Goal: Information Seeking & Learning: Learn about a topic

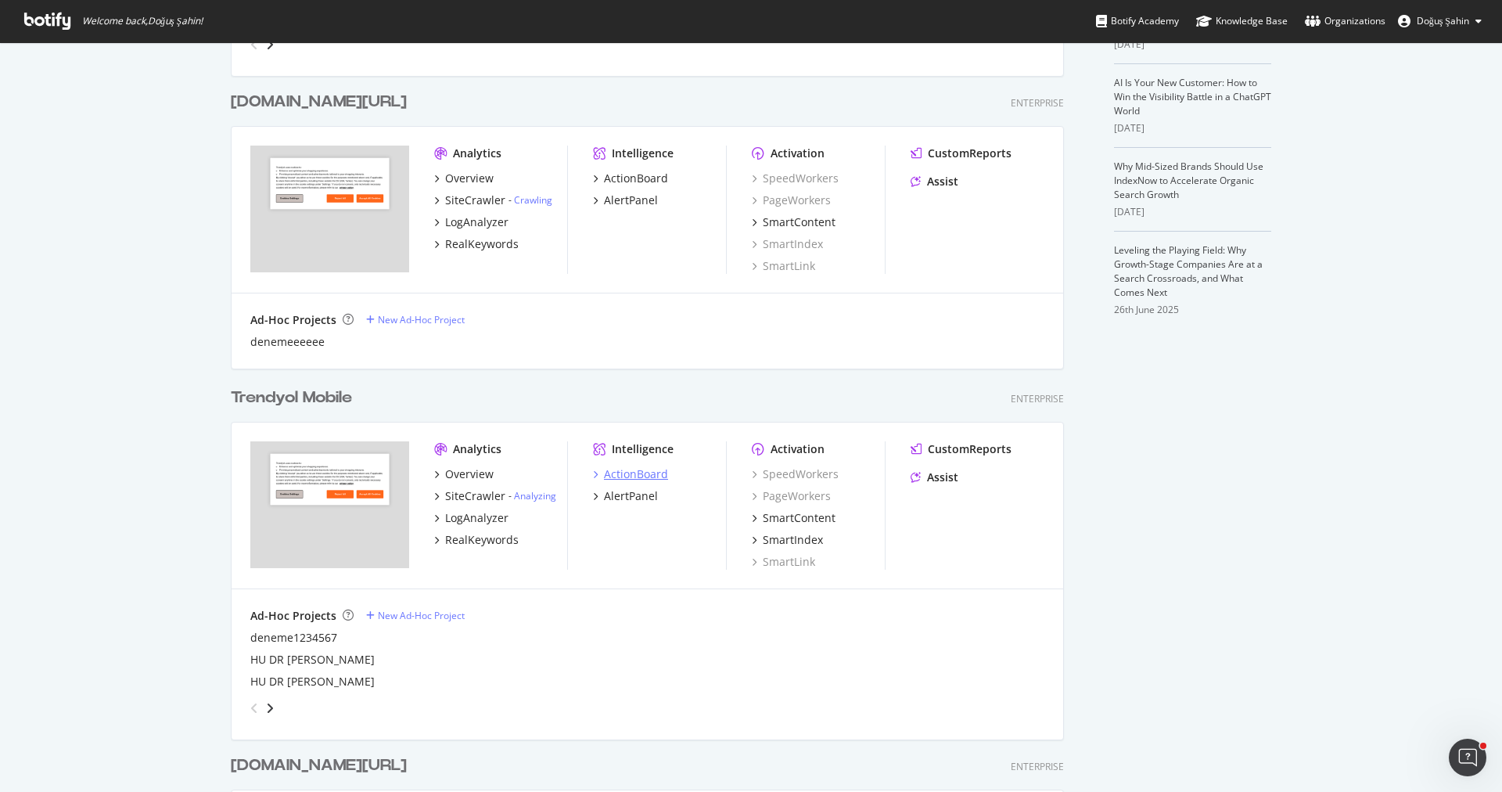
scroll to position [650, 0]
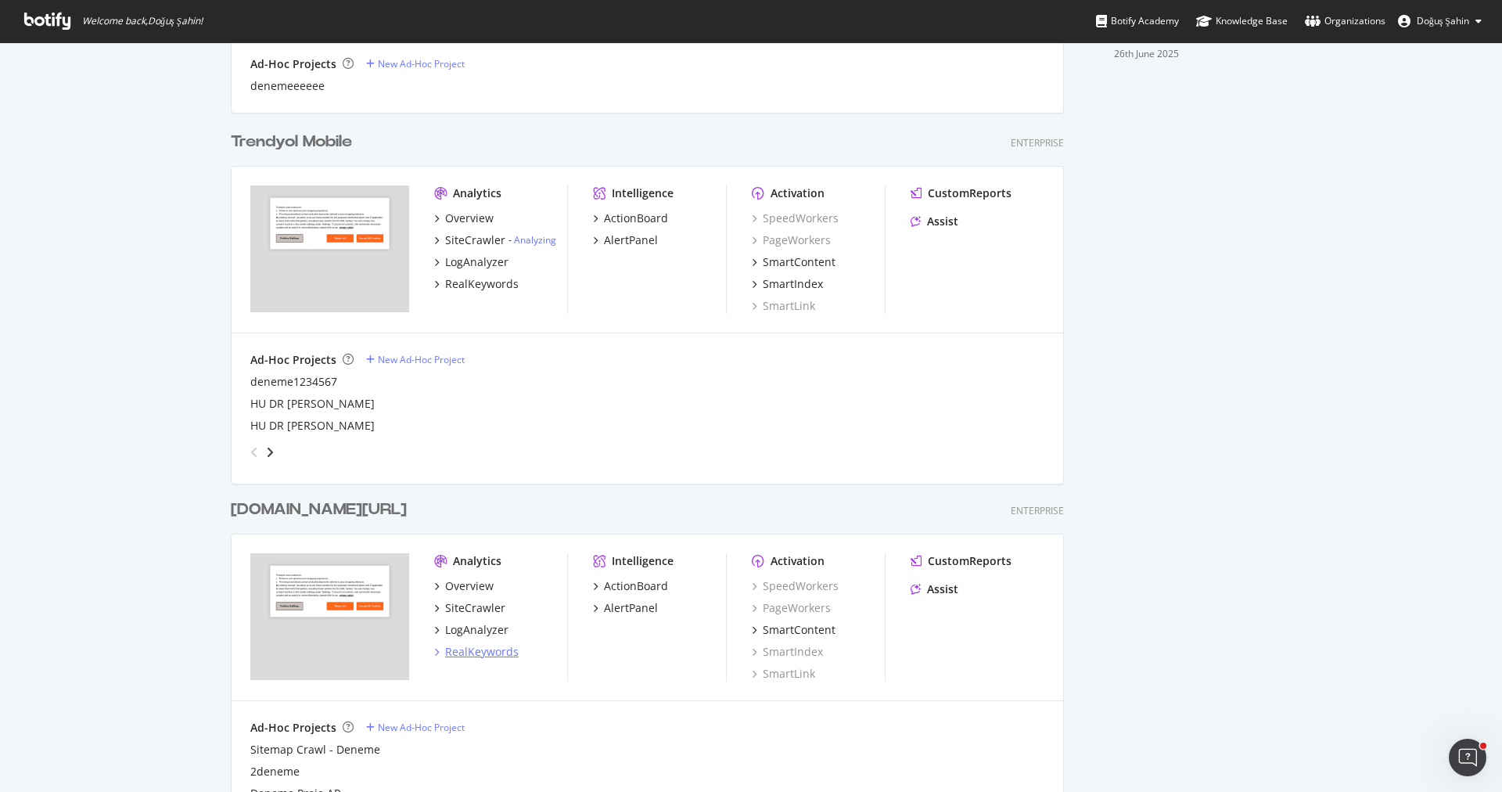
click at [490, 656] on div "RealKeywords" at bounding box center [482, 652] width 74 height 16
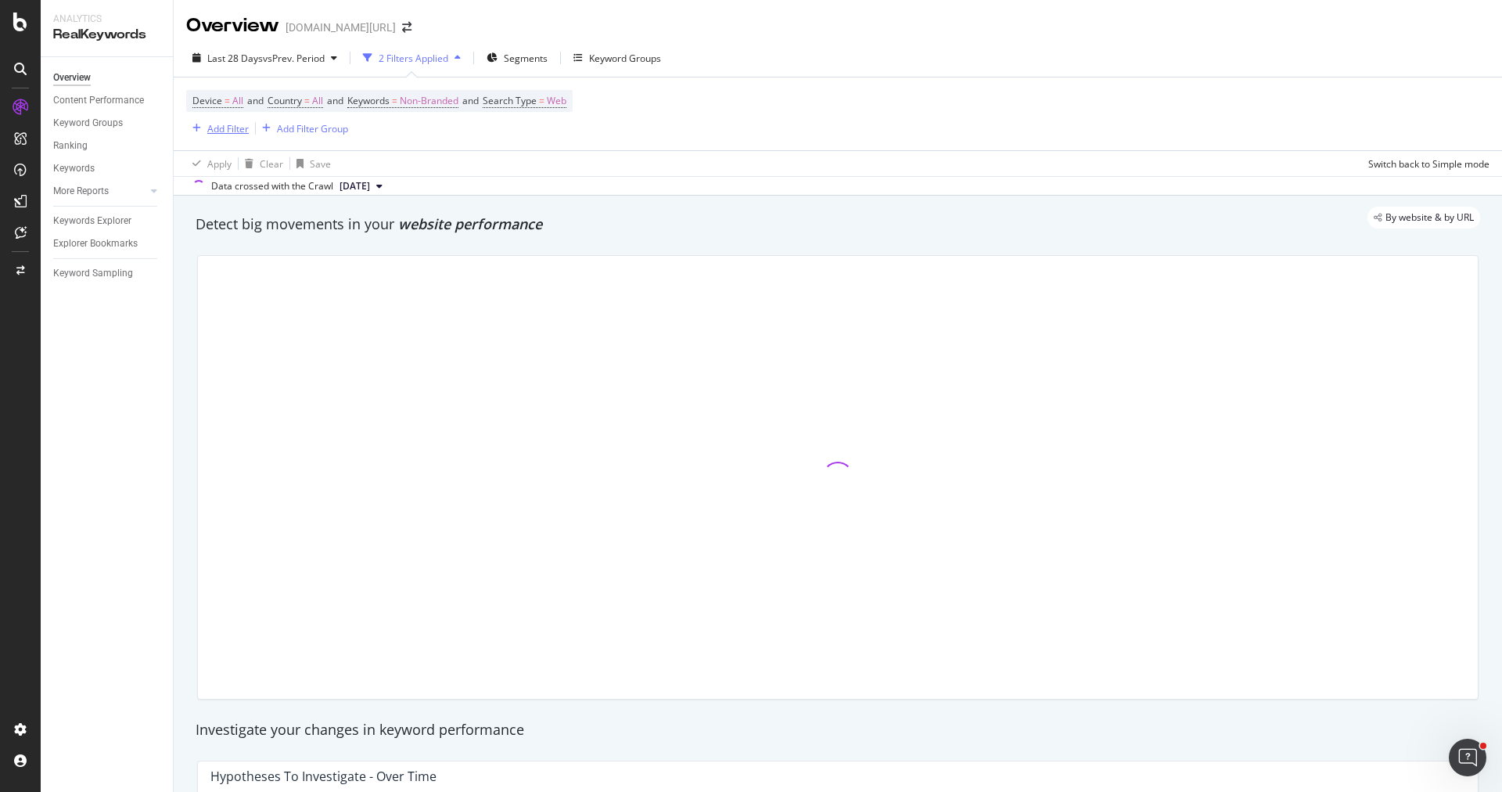
click at [227, 134] on div "Add Filter" at bounding box center [227, 128] width 41 height 13
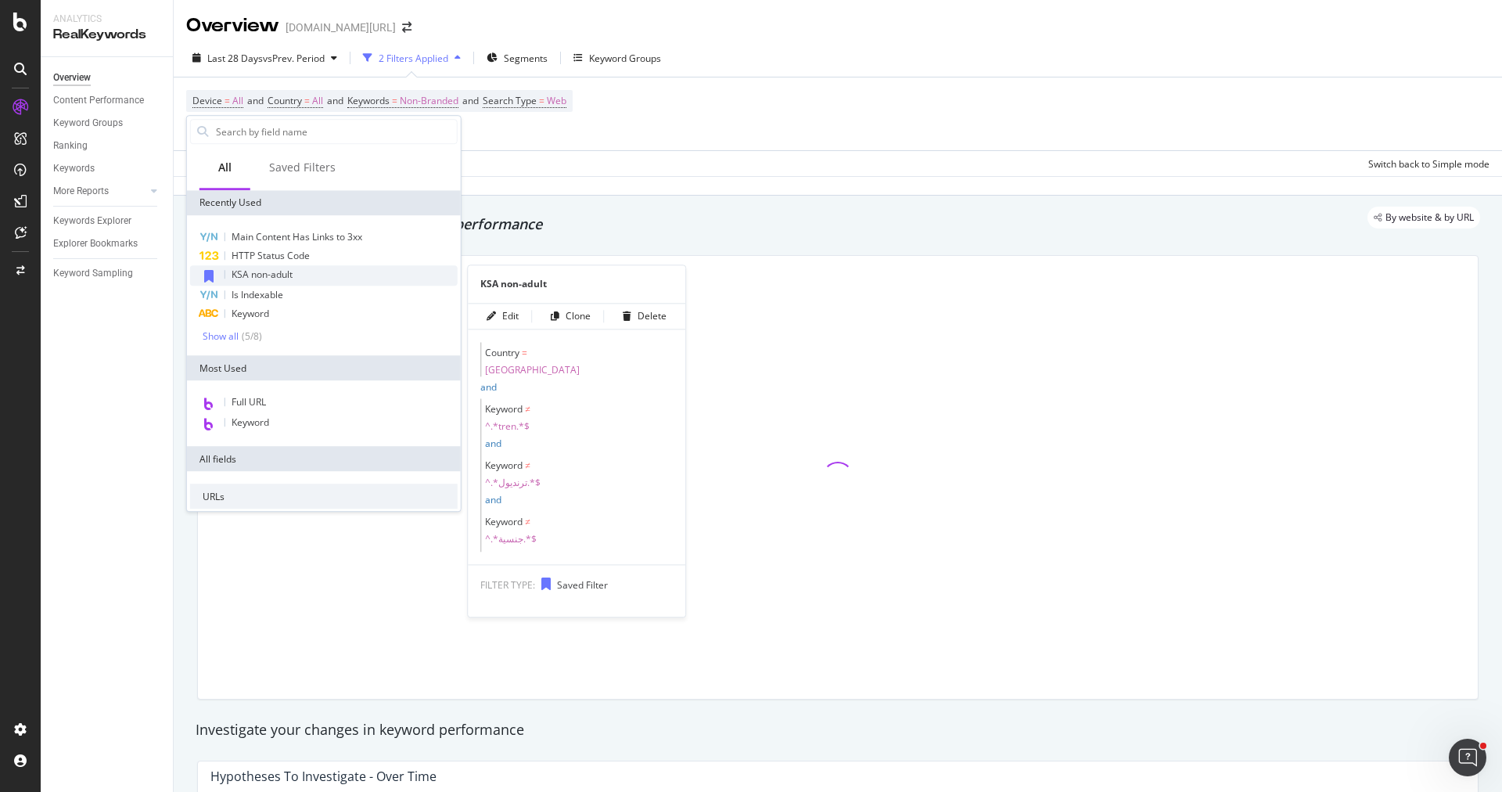
click at [282, 276] on span "KSA non-adult" at bounding box center [262, 273] width 61 height 13
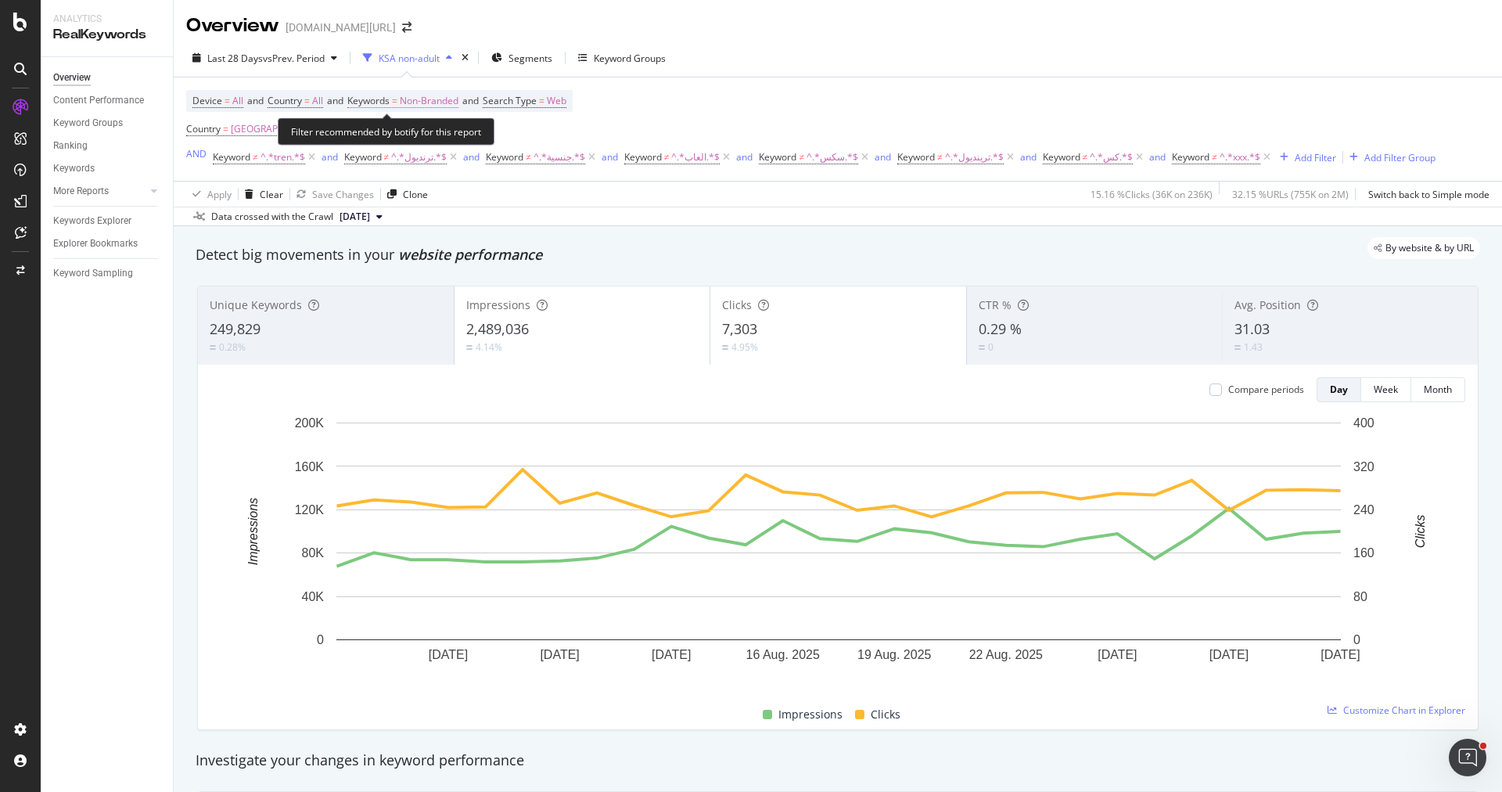
click at [384, 97] on span "Keywords" at bounding box center [368, 100] width 42 height 13
click at [412, 137] on span "Non-Branded" at bounding box center [402, 136] width 65 height 13
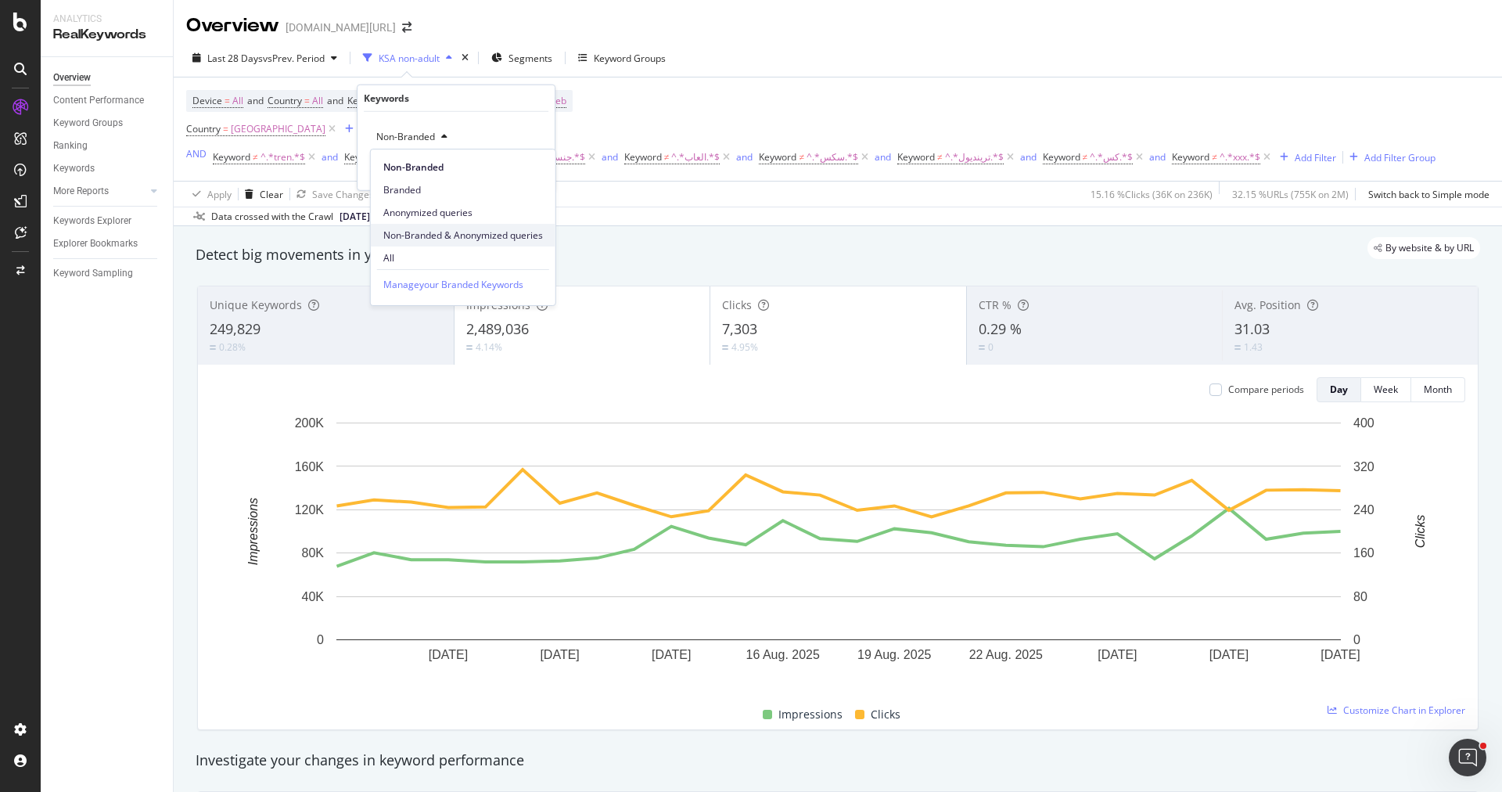
click at [474, 237] on span "Non-Branded & Anonymized queries" at bounding box center [463, 235] width 160 height 14
click at [539, 174] on div "Apply" at bounding box center [542, 169] width 24 height 13
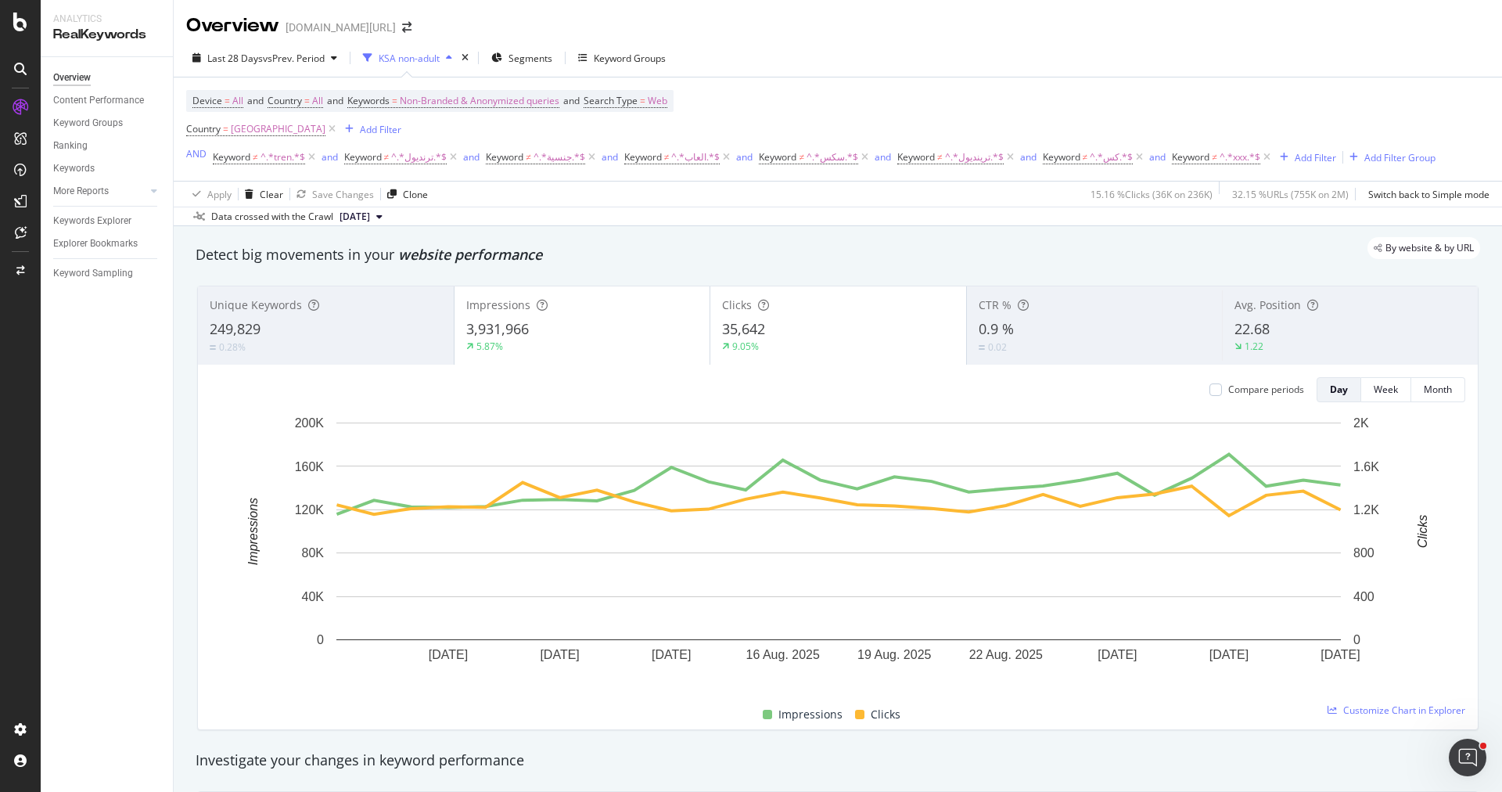
click at [343, 332] on div "249,829" at bounding box center [326, 329] width 232 height 20
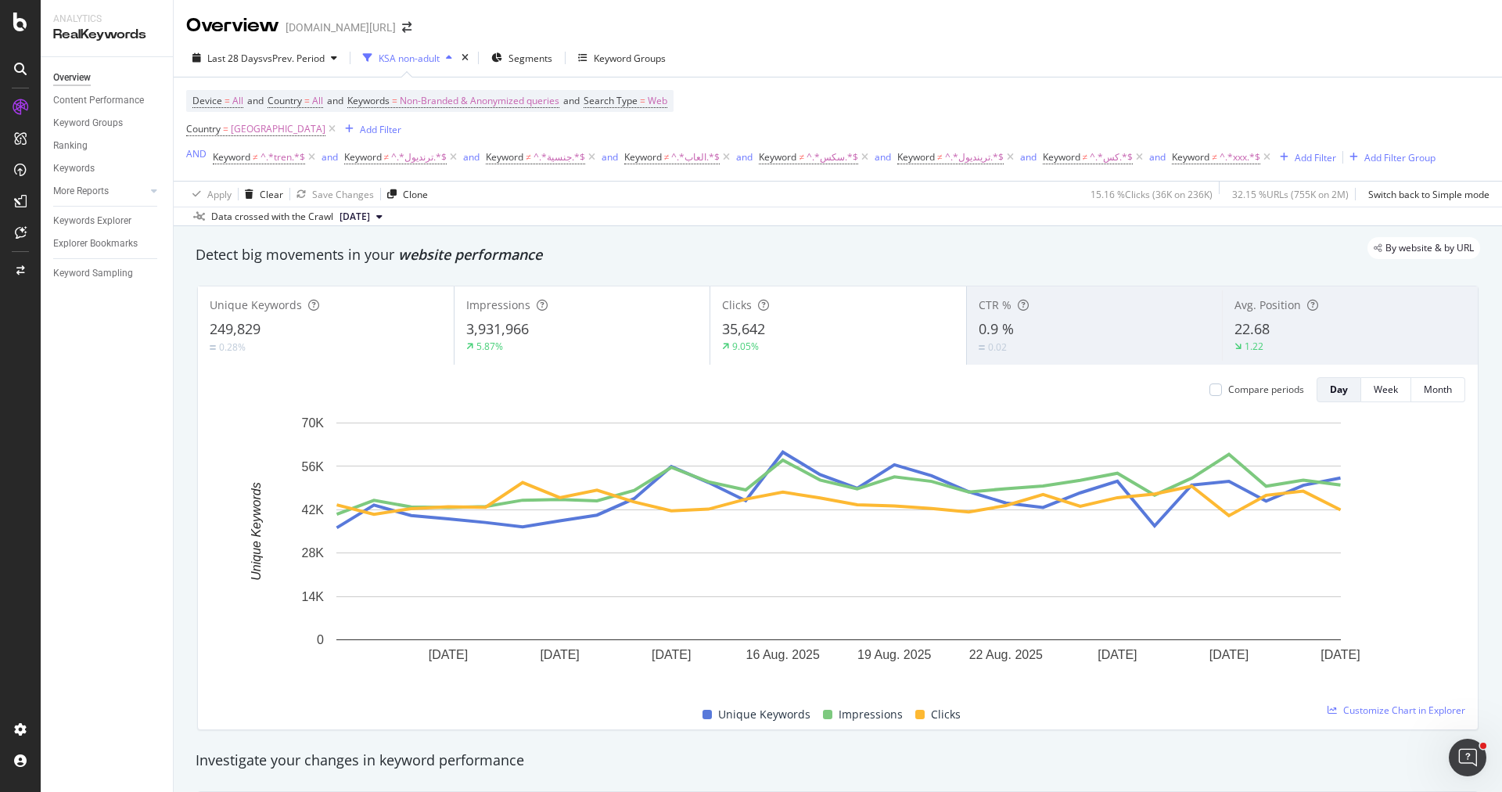
click at [296, 70] on div "Last 28 Days vs Prev. Period KSA non-adult Segments Keyword Groups" at bounding box center [838, 60] width 1328 height 31
click at [300, 63] on span "vs Prev. Period" at bounding box center [294, 58] width 62 height 13
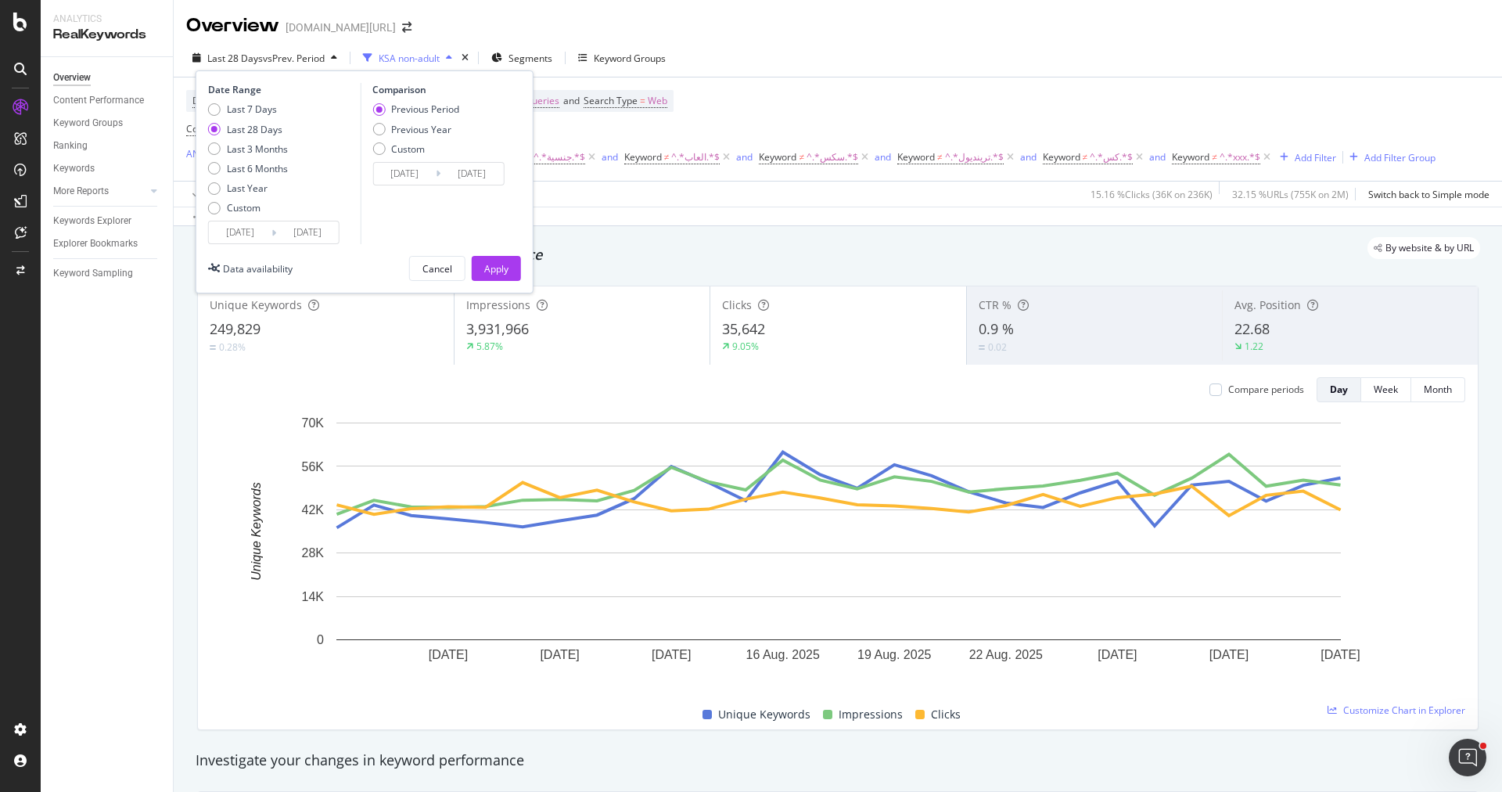
click at [260, 226] on input "2025/08/04" at bounding box center [240, 232] width 63 height 22
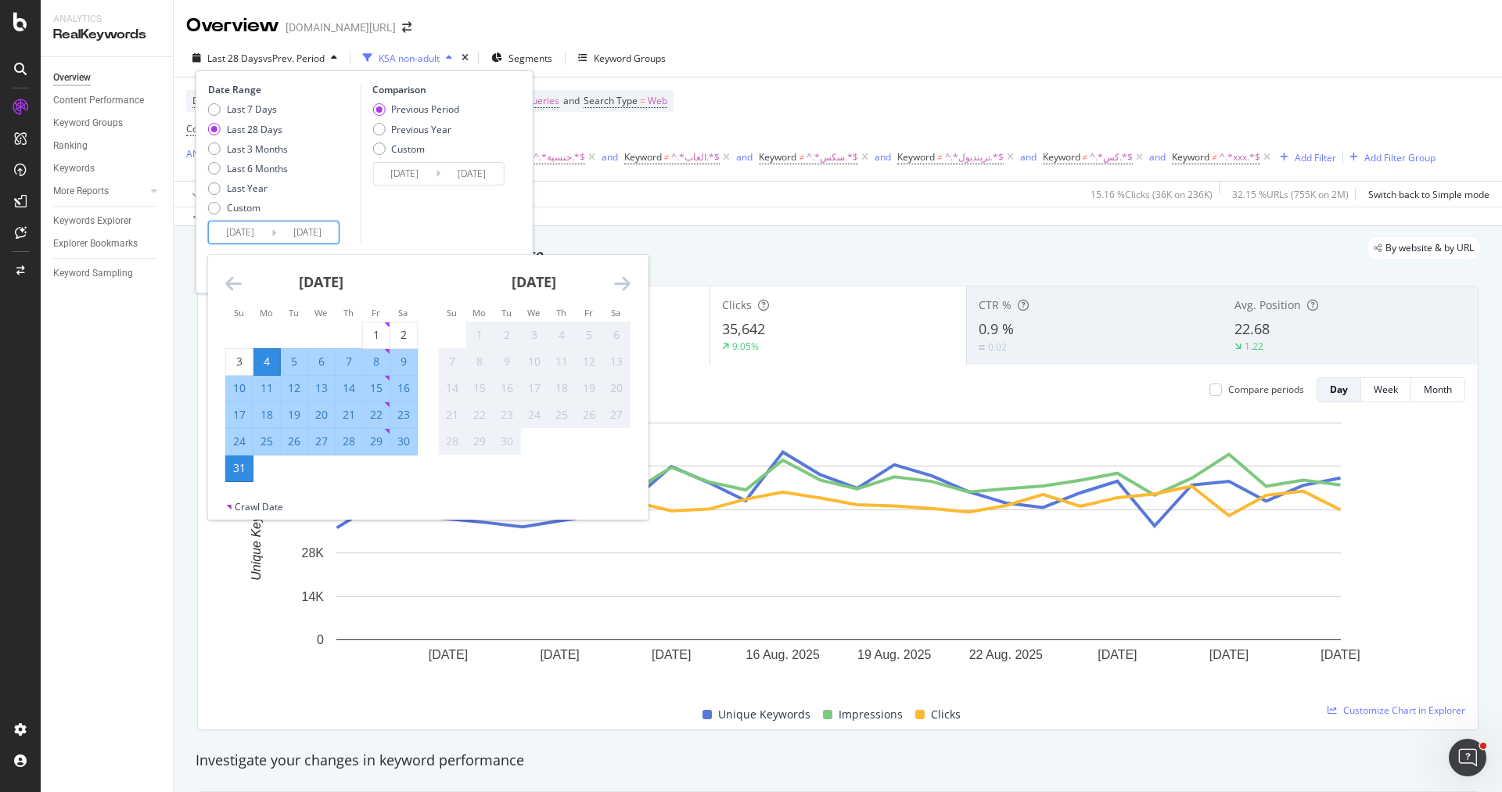
drag, startPoint x: 239, startPoint y: 446, endPoint x: 253, endPoint y: 446, distance: 14.1
click at [239, 446] on div "24" at bounding box center [239, 441] width 27 height 16
type input "2025/08/24"
type input "2025/08/16"
type input "2025/08/23"
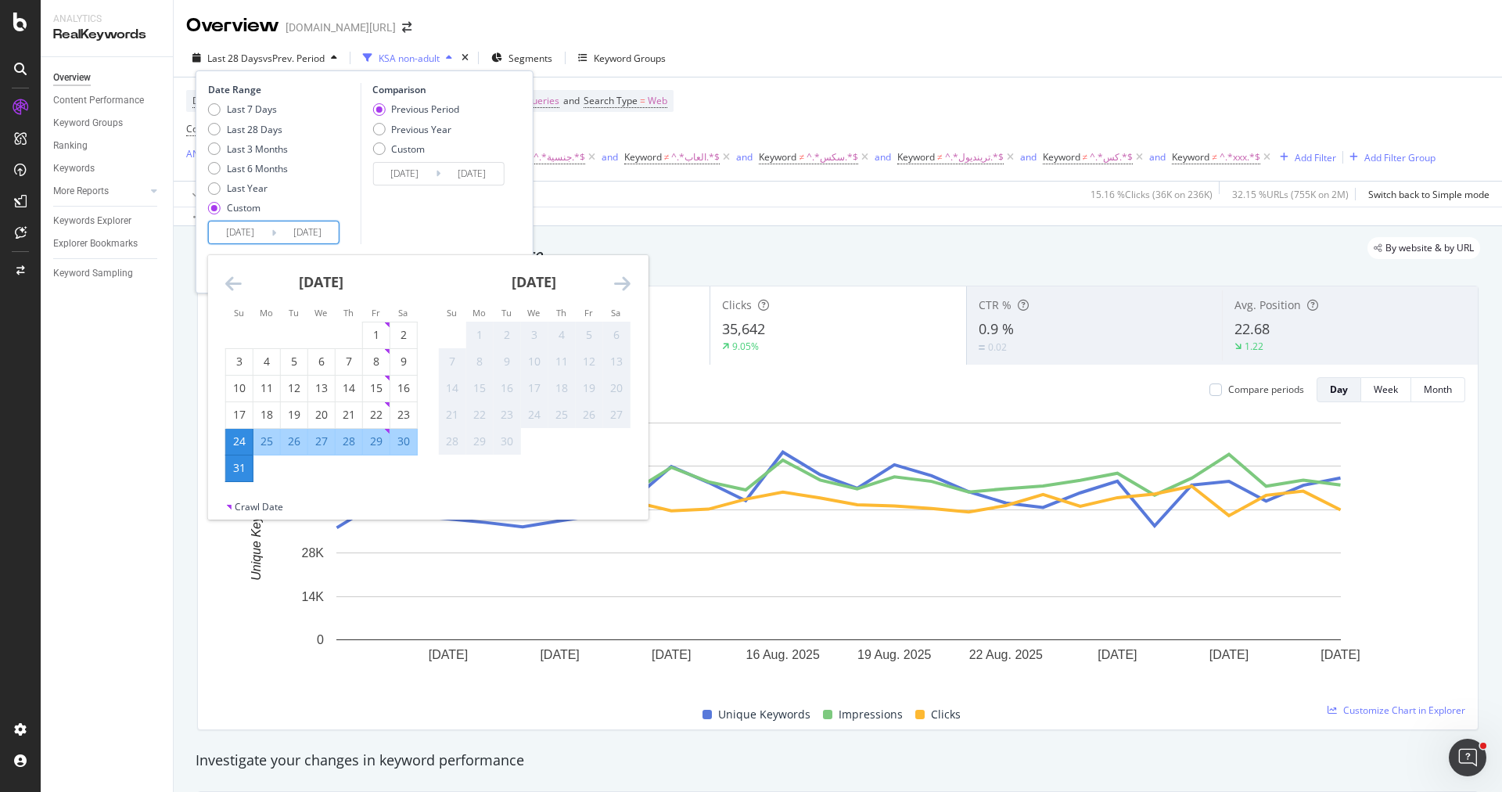
click at [397, 440] on div "30" at bounding box center [403, 441] width 27 height 16
type input "2025/08/30"
type input "2025/08/17"
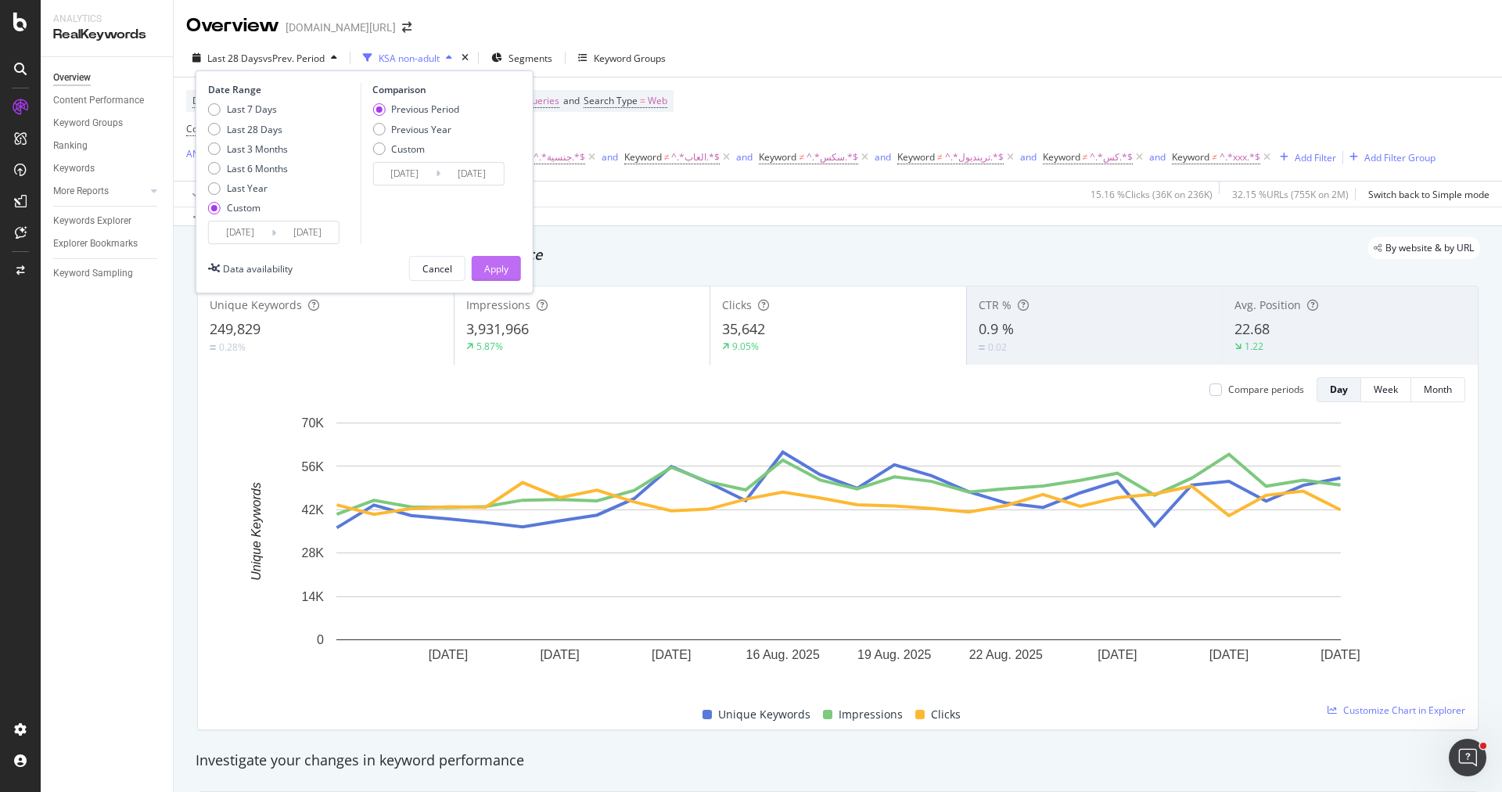
click at [505, 278] on div "Apply" at bounding box center [496, 268] width 24 height 23
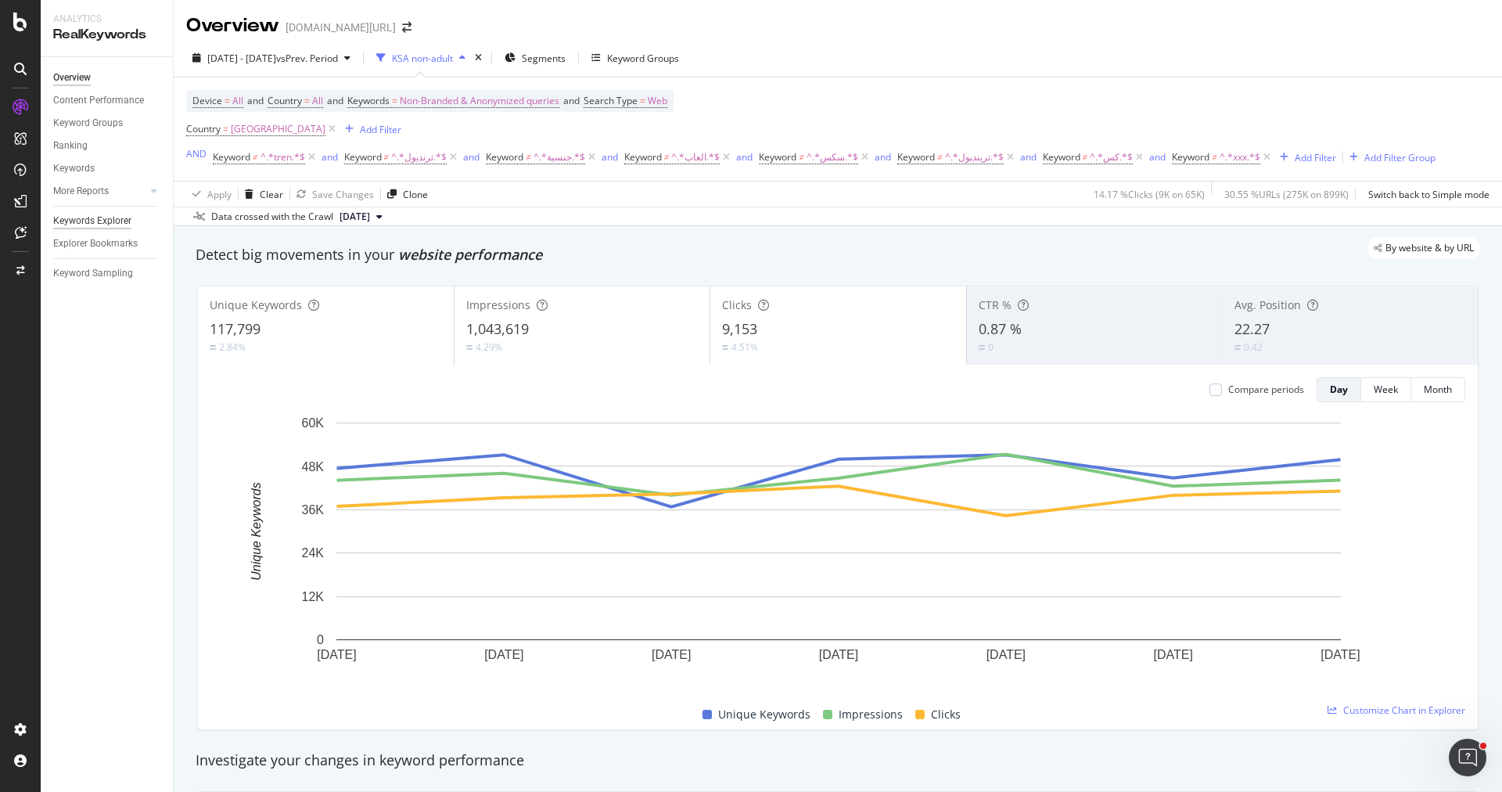
click at [113, 228] on div "Keywords Explorer" at bounding box center [92, 221] width 78 height 16
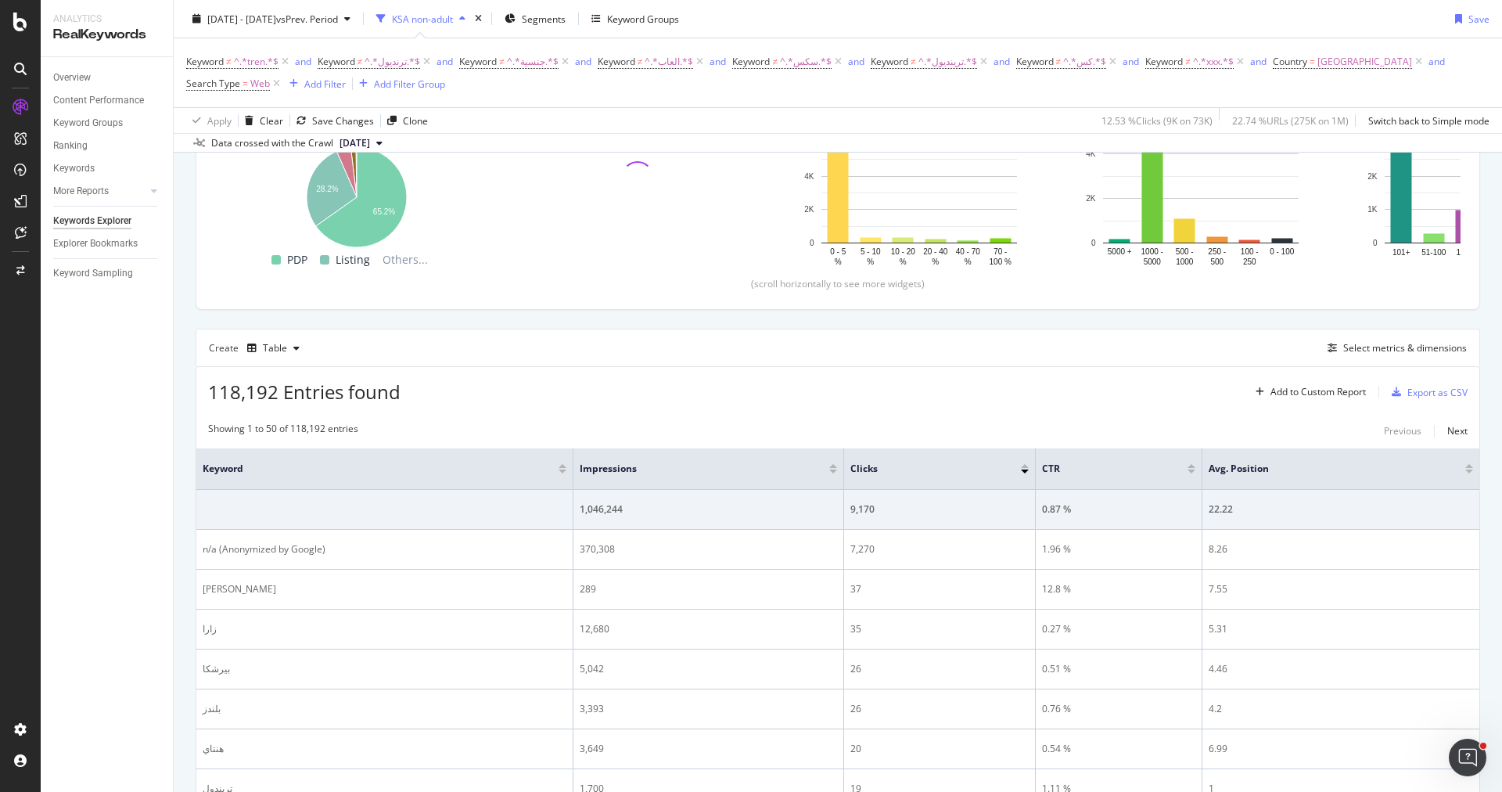
scroll to position [239, 0]
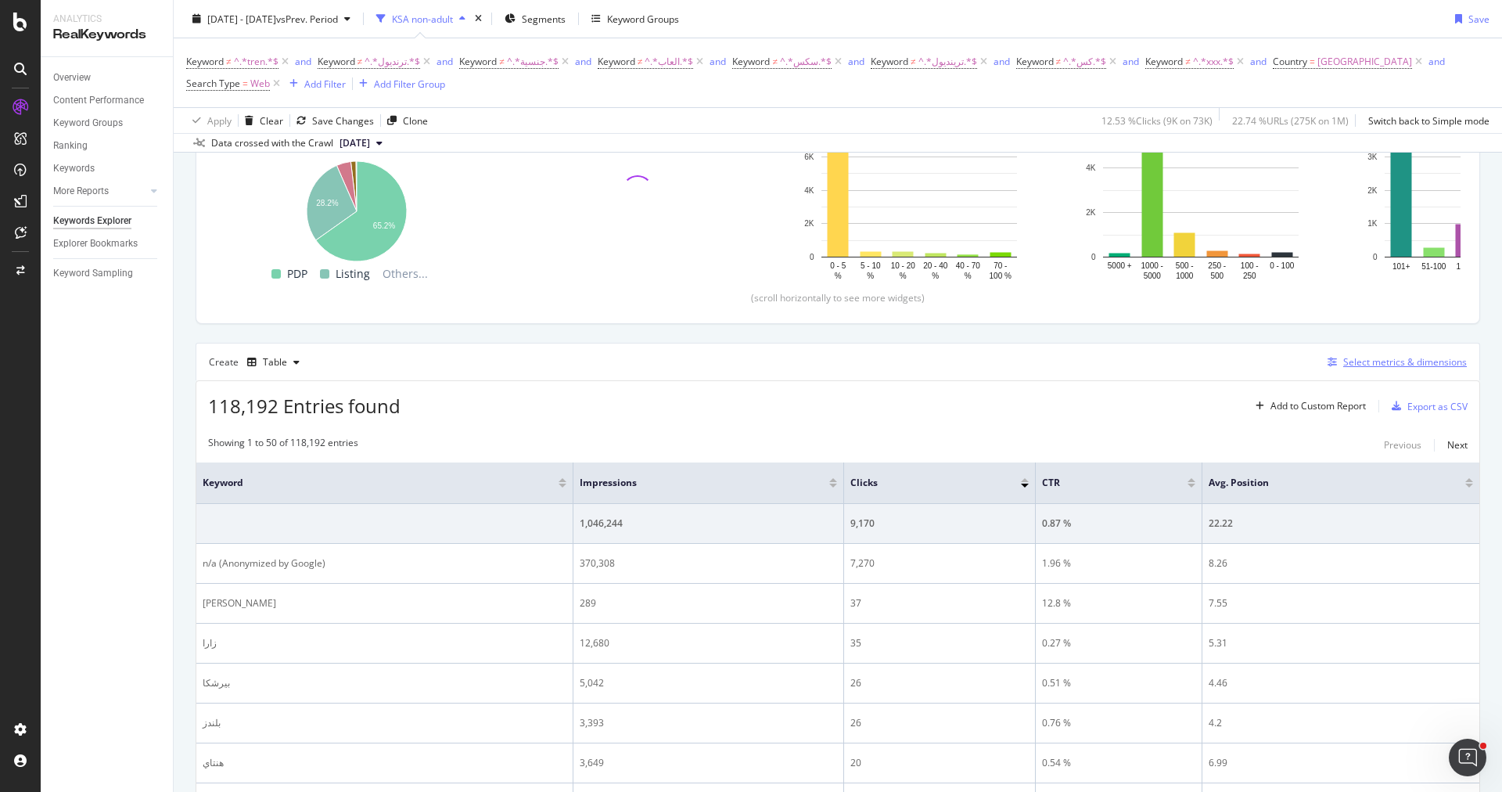
click at [1396, 357] on div "Select metrics & dimensions" at bounding box center [1405, 361] width 124 height 13
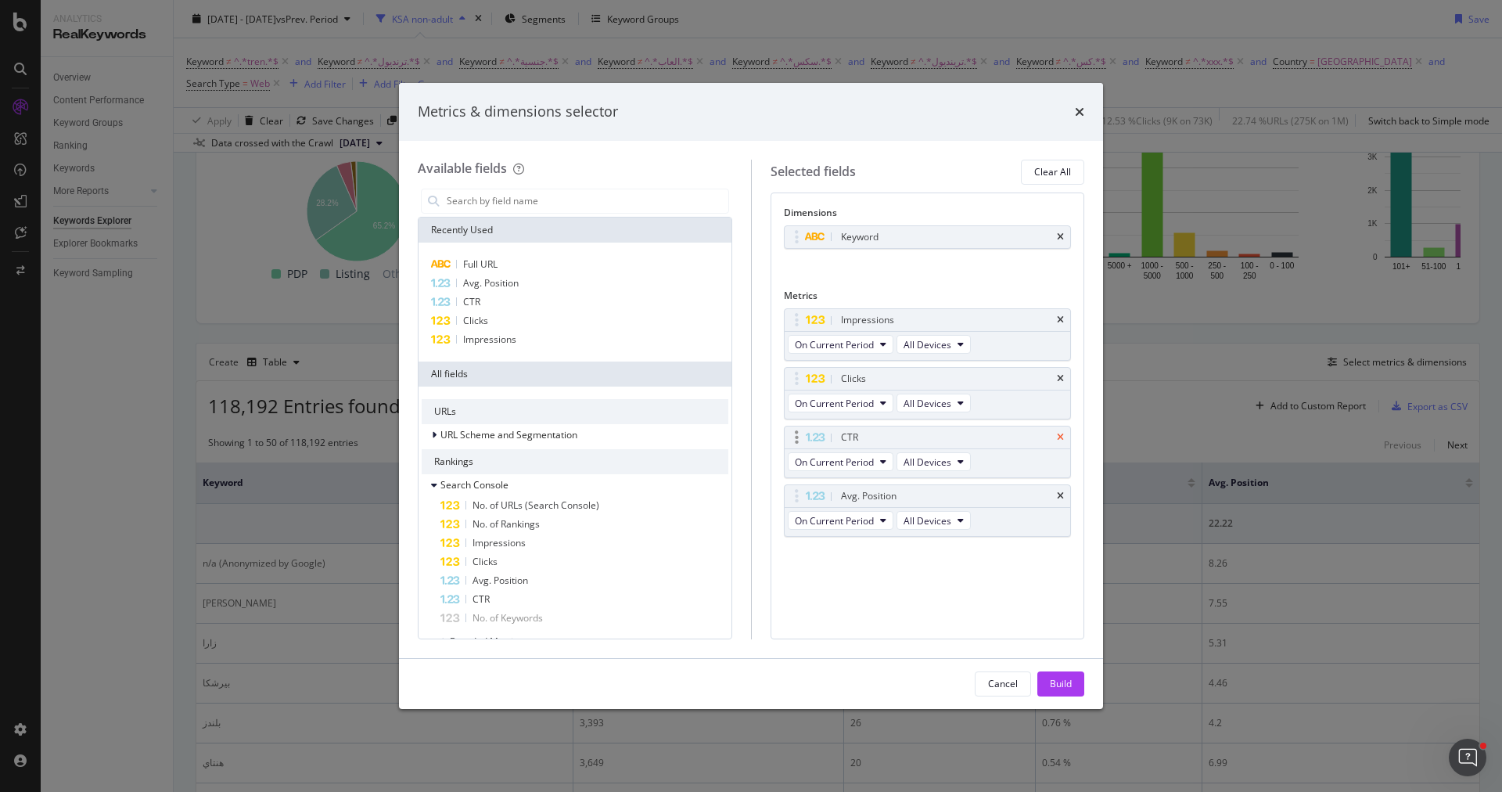
click at [1061, 435] on icon "times" at bounding box center [1060, 437] width 7 height 9
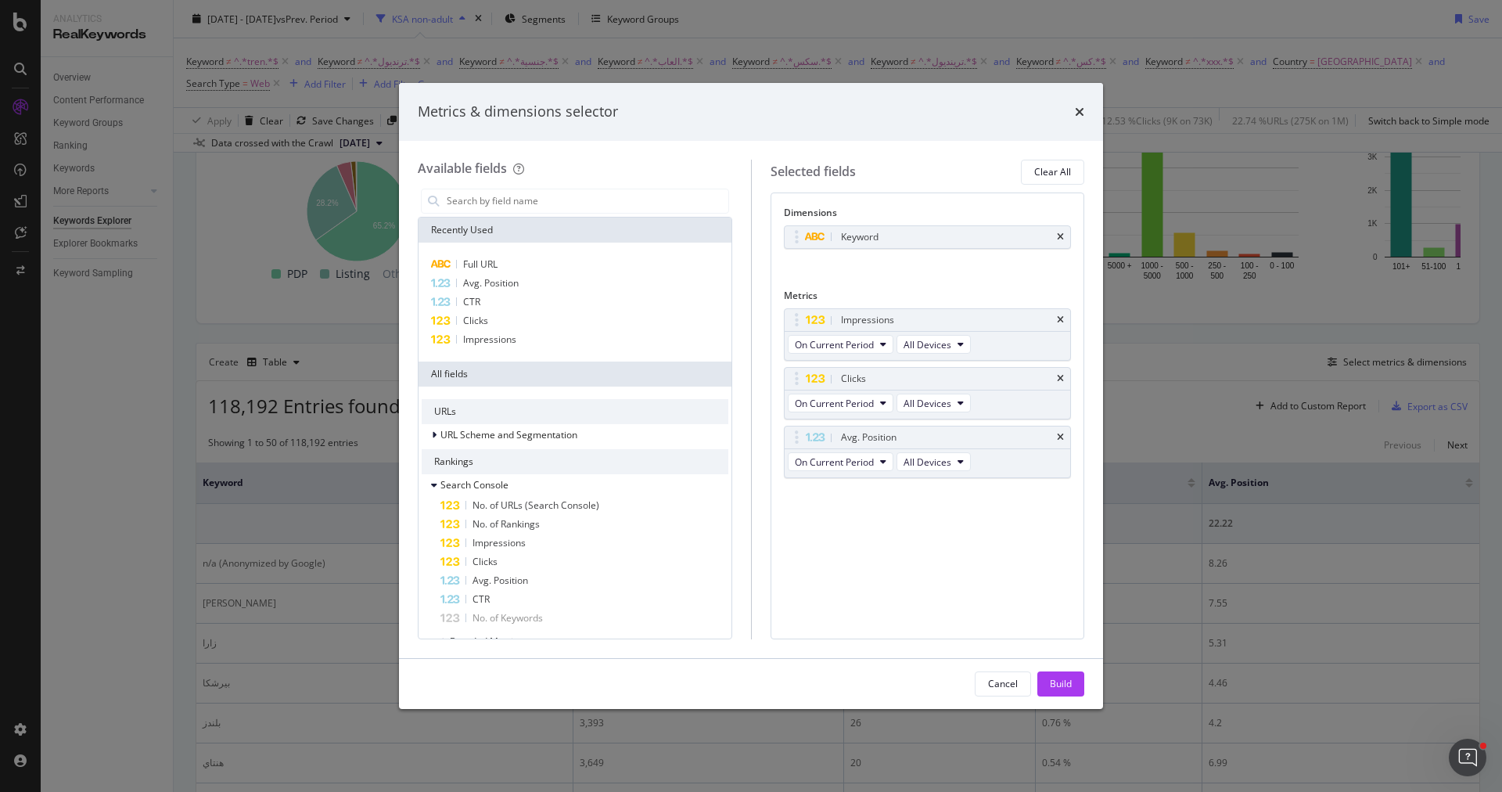
click at [1061, 435] on icon "times" at bounding box center [1060, 437] width 7 height 9
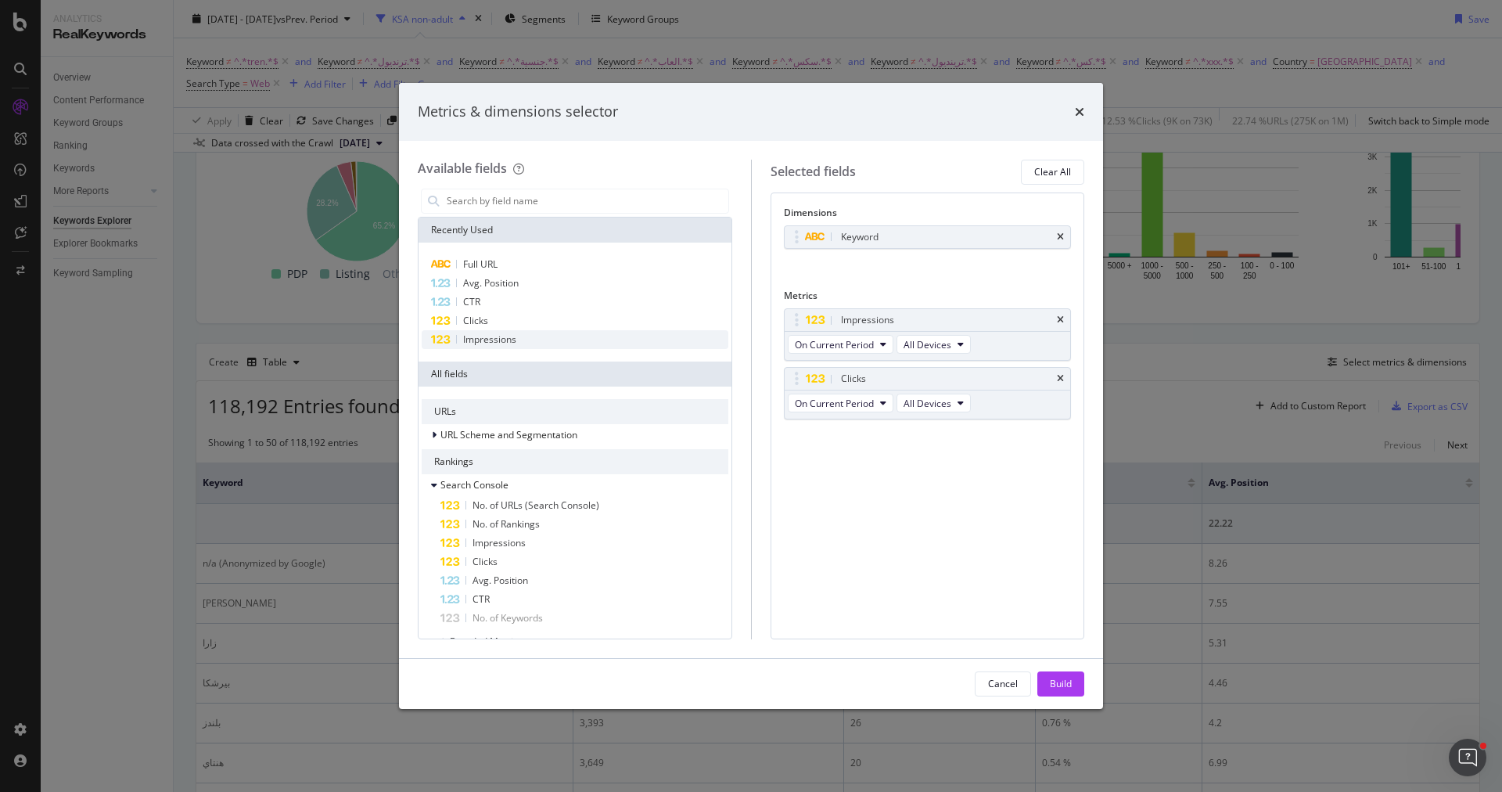
click at [561, 339] on div "Impressions" at bounding box center [575, 339] width 307 height 19
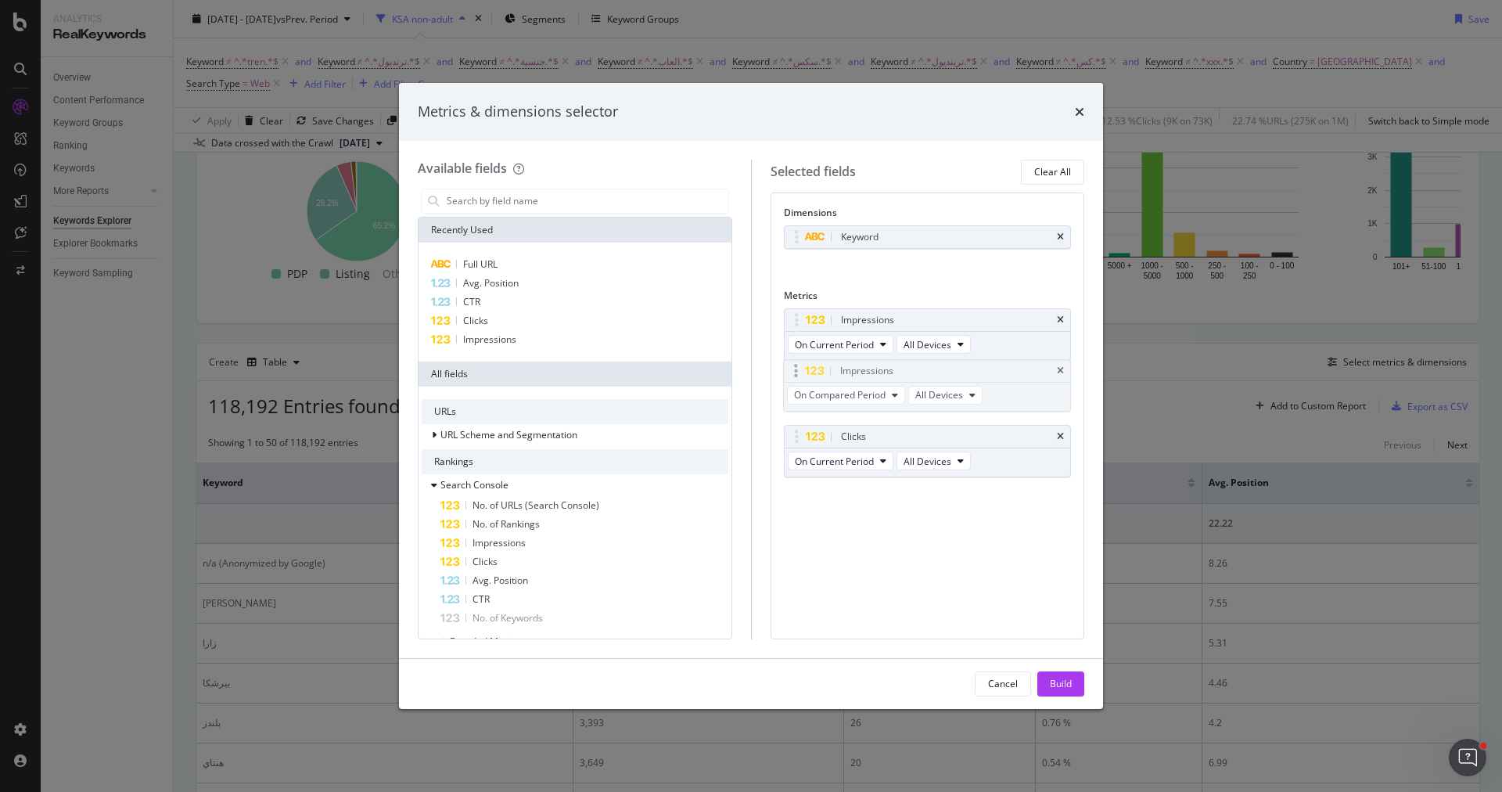
drag, startPoint x: 796, startPoint y: 433, endPoint x: 797, endPoint y: 364, distance: 69.6
click at [797, 364] on body "Analytics RealKeywords Overview Content Performance Keyword Groups Ranking Keyw…" at bounding box center [751, 396] width 1502 height 792
click at [877, 393] on button "On Compared Period" at bounding box center [847, 402] width 118 height 19
click at [851, 402] on span "On Compared Period" at bounding box center [841, 403] width 92 height 13
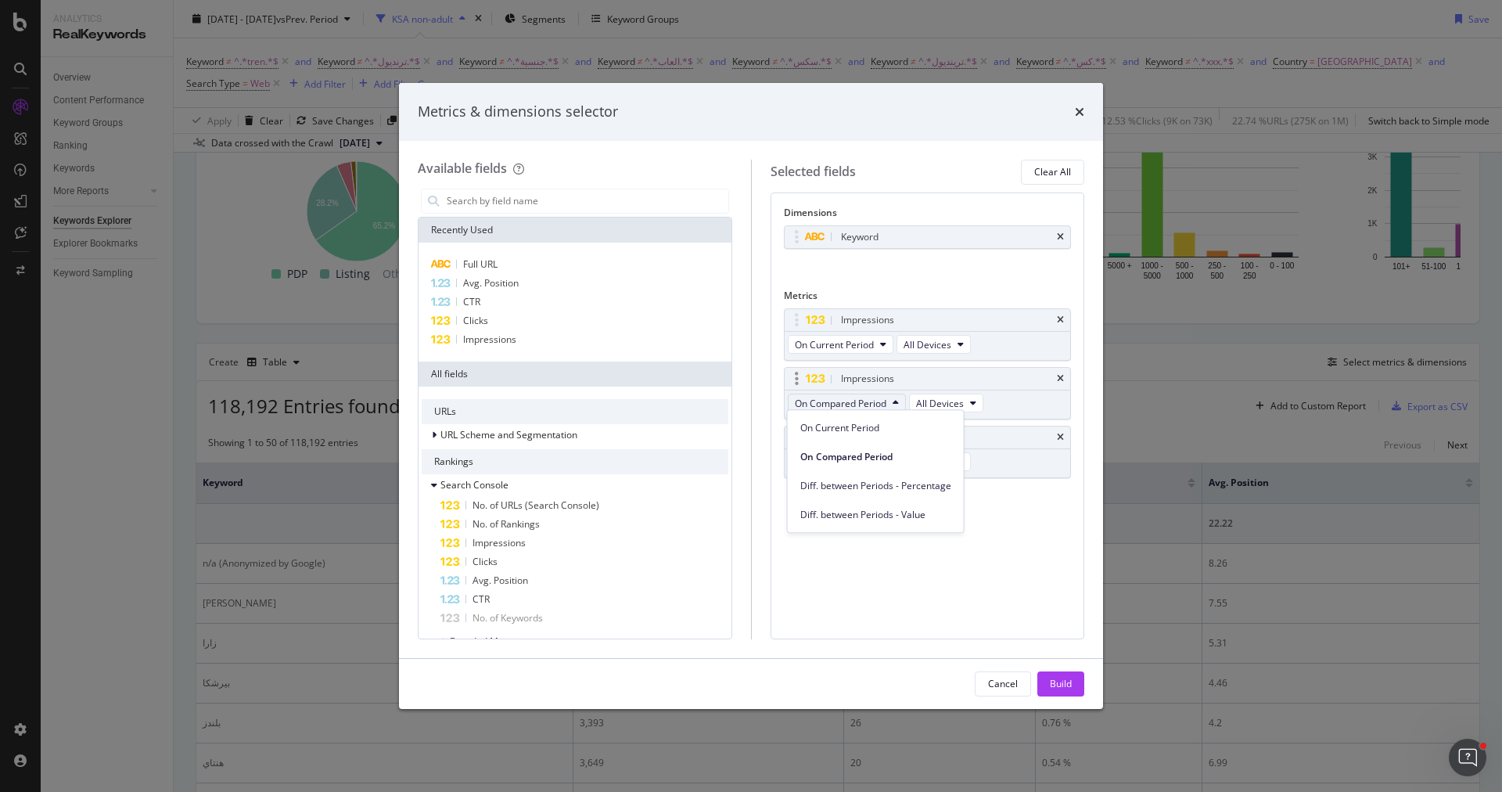
click at [851, 402] on span "On Compared Period" at bounding box center [841, 403] width 92 height 13
click at [923, 402] on span "All Devices" at bounding box center [940, 403] width 48 height 13
click at [879, 402] on span "On Compared Period" at bounding box center [841, 403] width 92 height 13
click at [903, 519] on span "Diff. between Periods - Value" at bounding box center [875, 515] width 151 height 14
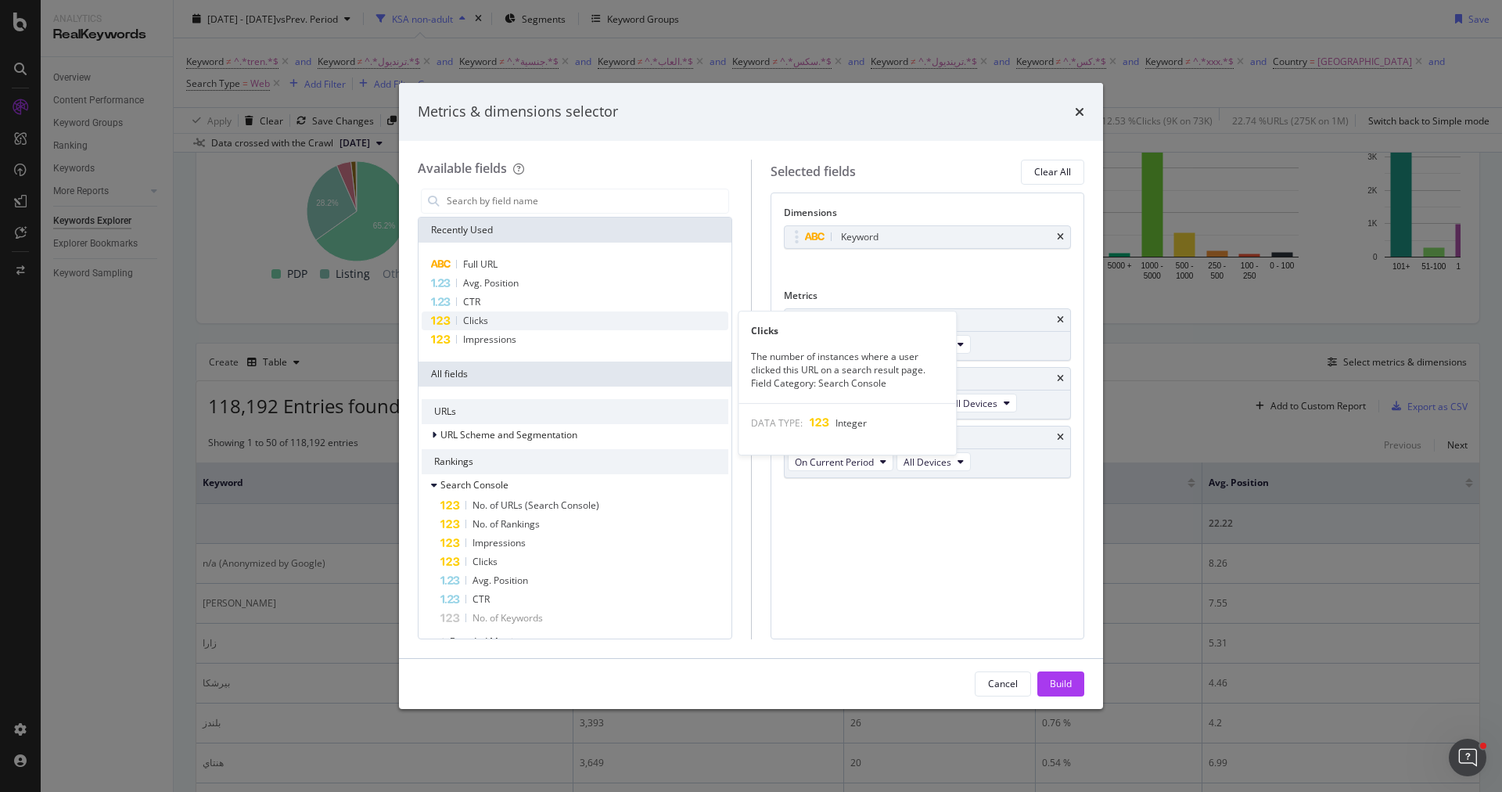
click at [506, 318] on div "Clicks" at bounding box center [575, 320] width 307 height 19
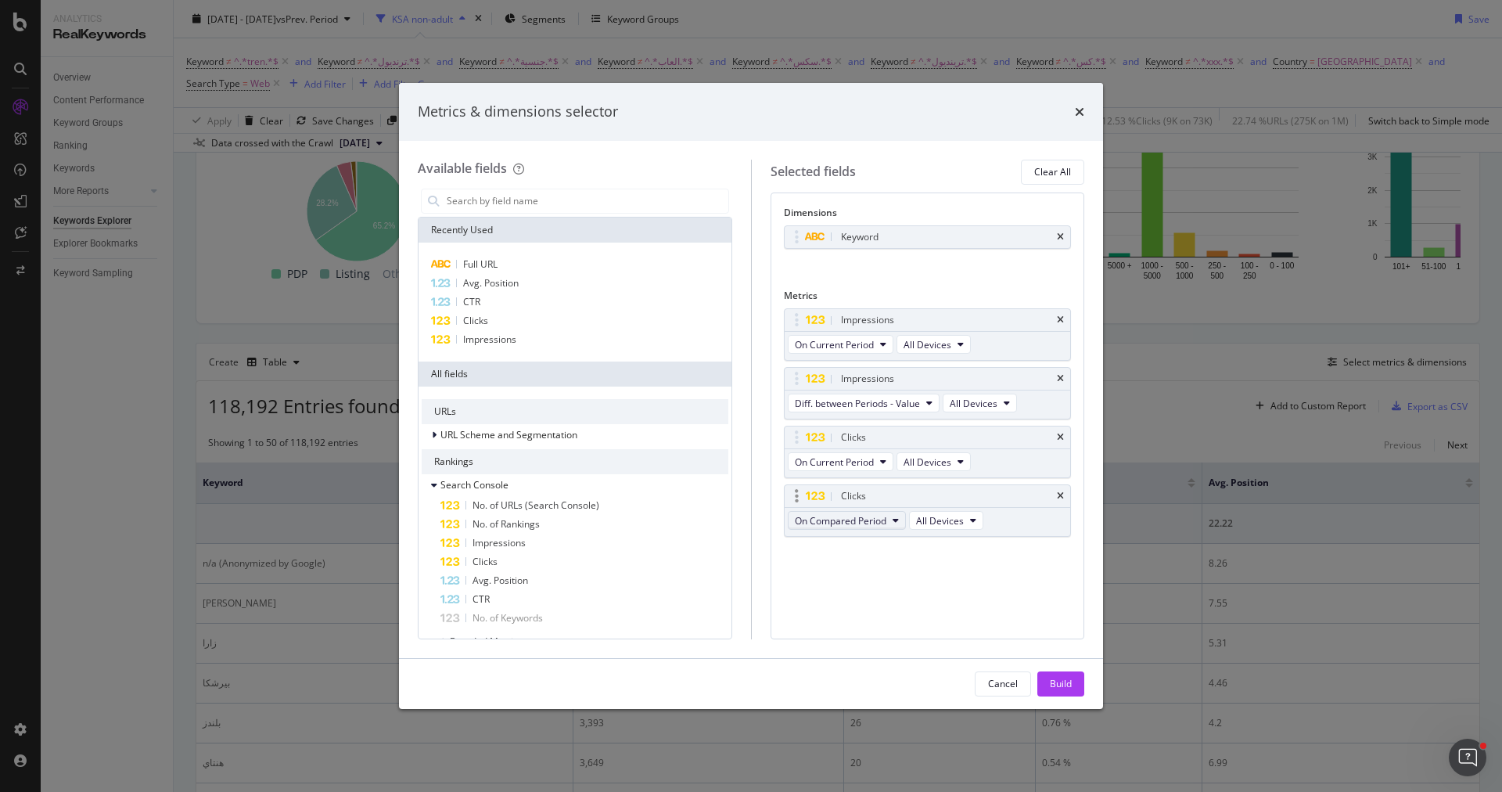
click at [851, 516] on span "On Compared Period" at bounding box center [841, 520] width 92 height 13
click at [876, 631] on span "Diff. between Periods - Value" at bounding box center [875, 630] width 151 height 14
click at [1086, 690] on div "Cancel Build" at bounding box center [751, 684] width 704 height 50
click at [1076, 690] on button "Build" at bounding box center [1060, 683] width 47 height 25
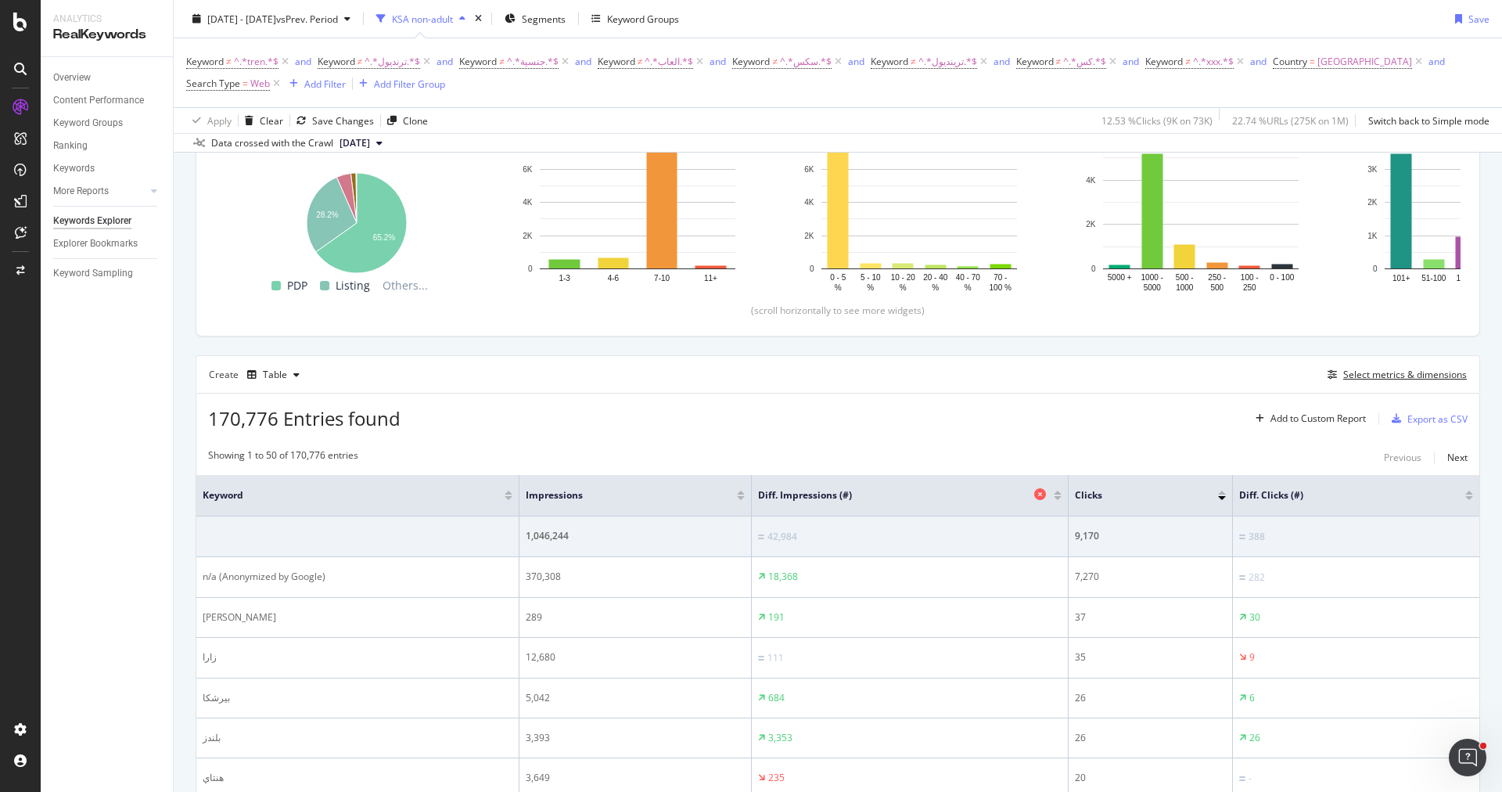
scroll to position [245, 0]
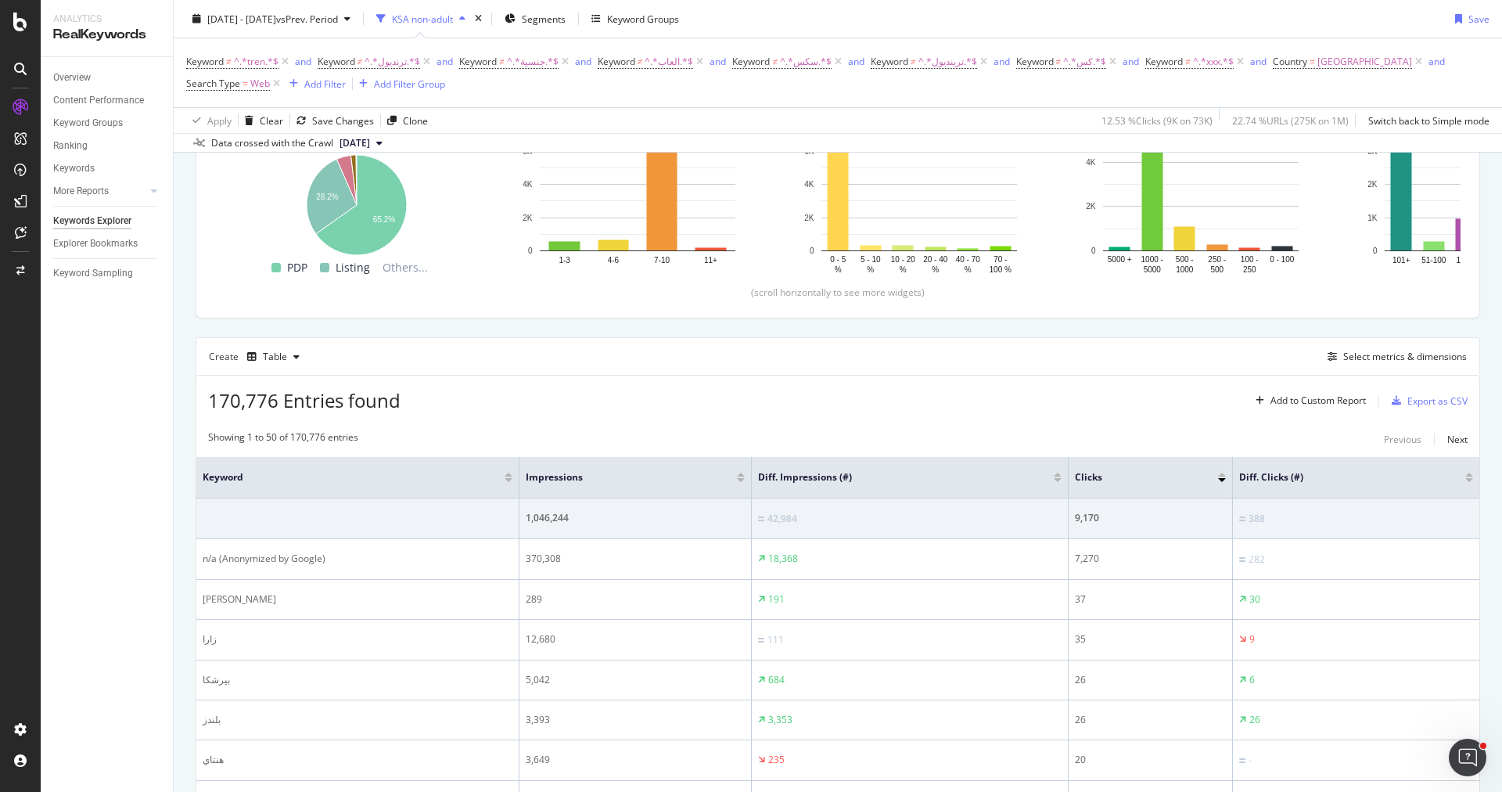
click at [1054, 478] on div at bounding box center [1058, 480] width 8 height 4
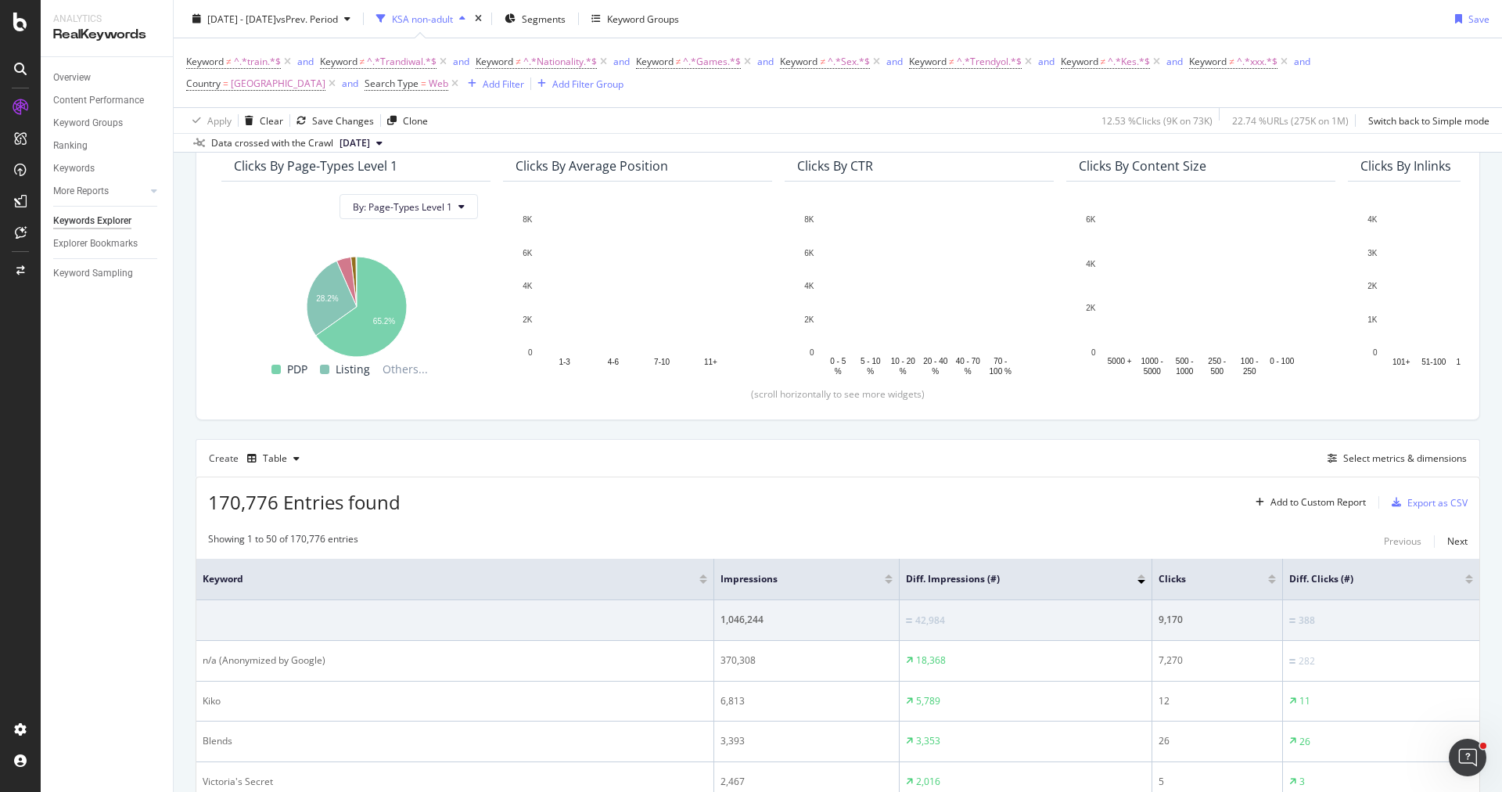
scroll to position [137, 0]
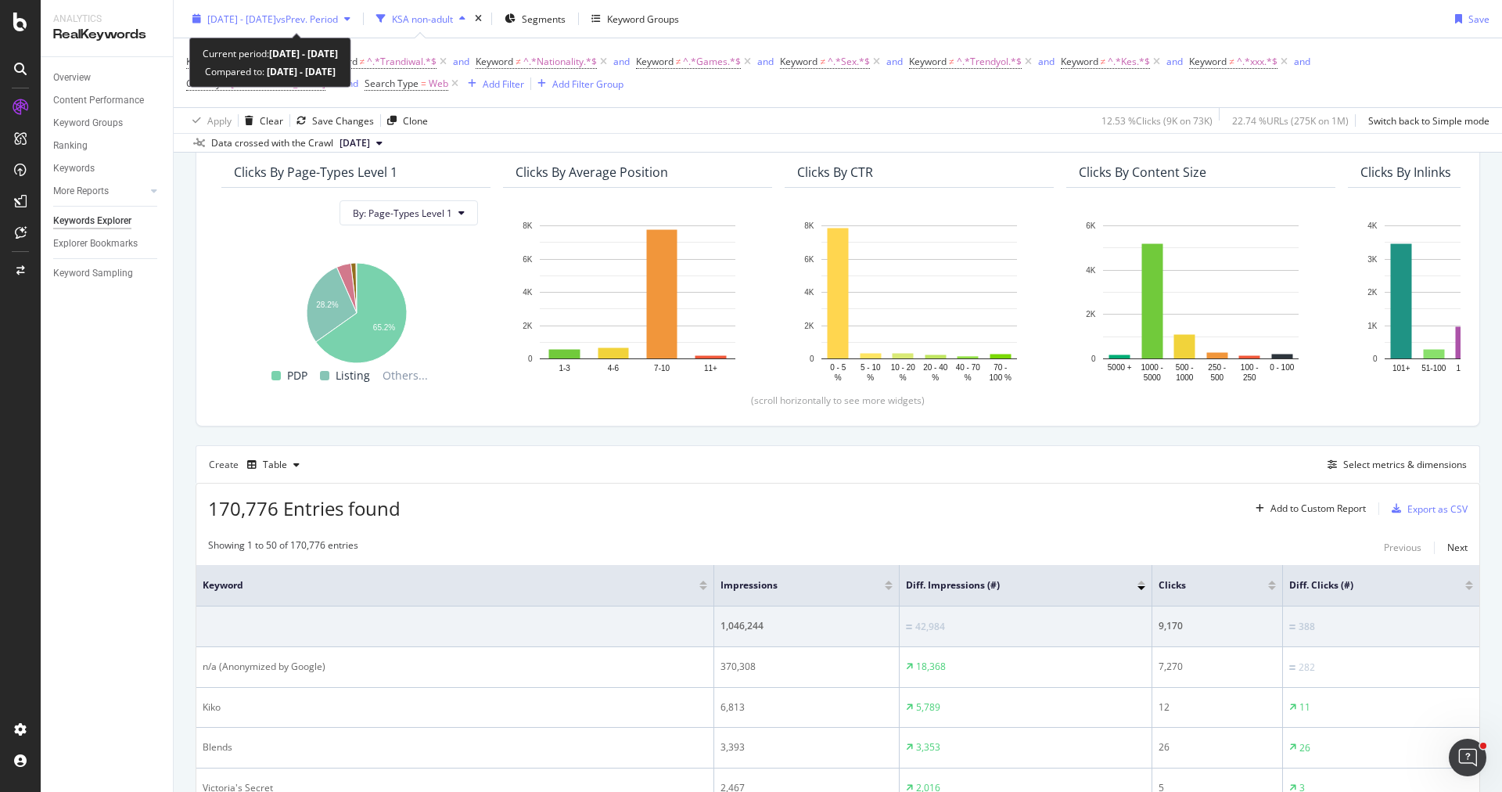
click at [338, 17] on span "vs Prev. Period" at bounding box center [307, 18] width 62 height 13
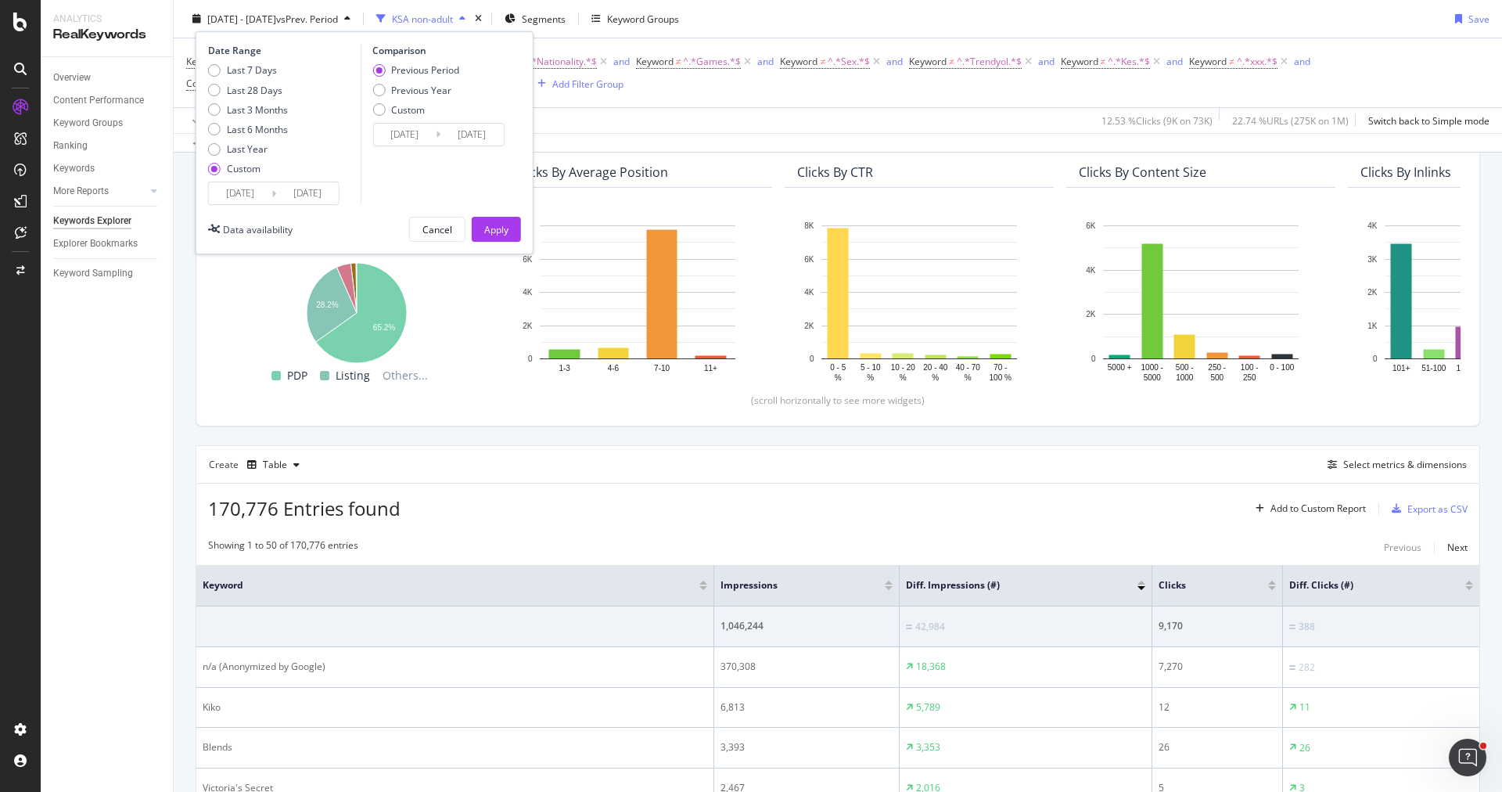
click at [536, 461] on div "Create Table Select metrics & dimensions" at bounding box center [838, 464] width 1284 height 38
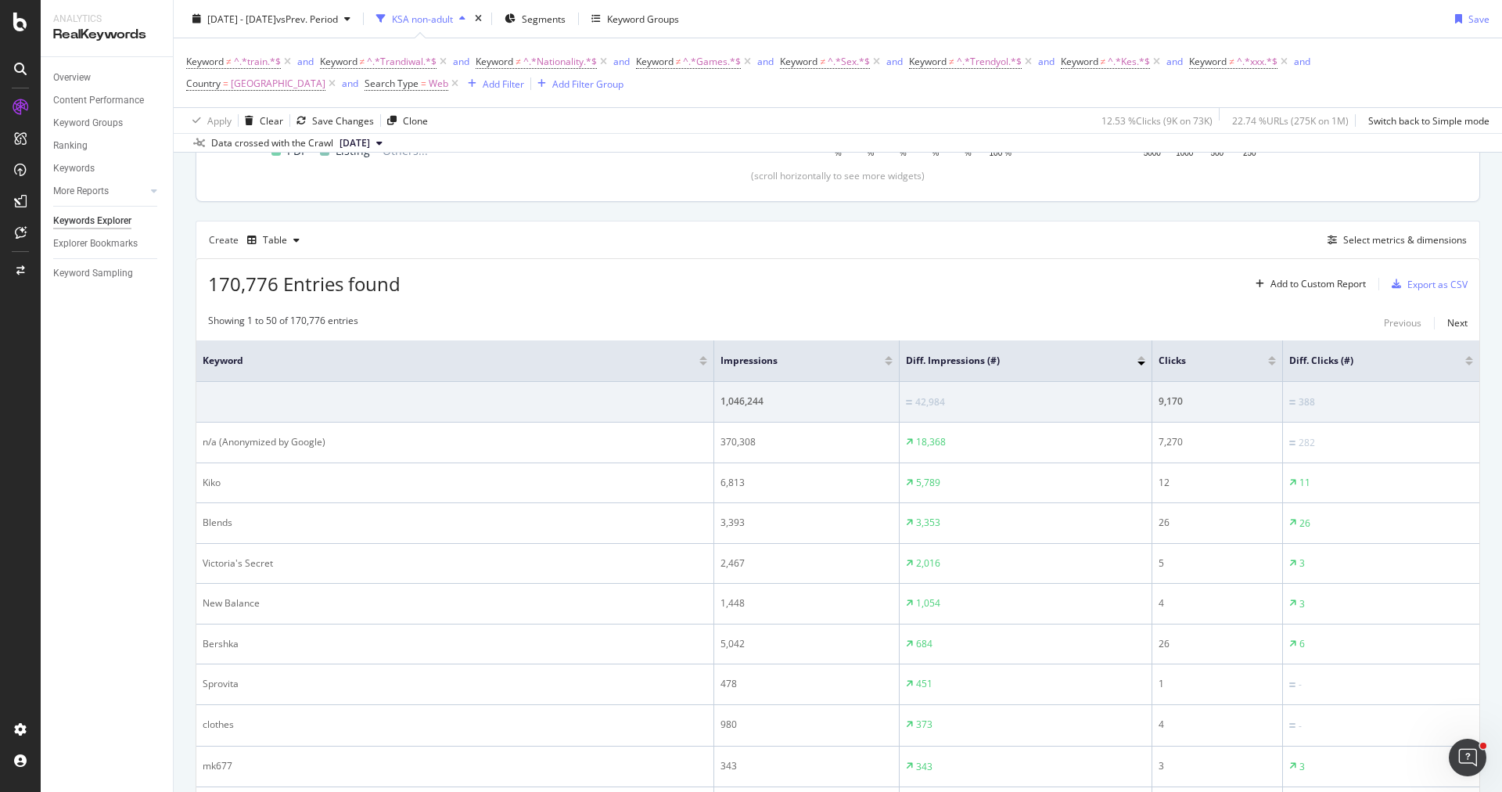
scroll to position [313, 0]
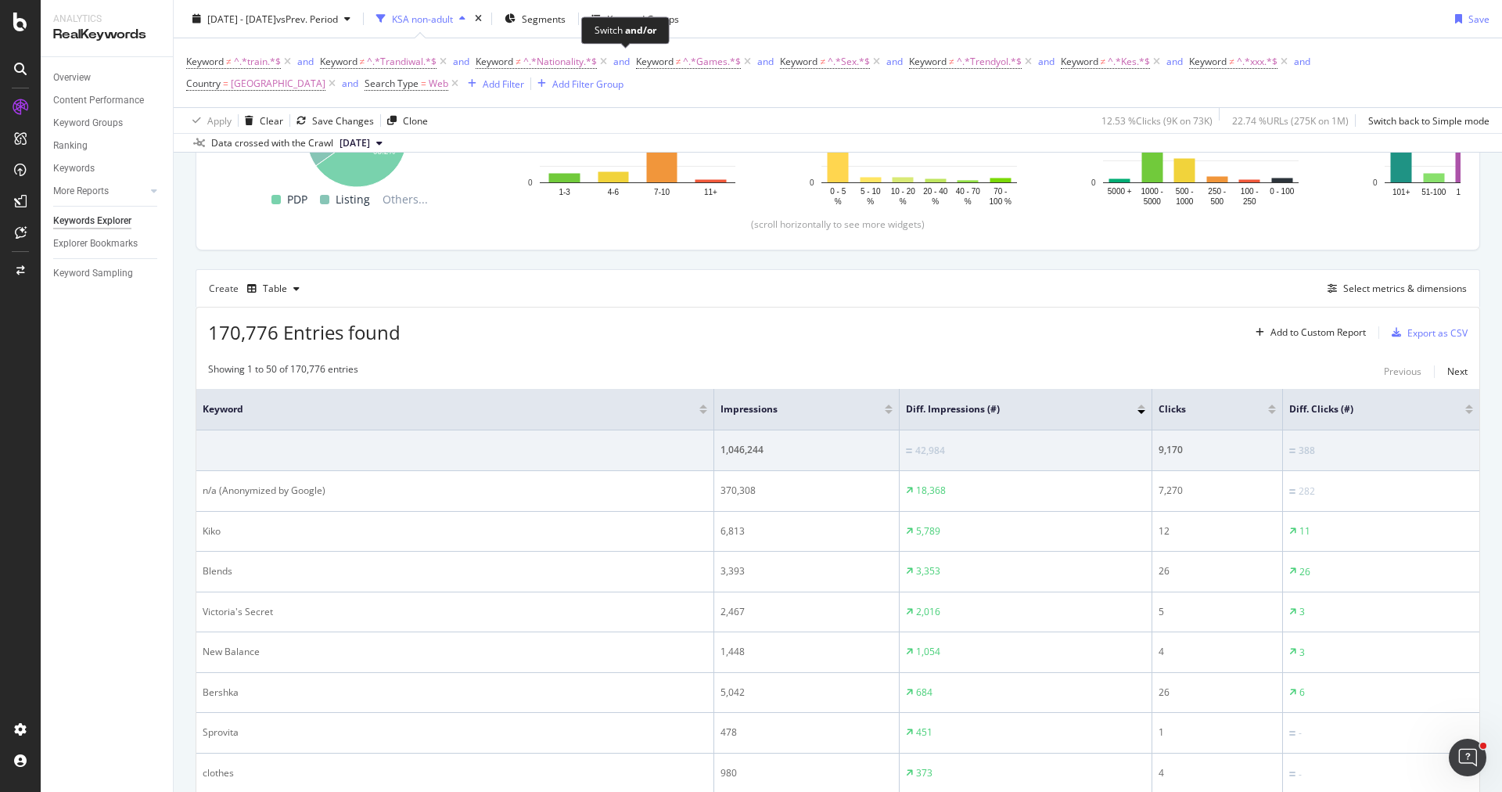
click at [600, 35] on div "Switch and/or" at bounding box center [625, 29] width 62 height 13
click at [587, 23] on div "Switch and/or" at bounding box center [625, 29] width 88 height 27
click at [559, 3] on div "2025 Aug. 24th - Aug. 30th vs Prev. Period KSA non-adult Segments Keyword Group…" at bounding box center [838, 76] width 1328 height 153
click at [562, 8] on div "Segments" at bounding box center [534, 18] width 61 height 23
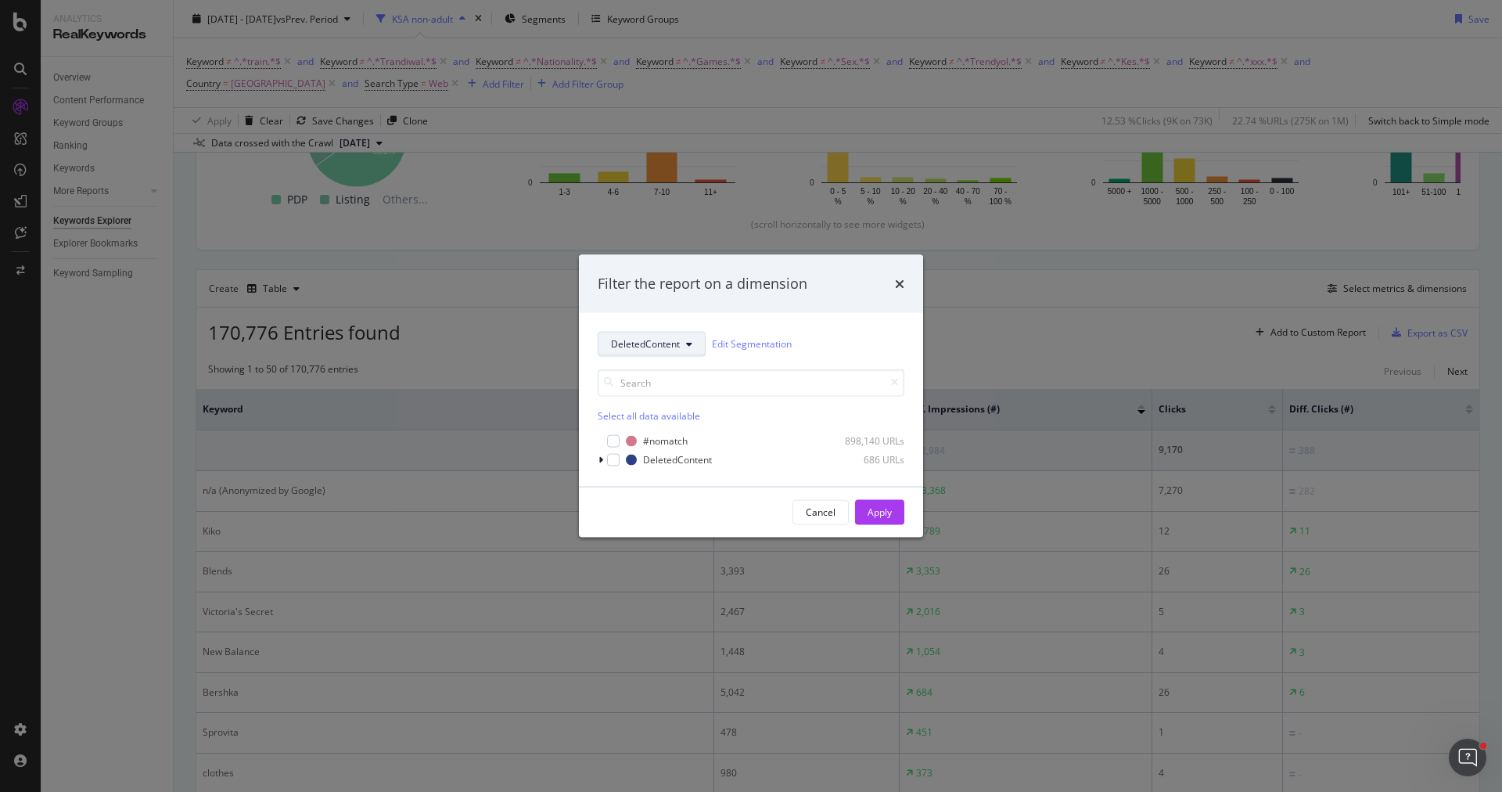
click at [646, 349] on span "DeletedContent" at bounding box center [645, 343] width 69 height 13
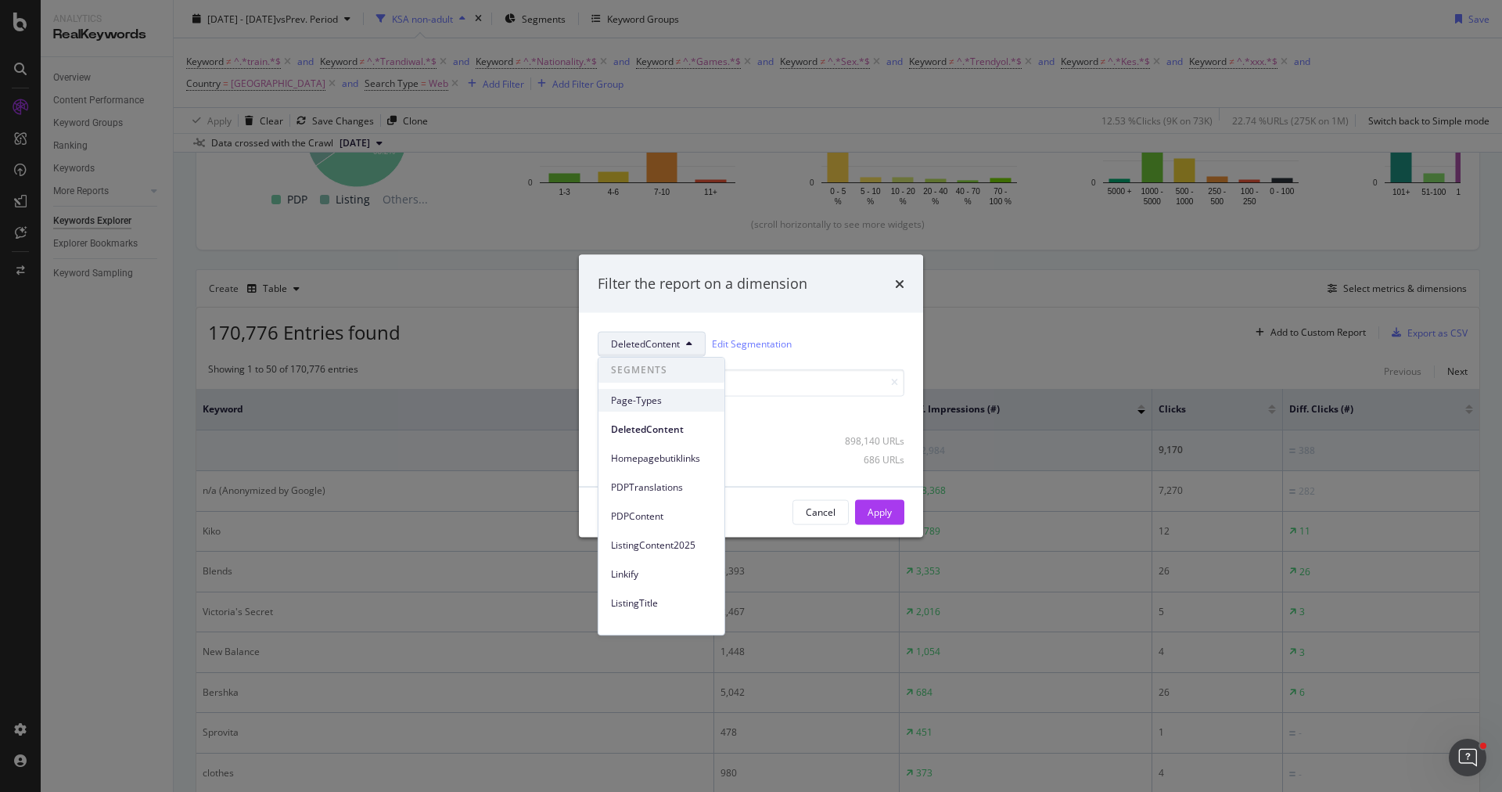
click at [652, 409] on div "Page-Types" at bounding box center [661, 400] width 126 height 23
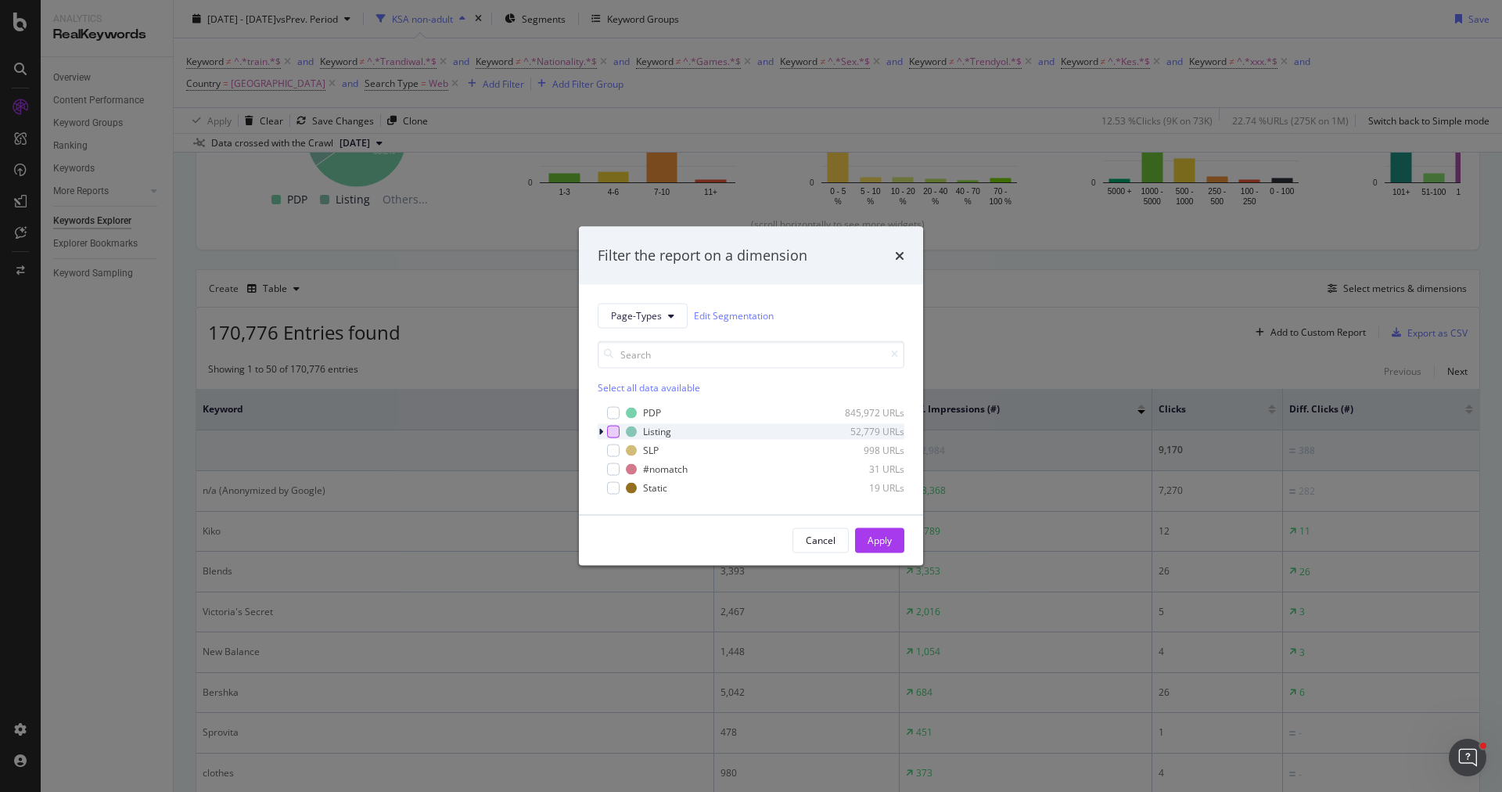
click at [614, 434] on div "capital" at bounding box center [613, 431] width 13 height 13
click at [613, 416] on div "capital" at bounding box center [613, 412] width 13 height 13
click at [613, 449] on div "capital" at bounding box center [613, 449] width 13 height 13
click at [616, 490] on div "capital" at bounding box center [613, 487] width 13 height 13
click at [867, 540] on font "Apply" at bounding box center [879, 539] width 24 height 13
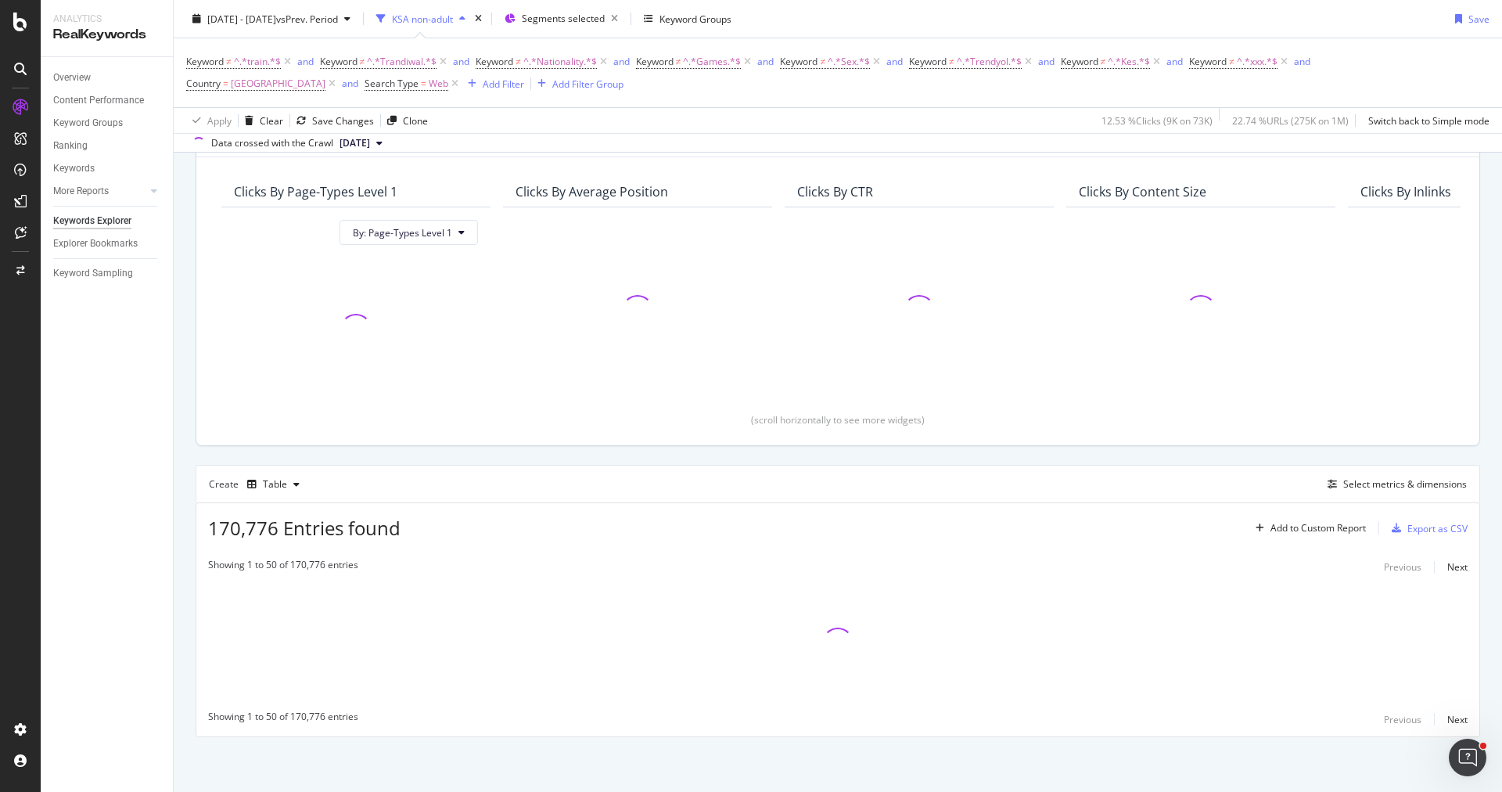
scroll to position [115, 0]
click at [1349, 463] on div "Top Charts Clicks By Page-Types Level 1 By: Page-Types Level 1 Clicks By Averag…" at bounding box center [838, 430] width 1284 height 617
click at [1349, 497] on div "Create Table Select metrics & dimensions" at bounding box center [838, 486] width 1284 height 38
click at [1355, 489] on div "Select metrics & dimensions" at bounding box center [1405, 485] width 124 height 13
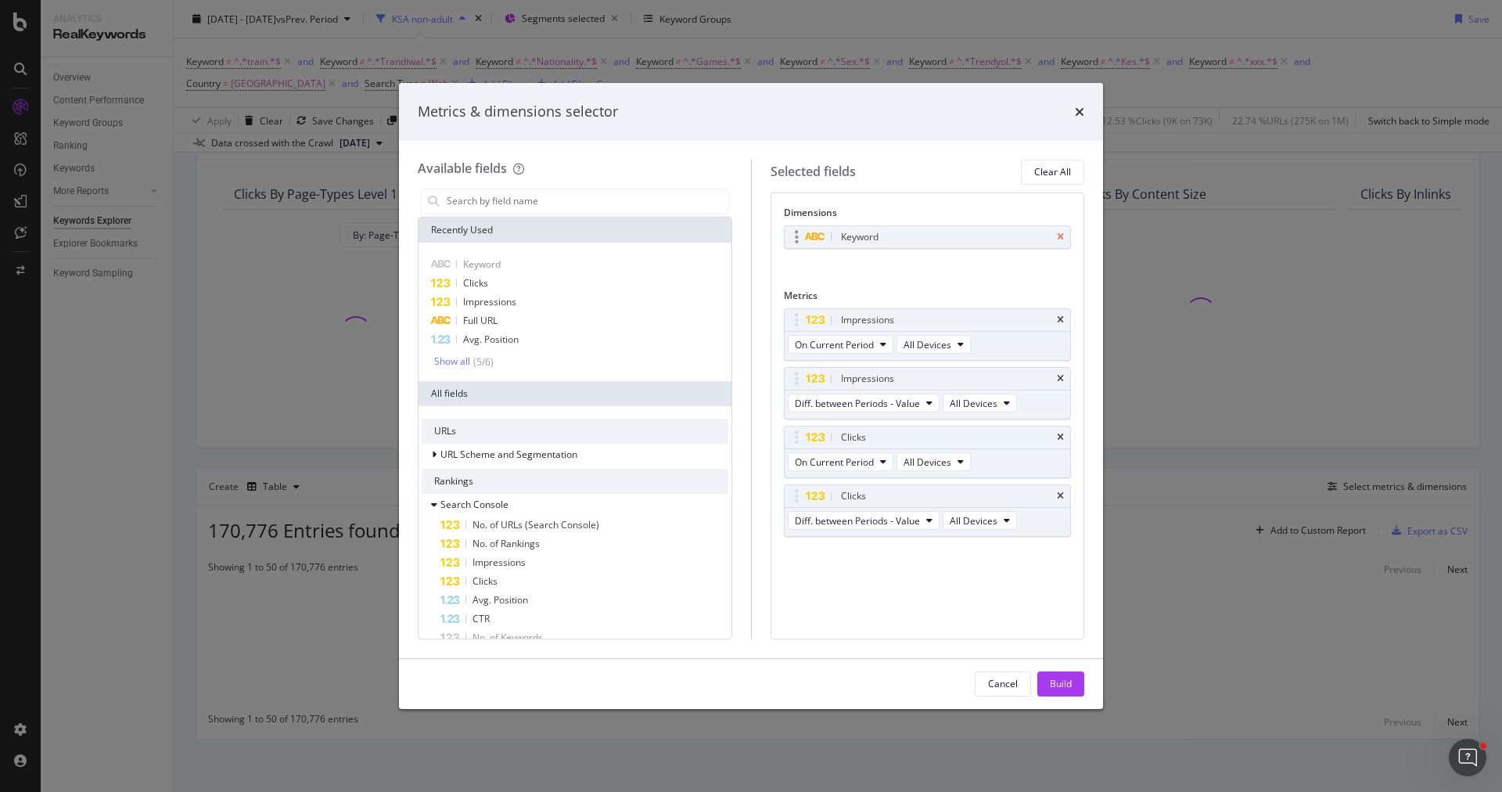
click at [1063, 235] on icon "times" at bounding box center [1060, 236] width 7 height 9
click at [627, 313] on div "Full URL" at bounding box center [575, 320] width 307 height 19
click at [1054, 680] on div "Build" at bounding box center [1061, 683] width 22 height 13
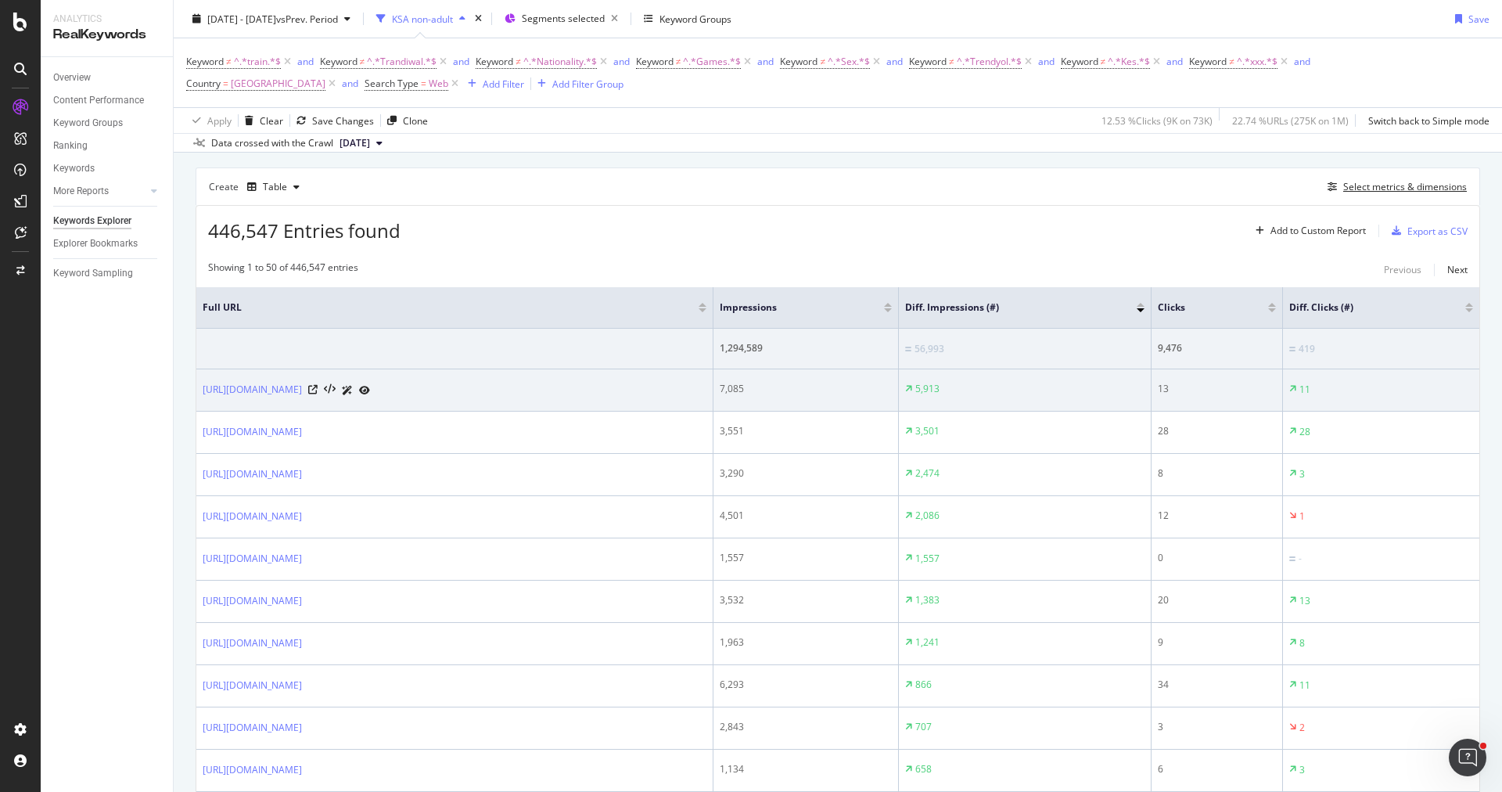
scroll to position [369, 0]
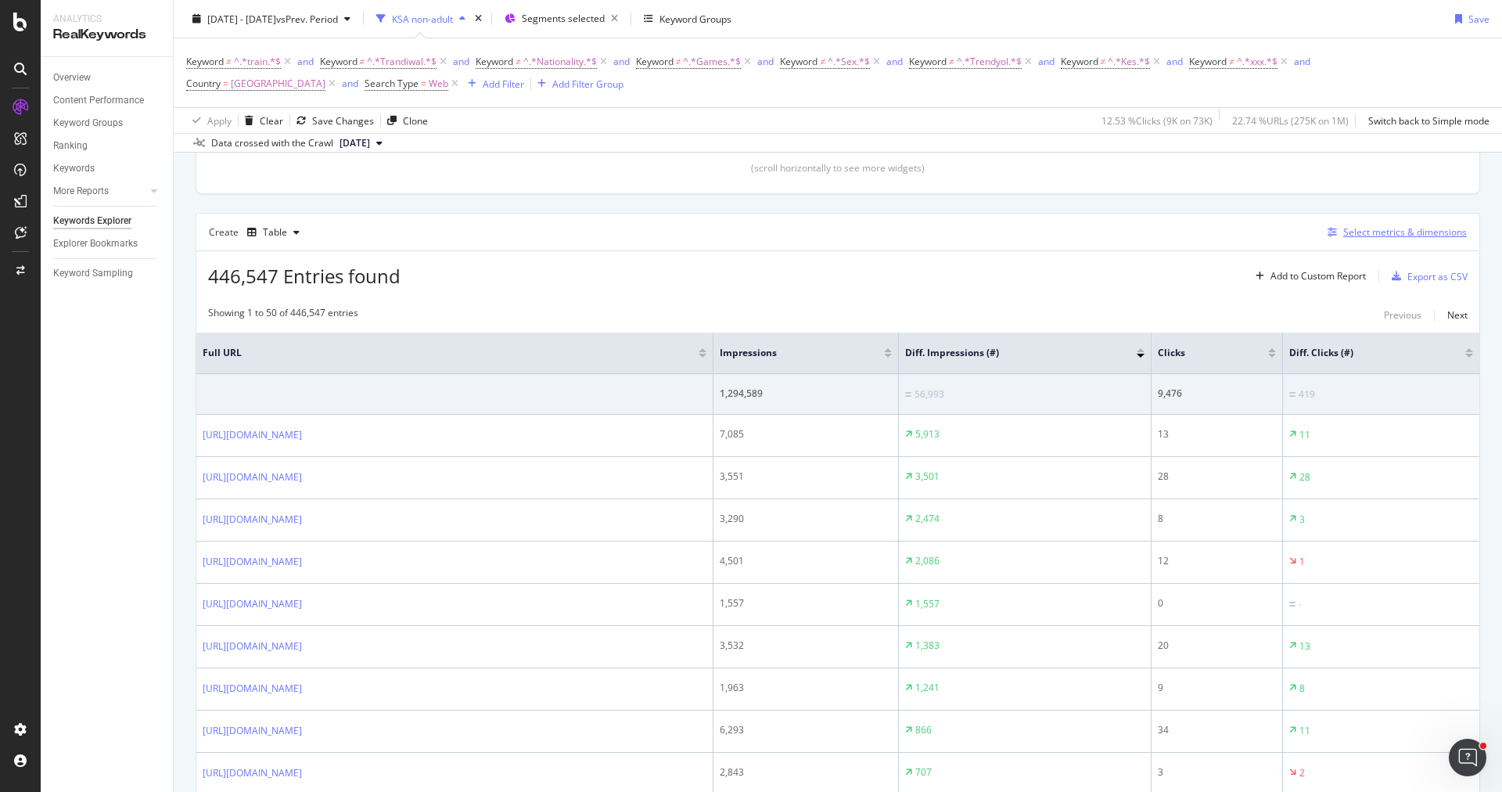
click at [1351, 225] on div "Select metrics & dimensions" at bounding box center [1405, 231] width 124 height 13
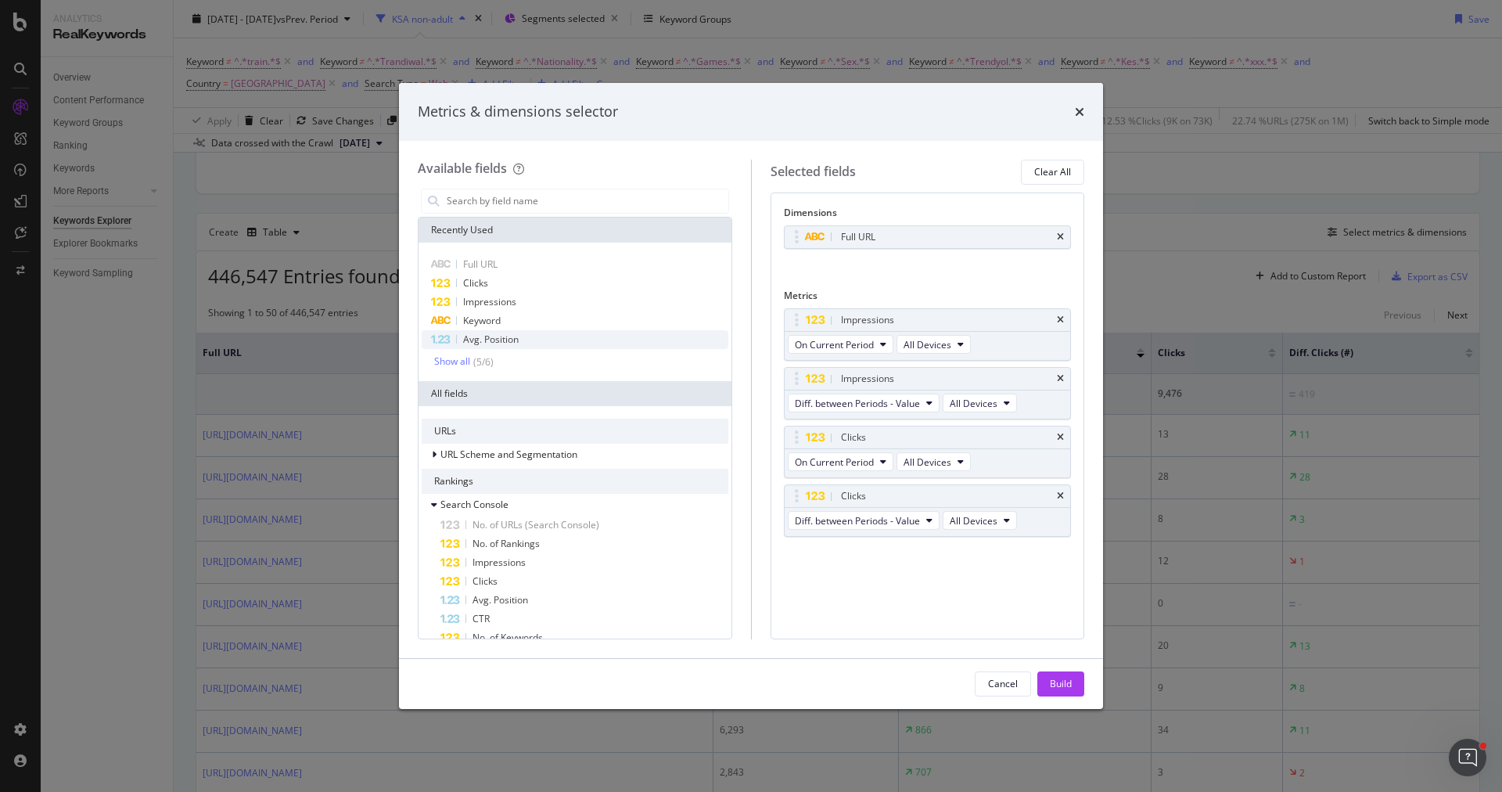
click at [557, 339] on div "Avg. Position" at bounding box center [575, 339] width 307 height 19
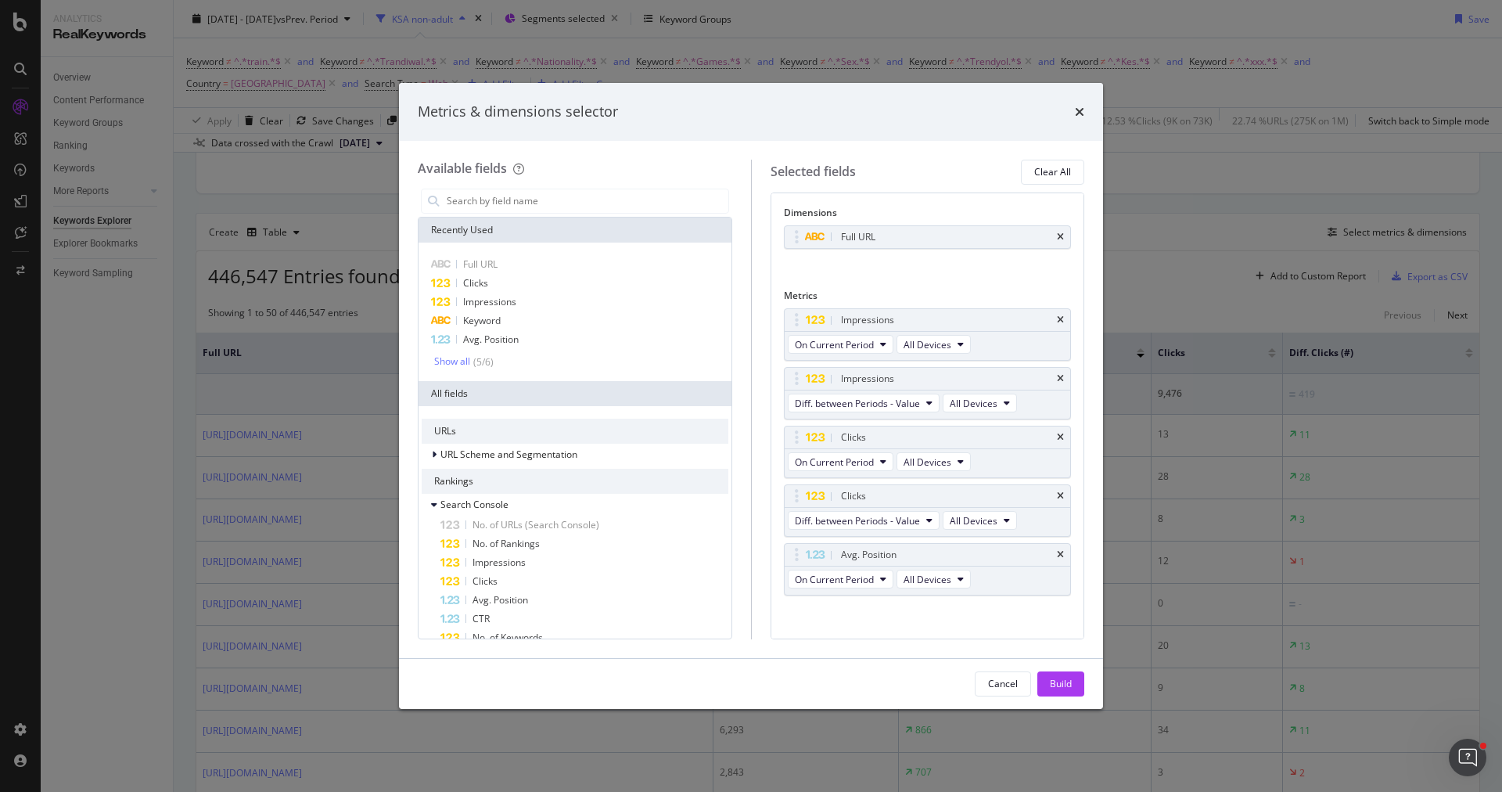
click at [1056, 666] on div "Cancel Build" at bounding box center [751, 684] width 704 height 50
click at [1056, 671] on div "Cancel Build" at bounding box center [1029, 683] width 109 height 25
click at [1058, 684] on font "Build" at bounding box center [1061, 683] width 22 height 13
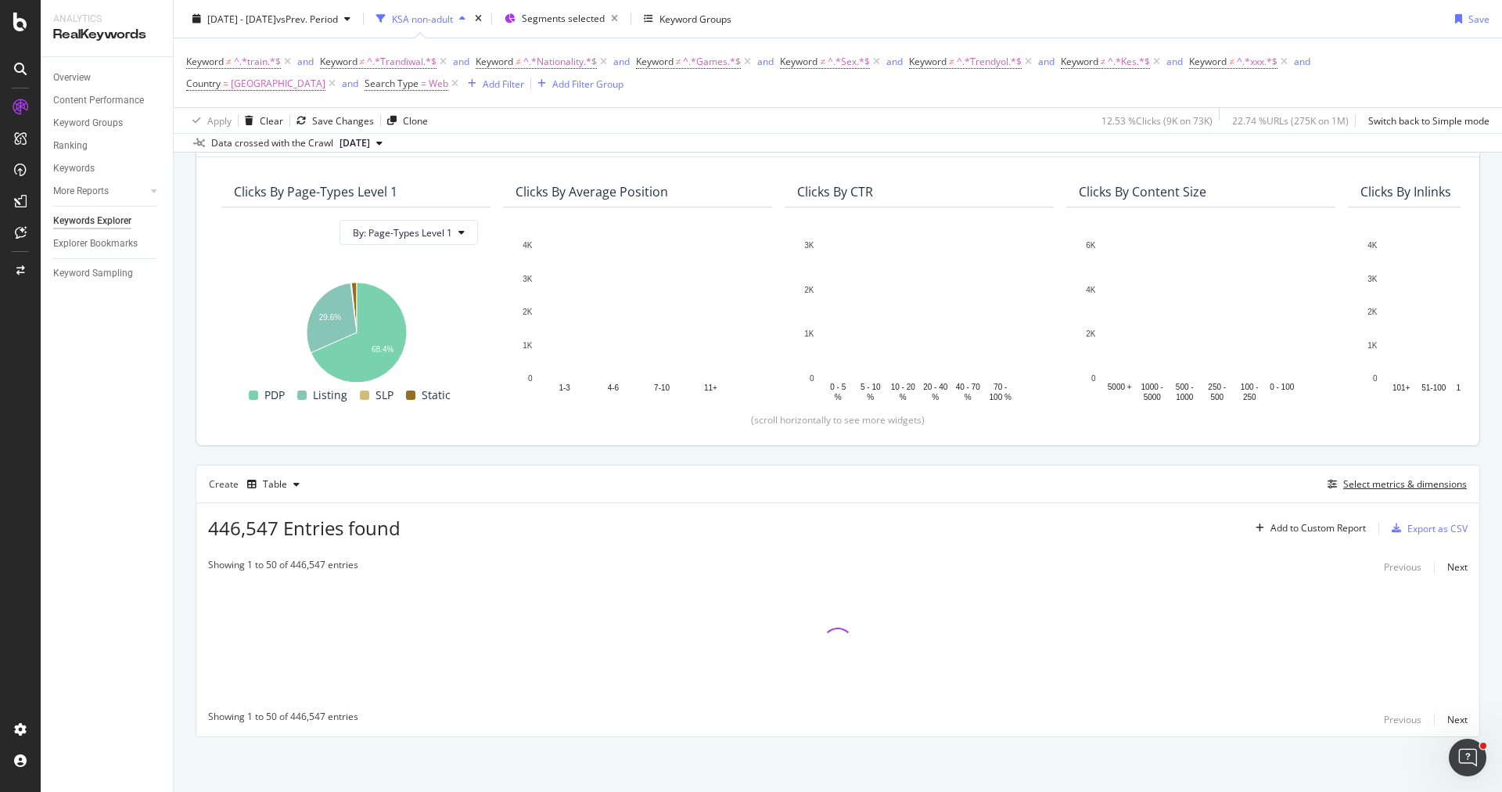
scroll to position [115, 0]
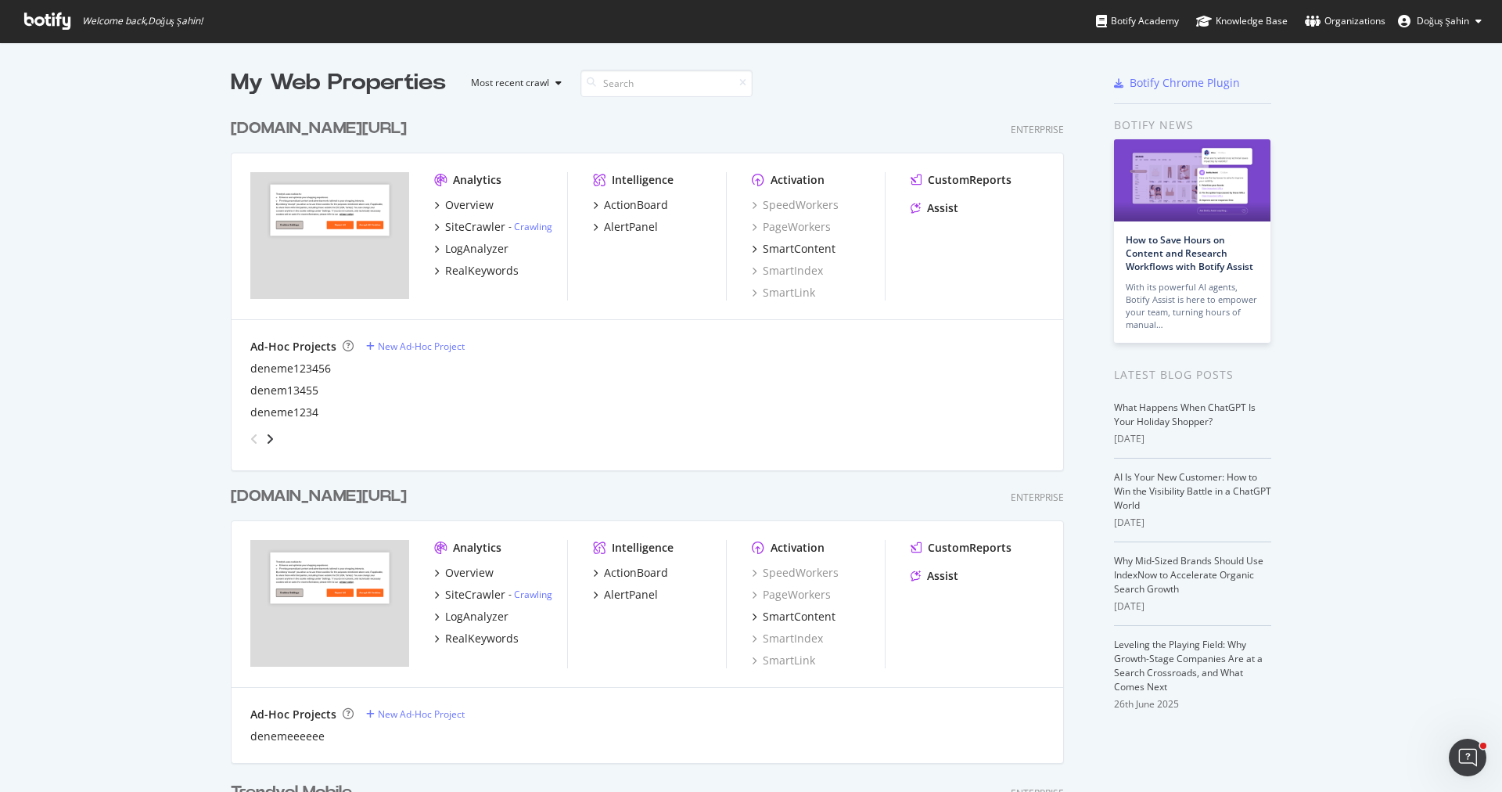
scroll to position [253, 0]
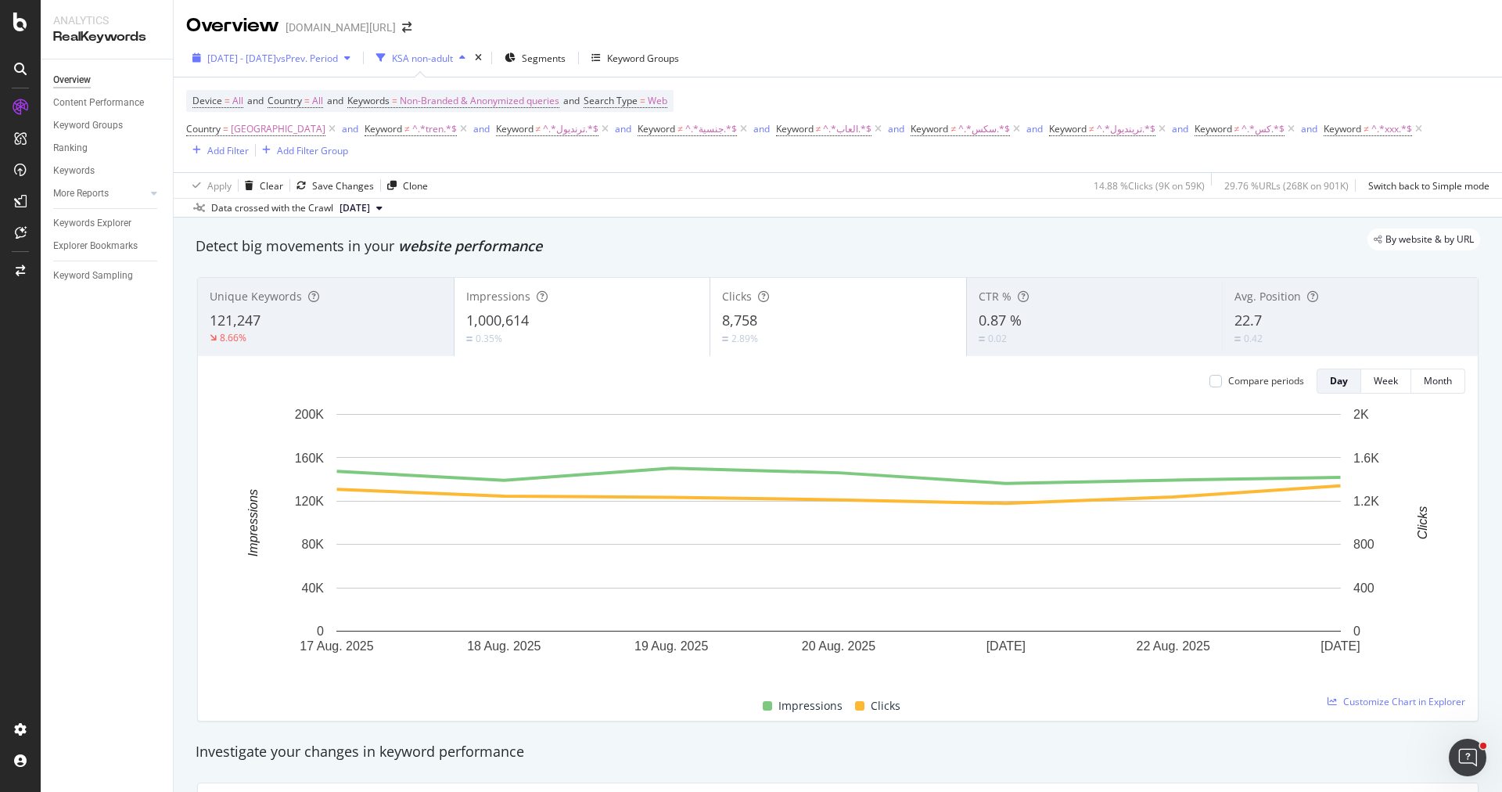
click at [296, 64] on div "2025 Aug. 17th - Aug. 23rd vs Prev. Period" at bounding box center [271, 57] width 171 height 23
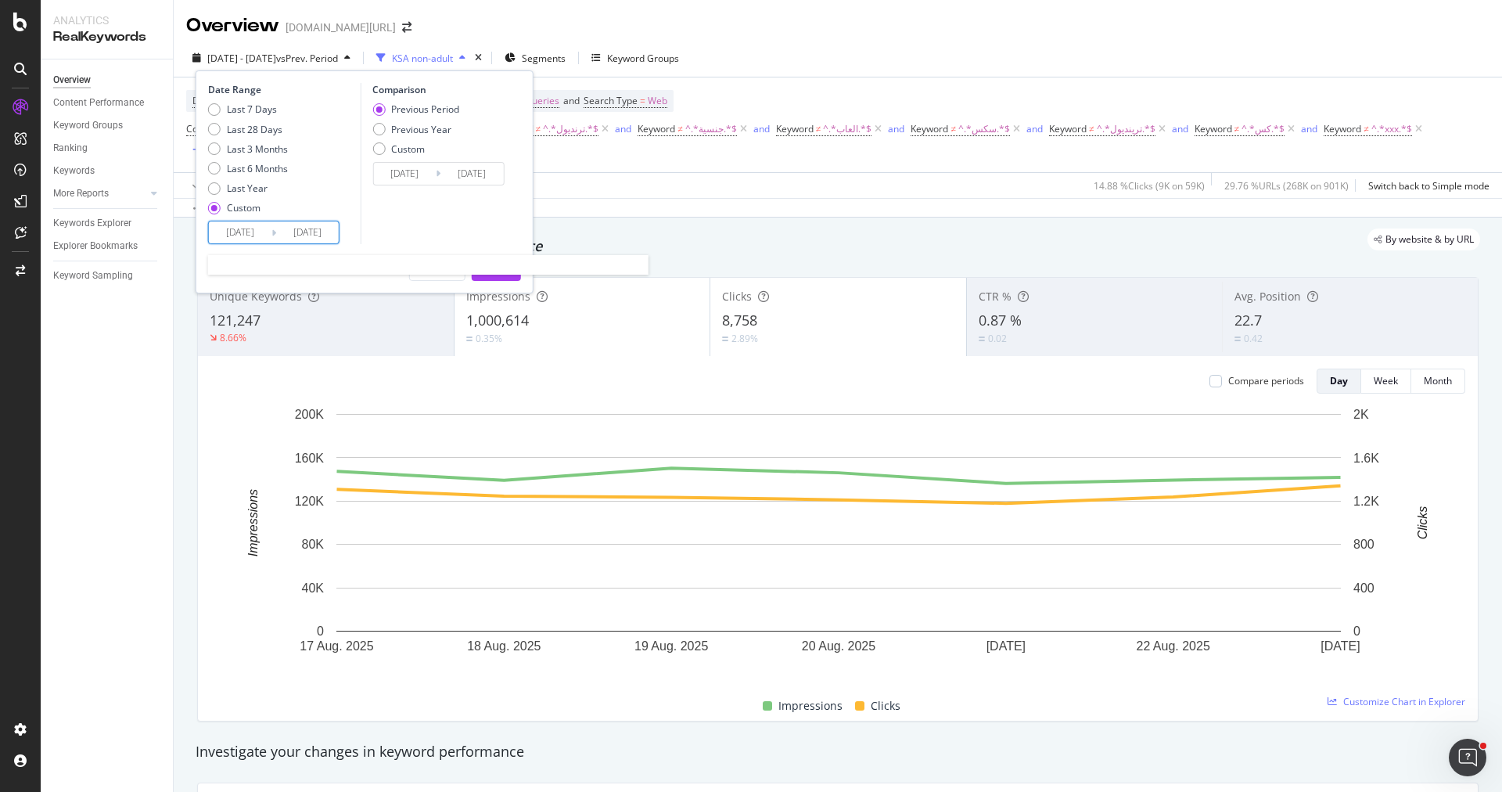
click at [237, 225] on input "2025/08/17" at bounding box center [240, 232] width 63 height 22
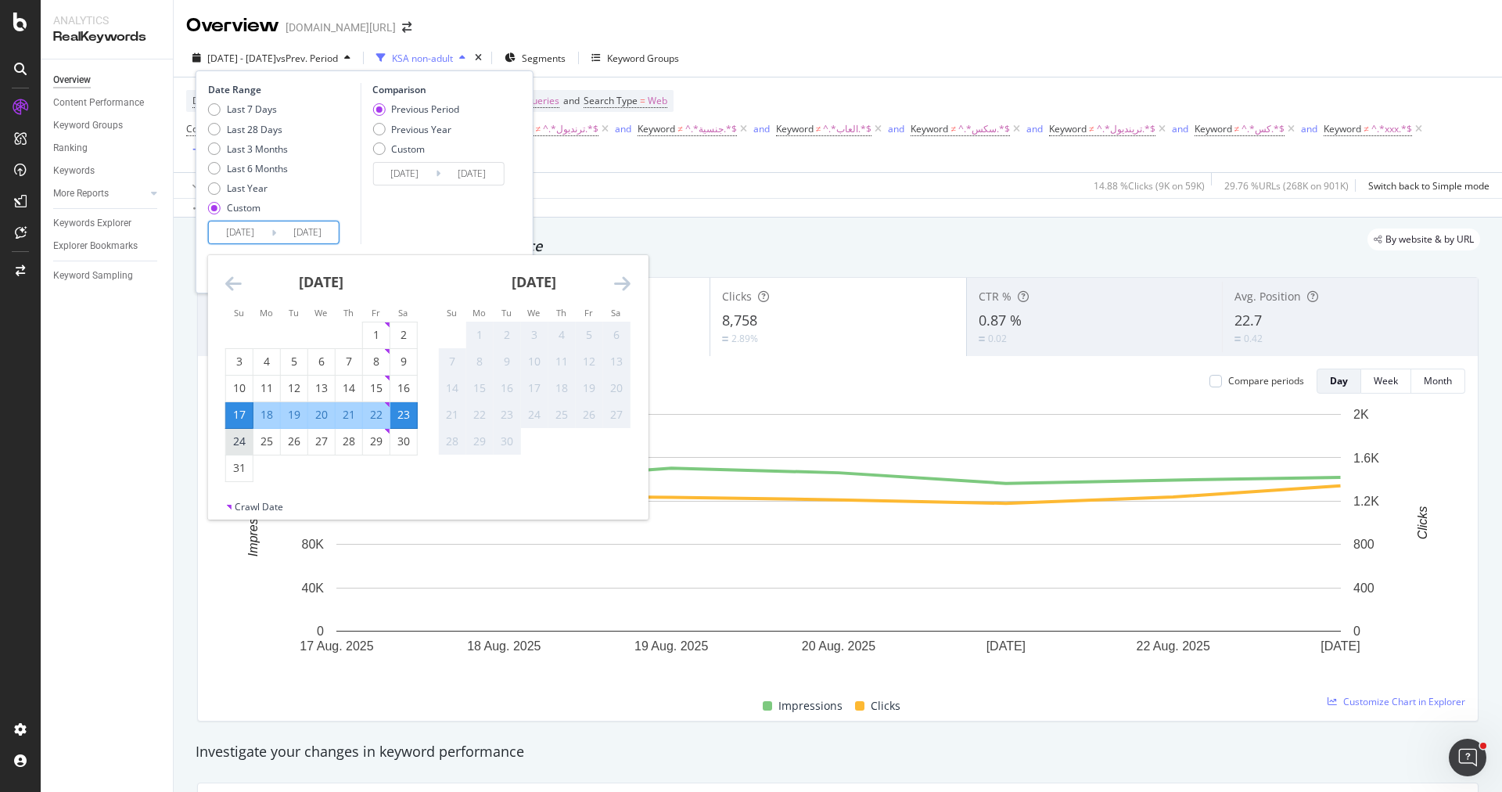
click at [243, 446] on div "24" at bounding box center [239, 441] width 27 height 16
type input "2025/08/24"
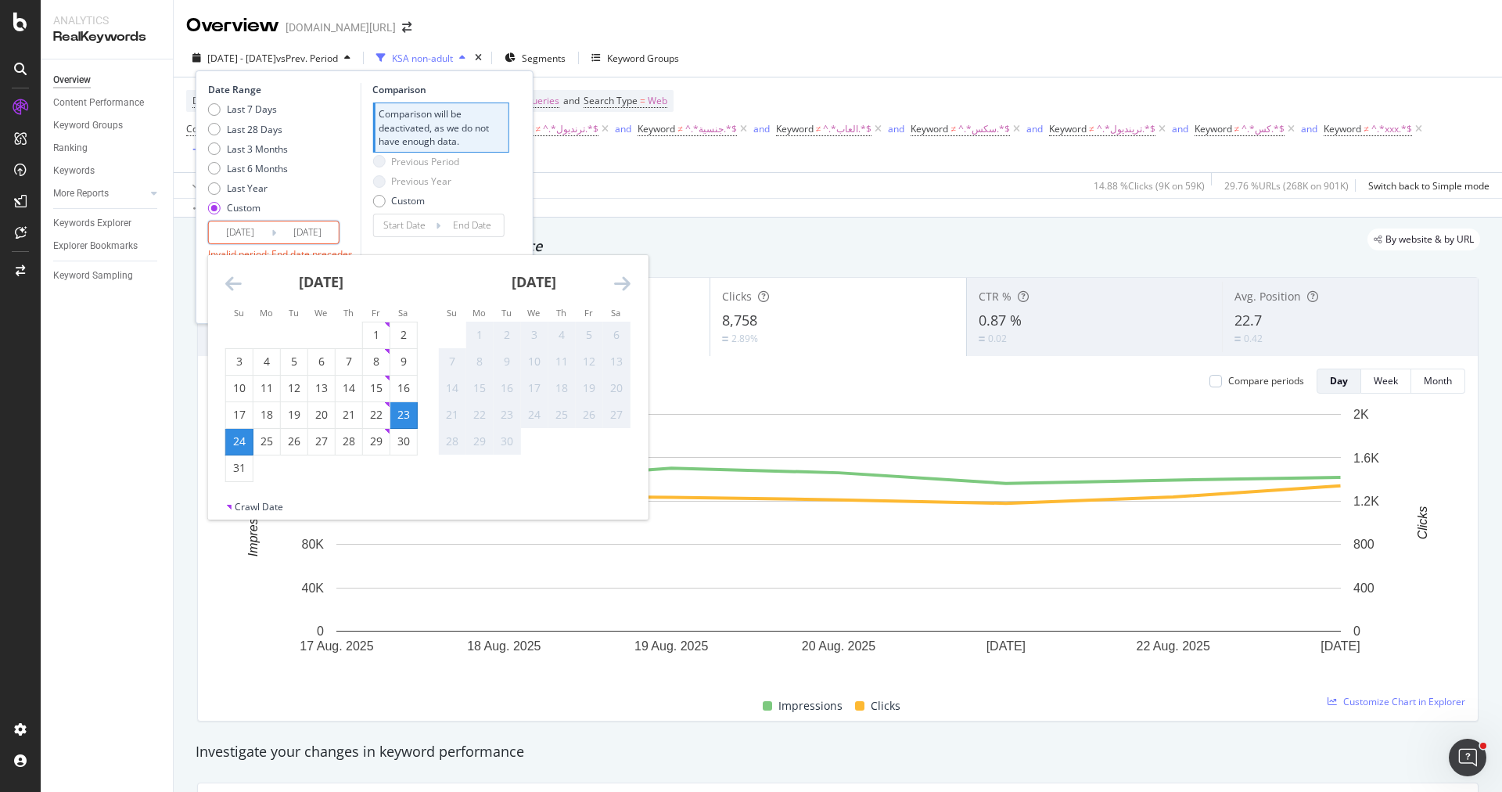
click at [397, 447] on div "30" at bounding box center [403, 441] width 27 height 16
type input "2025/08/30"
type input "2025/08/17"
type input "2025/08/23"
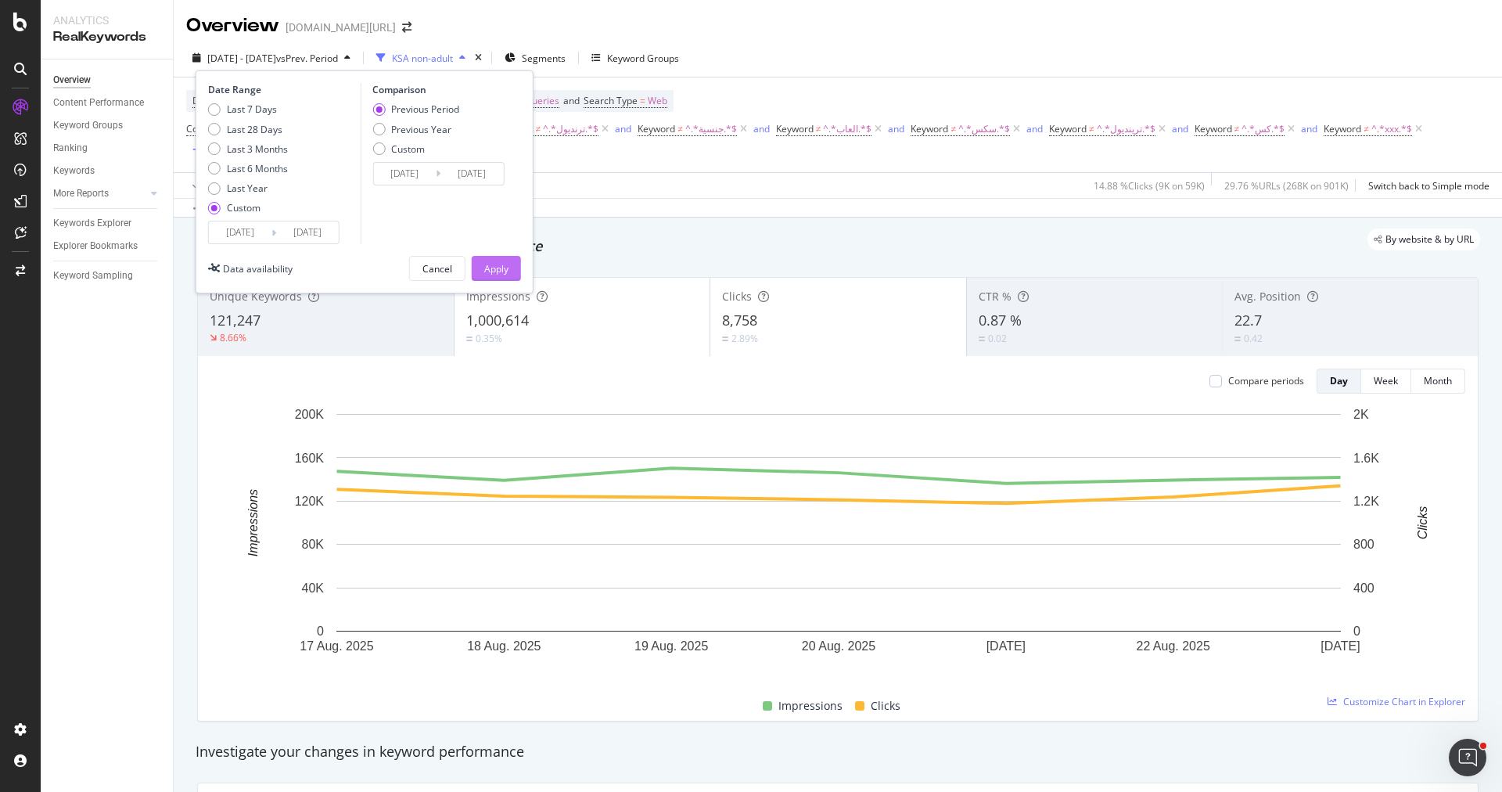
click at [496, 268] on div "Apply" at bounding box center [496, 268] width 24 height 13
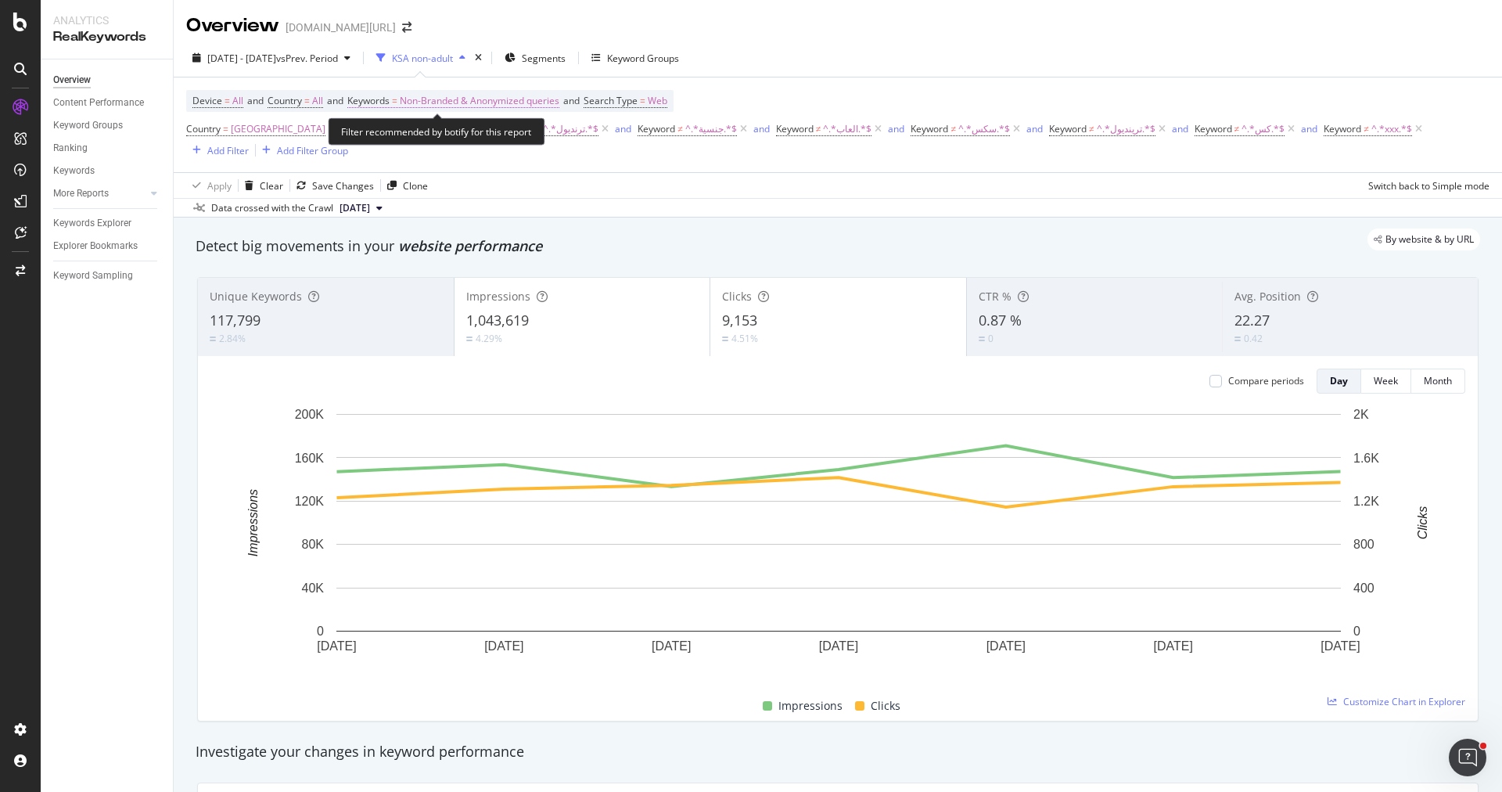
click at [498, 109] on span "Non-Branded & Anonymized queries" at bounding box center [480, 101] width 160 height 22
click at [458, 146] on div "Non-Branded & Anonymized queries" at bounding box center [462, 136] width 185 height 23
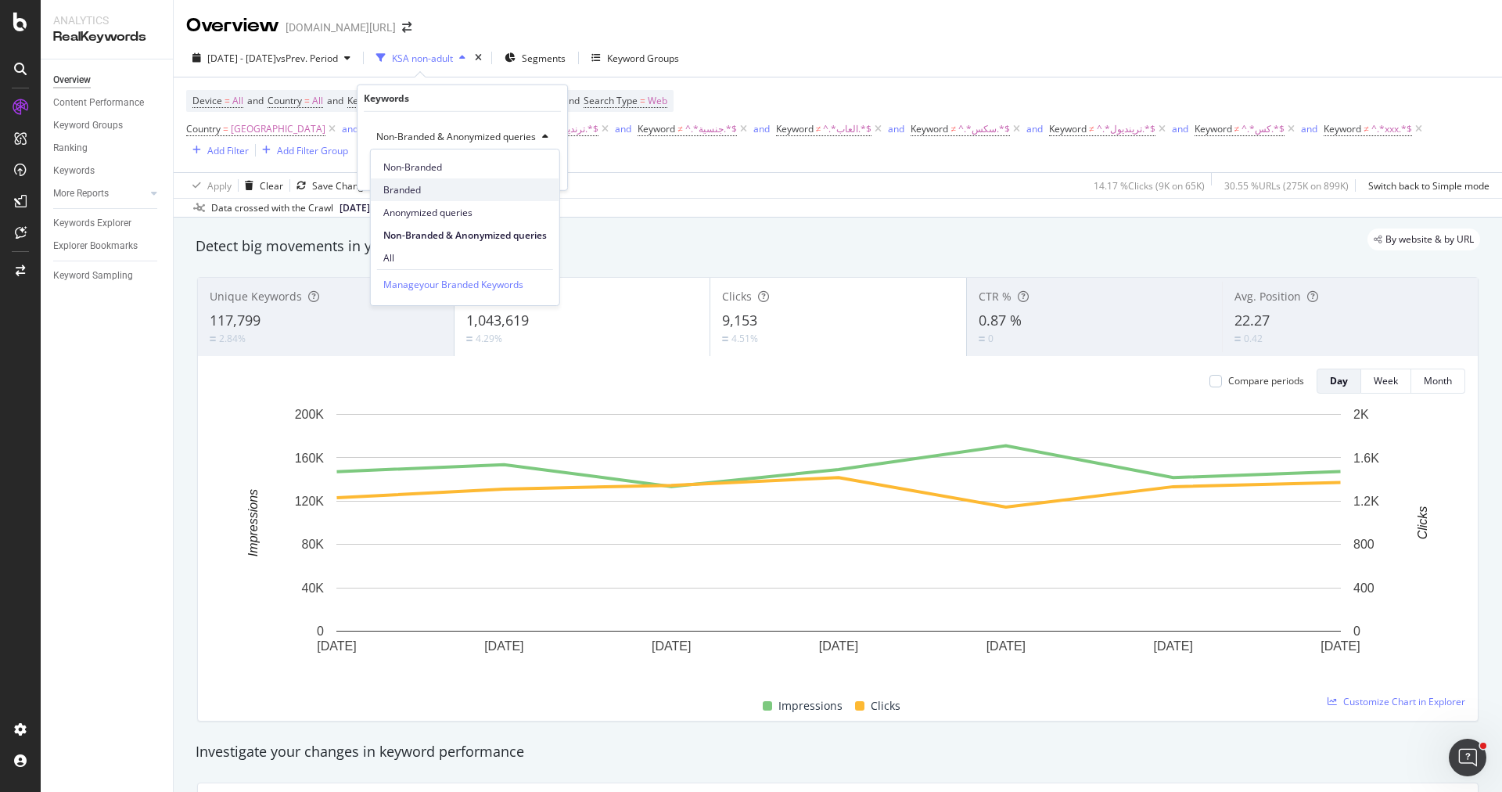
click at [449, 183] on span "Branded" at bounding box center [464, 190] width 163 height 14
click at [529, 174] on div "Apply" at bounding box center [530, 169] width 24 height 13
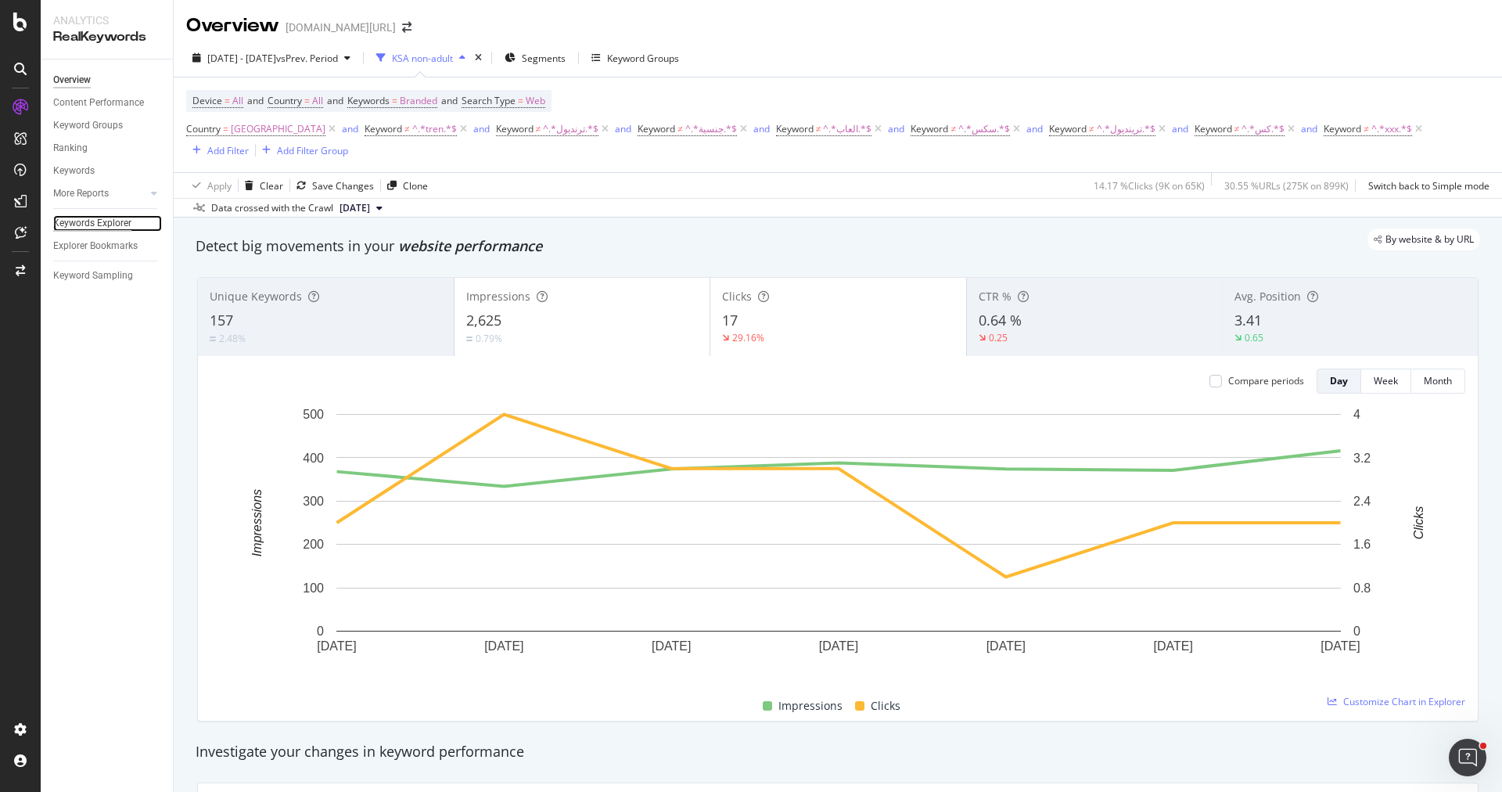
click at [113, 219] on div "Keywords Explorer" at bounding box center [92, 223] width 78 height 16
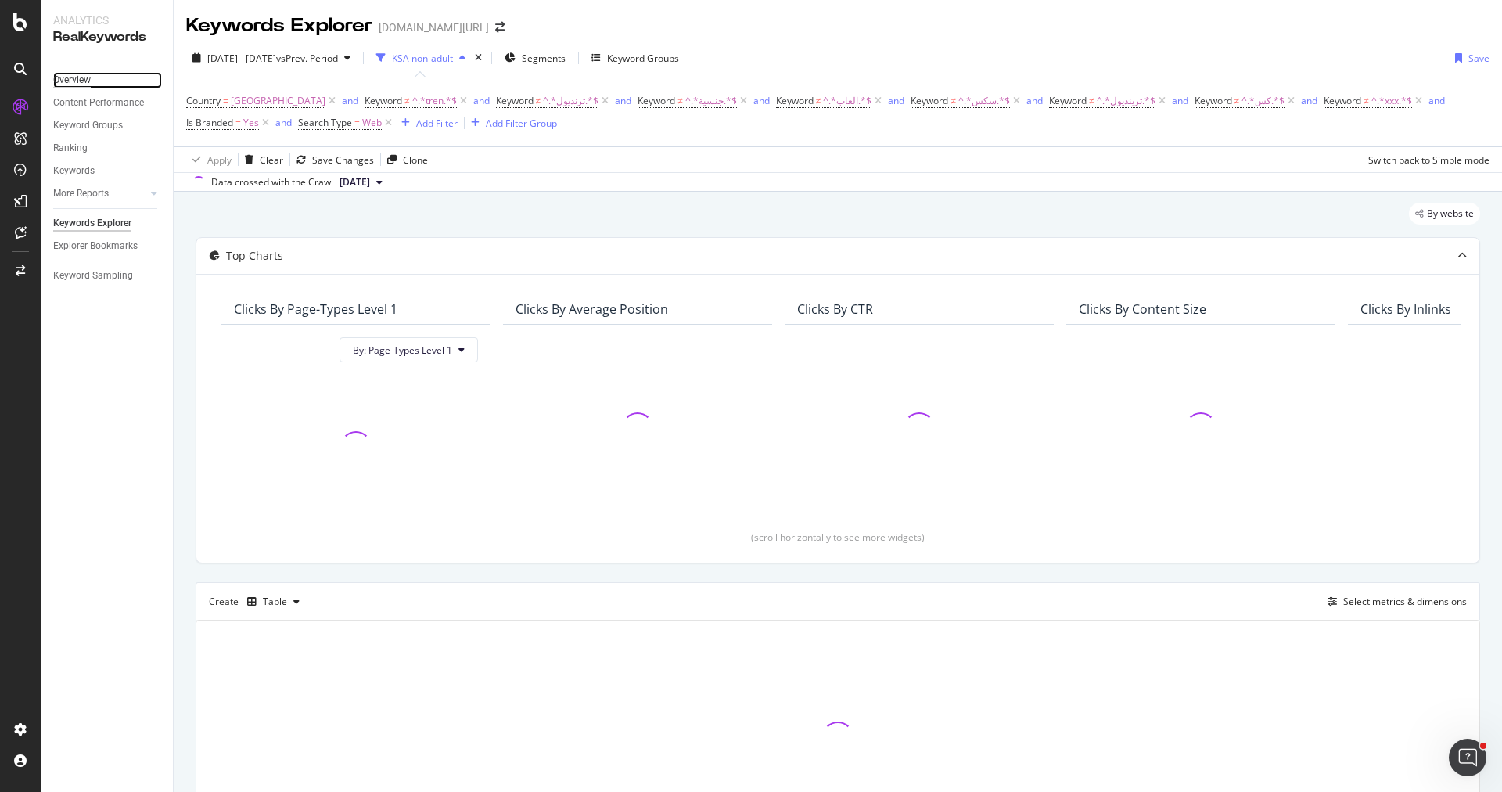
click at [91, 80] on div "Overview" at bounding box center [72, 80] width 38 height 16
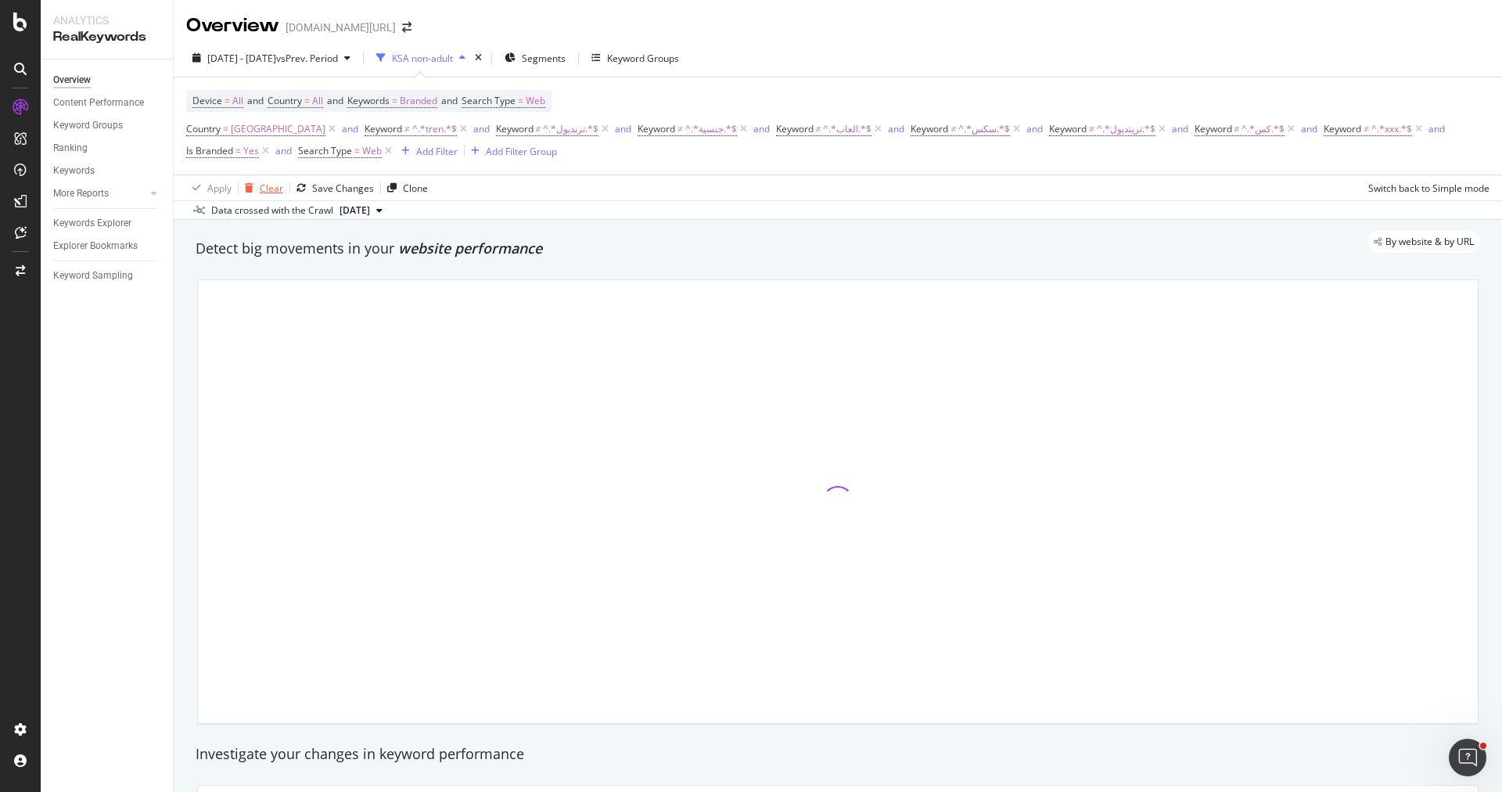
click at [254, 184] on div "button" at bounding box center [249, 187] width 21 height 9
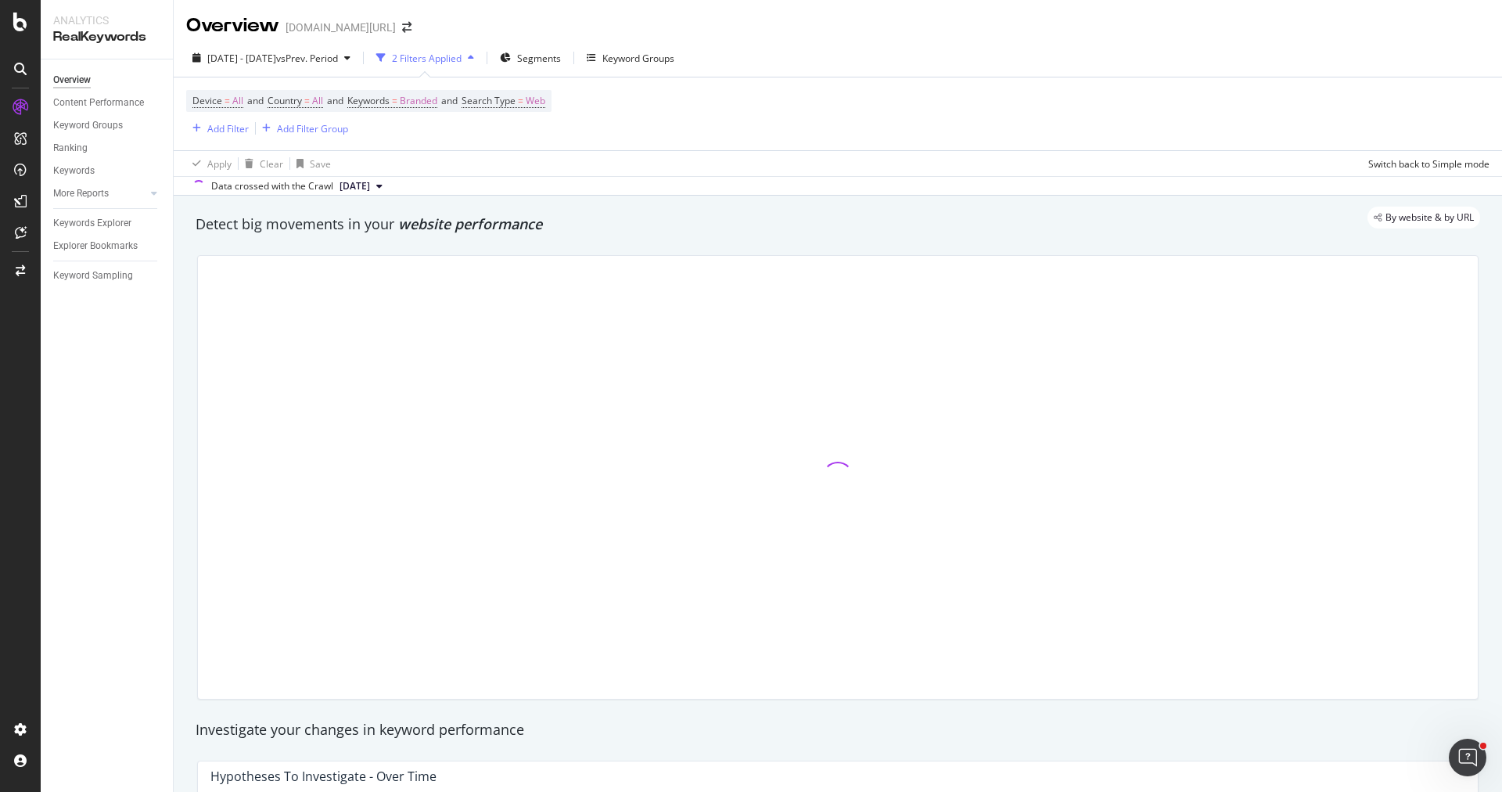
click at [232, 115] on div "Device = All and Country = All and Keywords = Branded and Search Type = Web Add…" at bounding box center [368, 114] width 365 height 48
click at [233, 126] on div "Add Filter" at bounding box center [227, 128] width 41 height 13
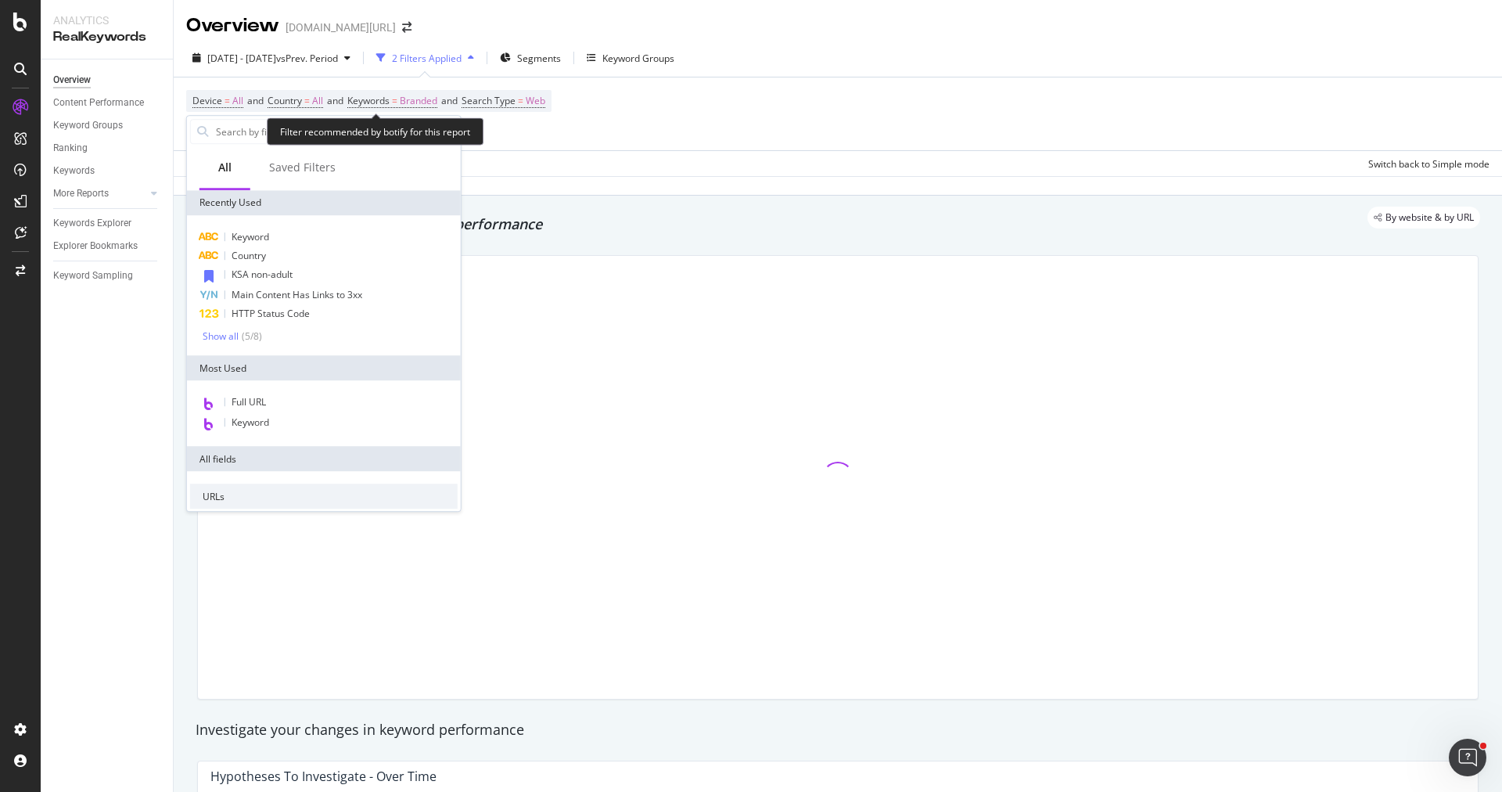
click at [285, 109] on span "Device = All and Country = All and Keywords = Branded and Search Type = Web" at bounding box center [368, 101] width 353 height 22
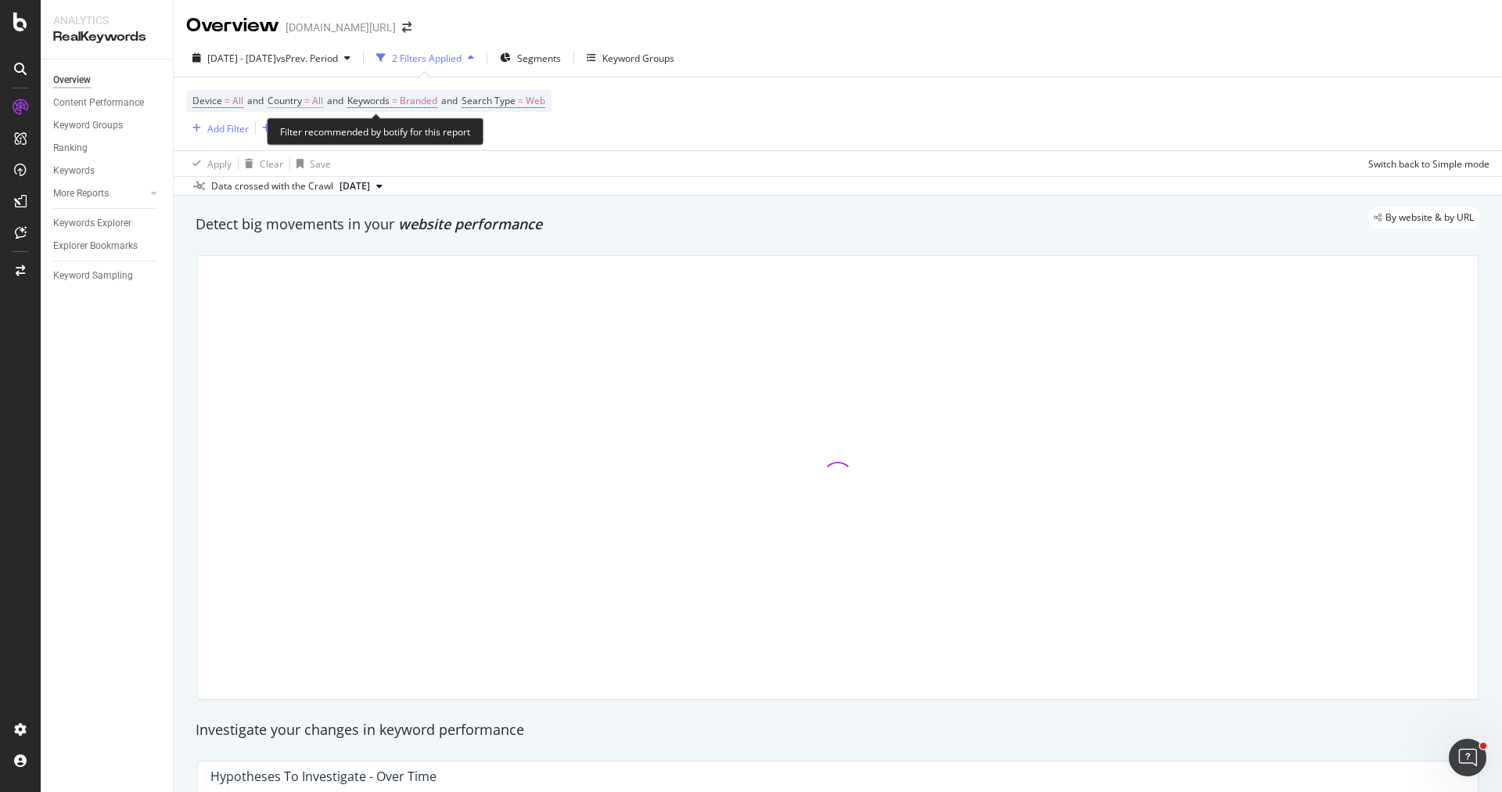
click at [288, 104] on span "Country" at bounding box center [284, 100] width 34 height 13
click at [304, 137] on icon at bounding box center [301, 136] width 11 height 9
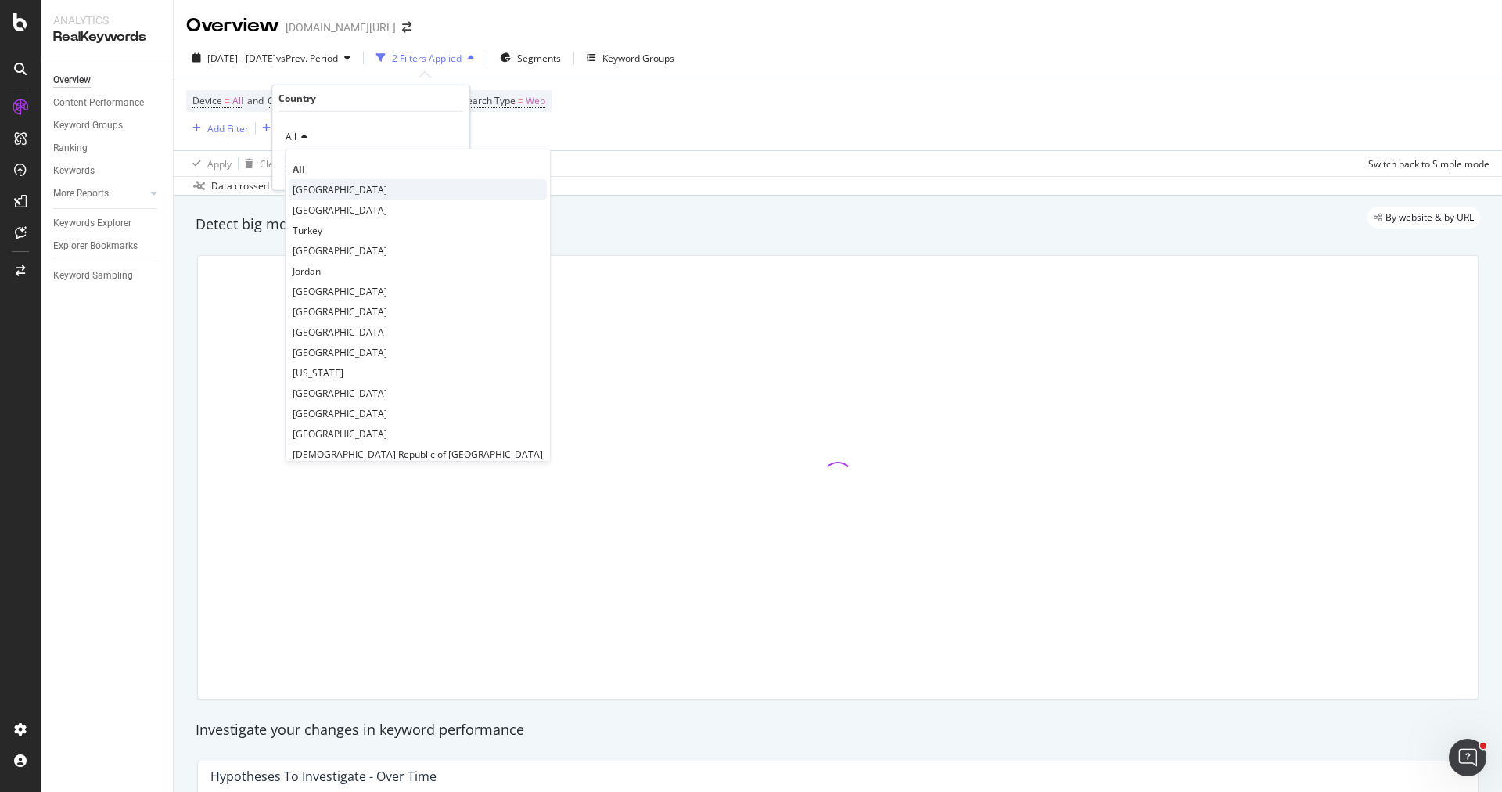
click at [334, 189] on span "[GEOGRAPHIC_DATA]" at bounding box center [340, 188] width 95 height 13
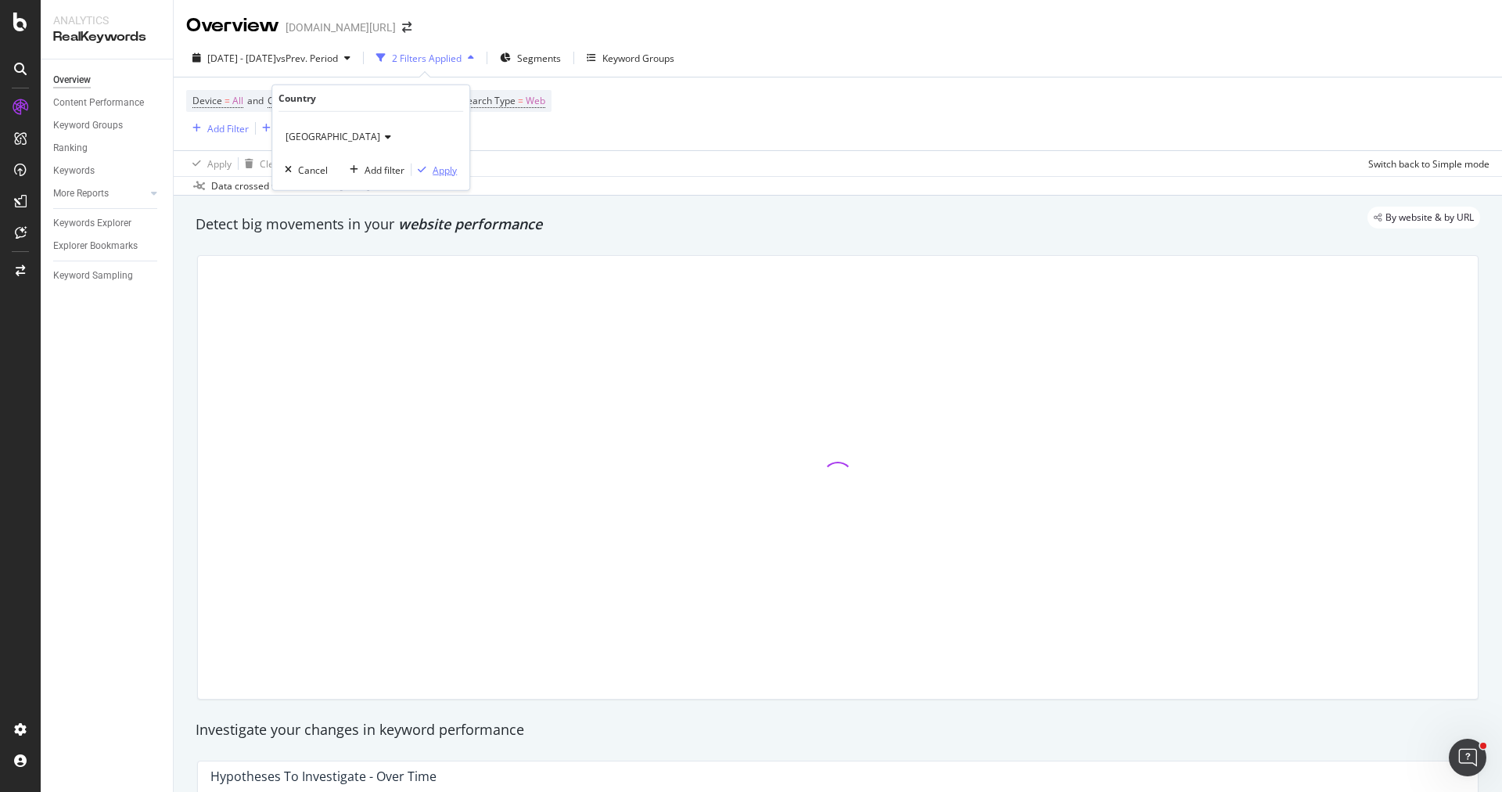
click at [445, 173] on div "Apply" at bounding box center [445, 169] width 24 height 13
click at [545, 102] on span "Search Type" at bounding box center [572, 100] width 54 height 13
click at [573, 127] on div "Web" at bounding box center [620, 136] width 172 height 25
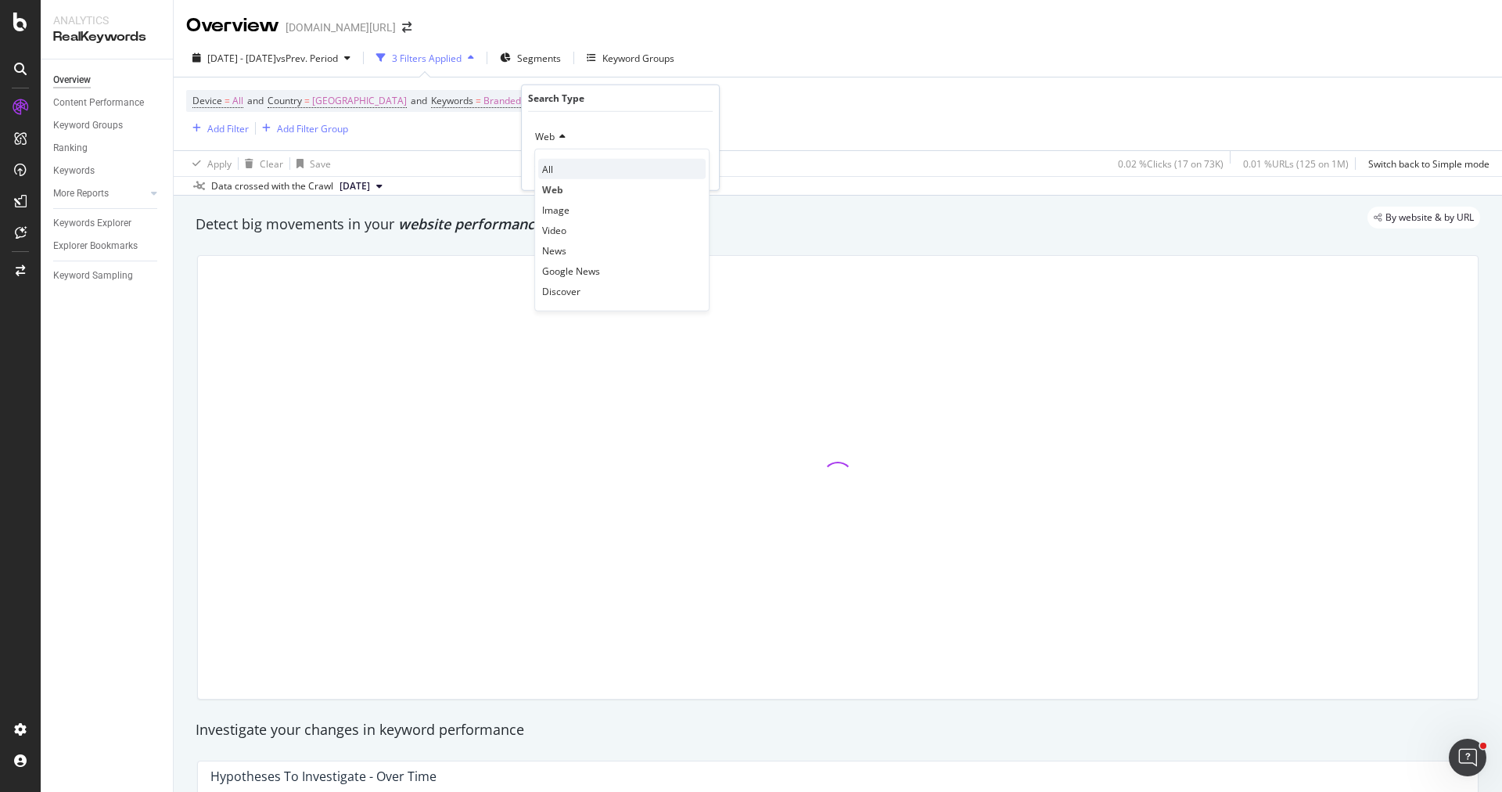
click at [573, 163] on div "All" at bounding box center [621, 169] width 167 height 20
click at [689, 163] on div "Apply" at bounding box center [694, 169] width 24 height 13
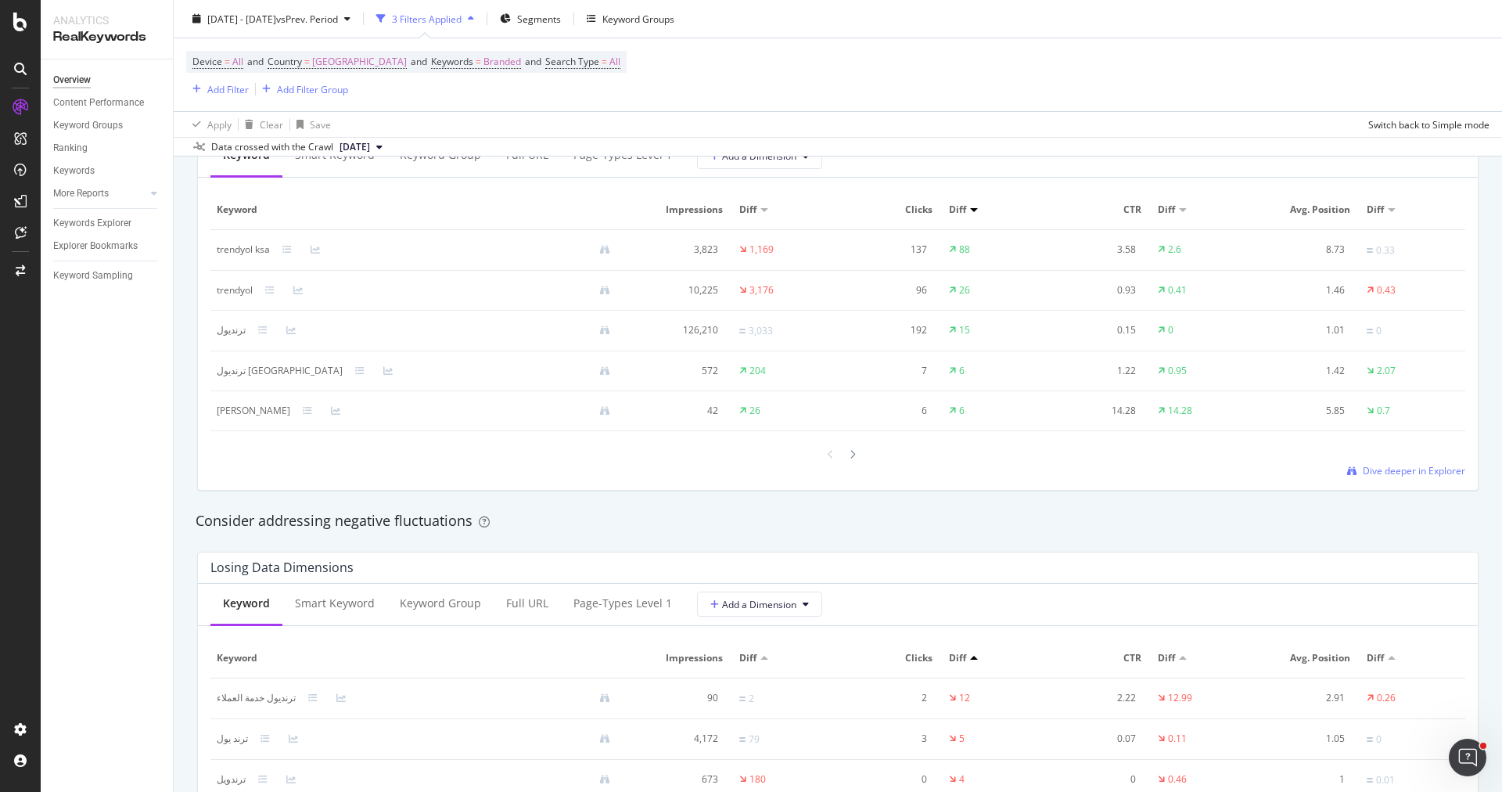
scroll to position [1316, 0]
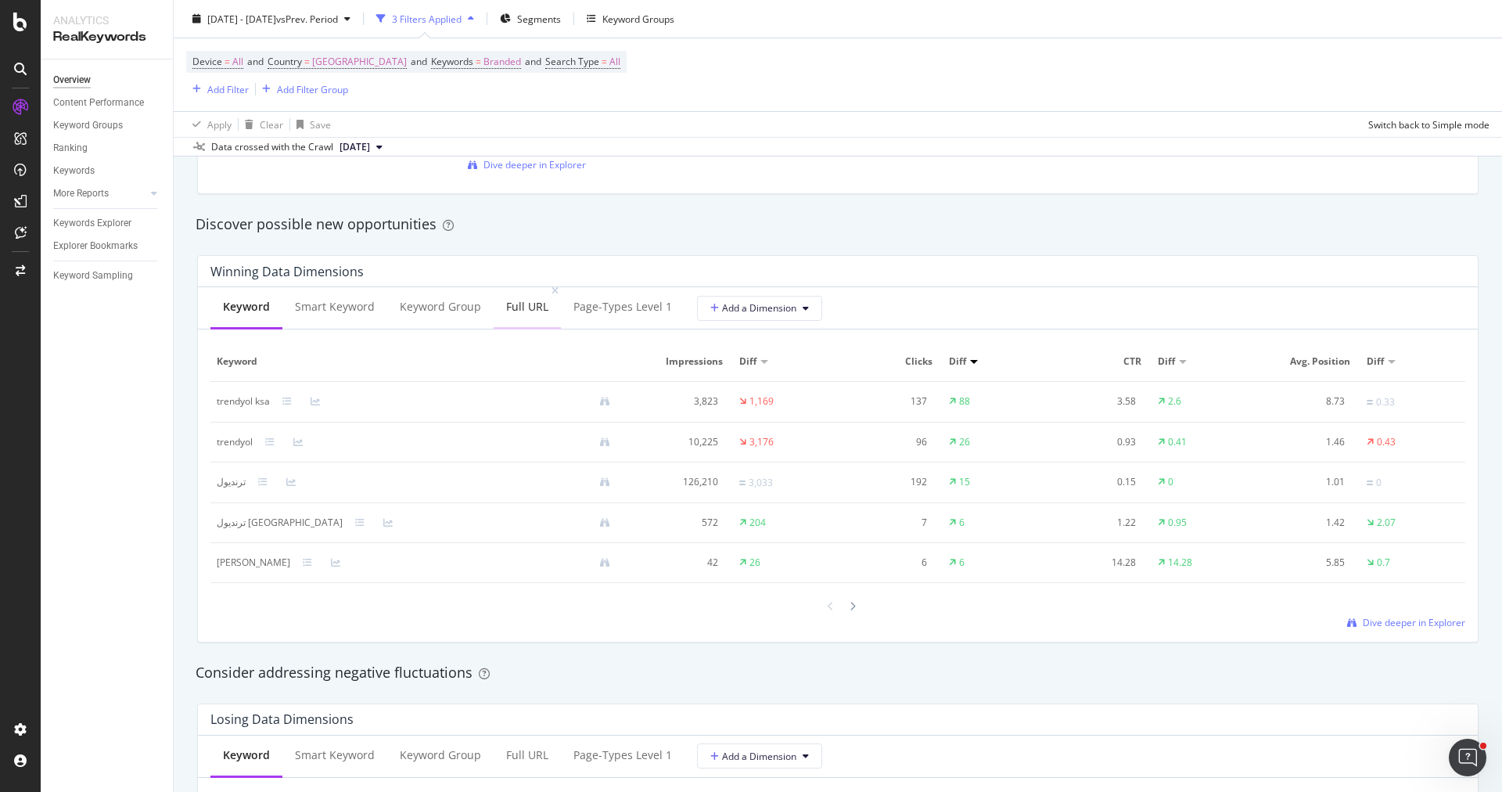
click at [509, 305] on div "Full URL" at bounding box center [527, 307] width 42 height 16
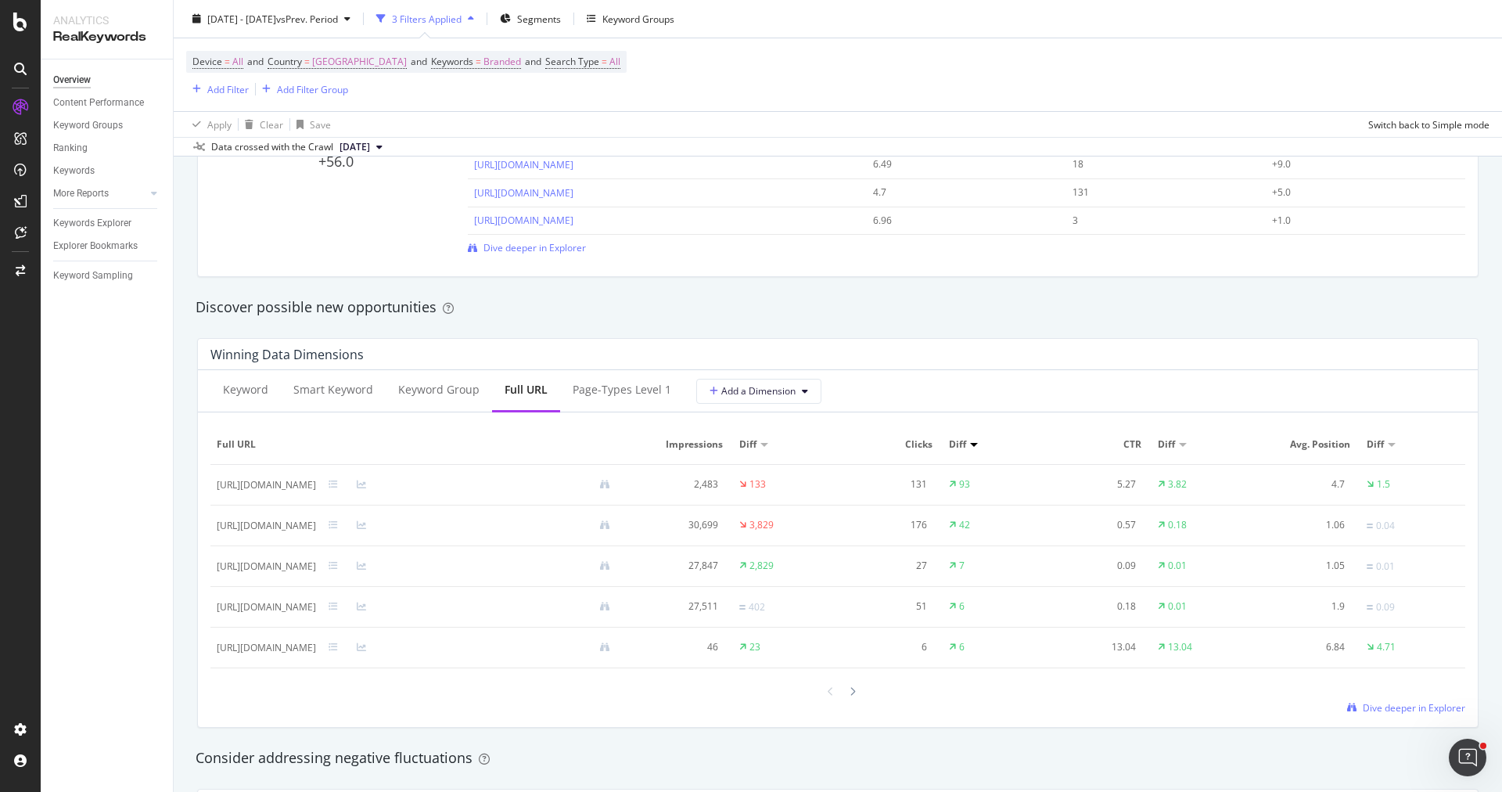
scroll to position [1201, 0]
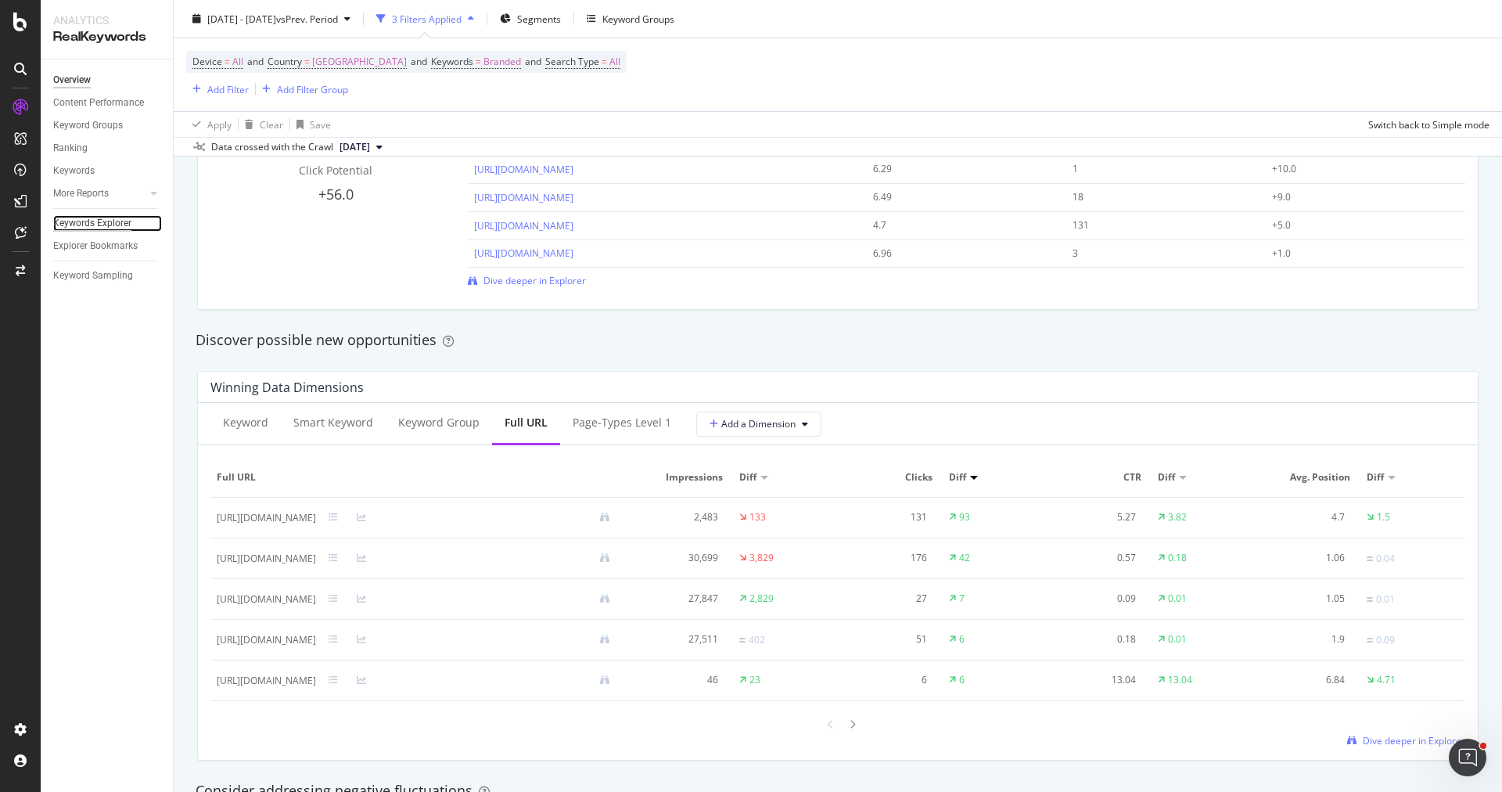
click at [104, 221] on div "Keywords Explorer" at bounding box center [92, 223] width 78 height 16
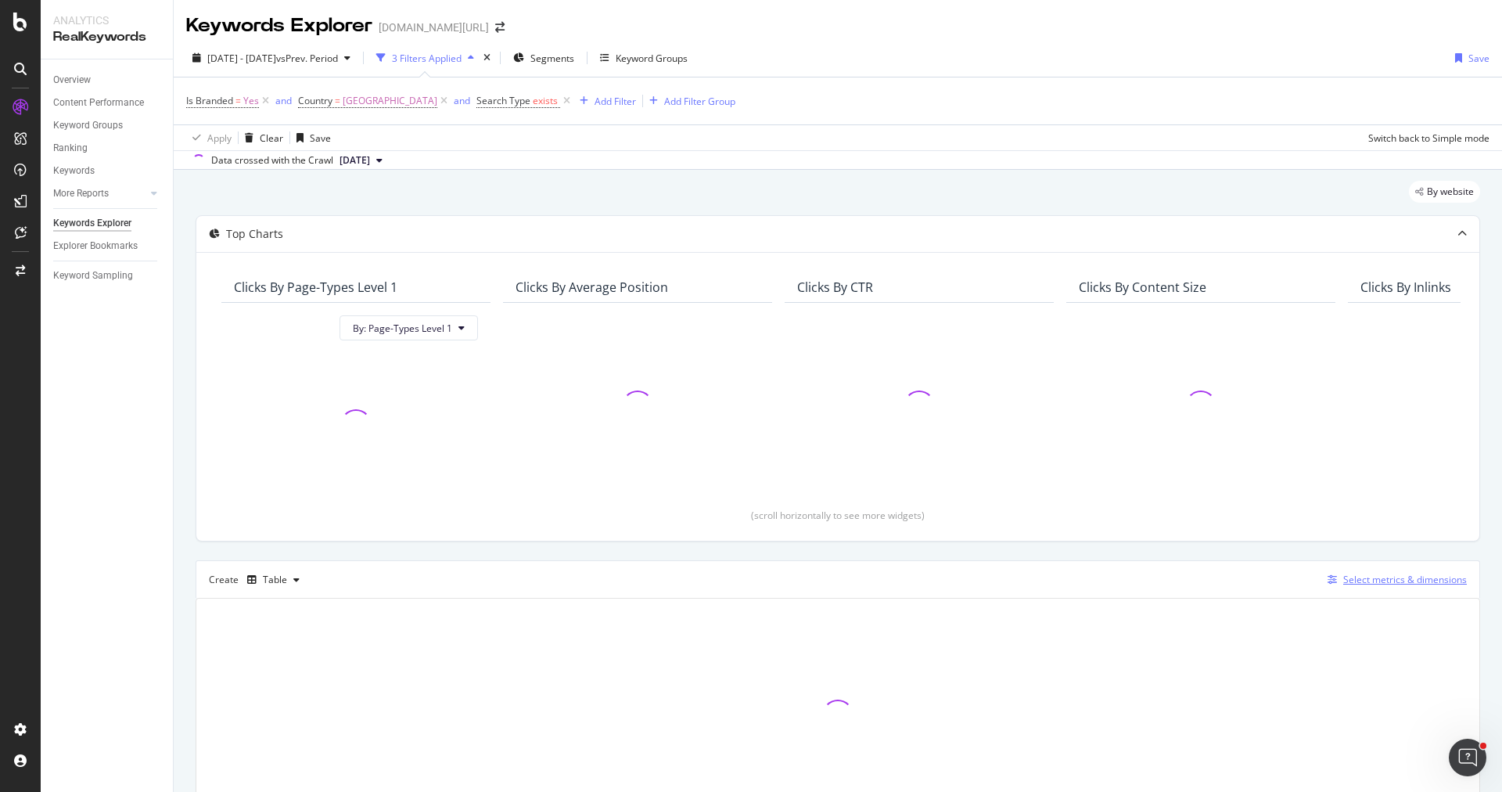
click at [1391, 573] on div "Select metrics & dimensions" at bounding box center [1405, 579] width 124 height 13
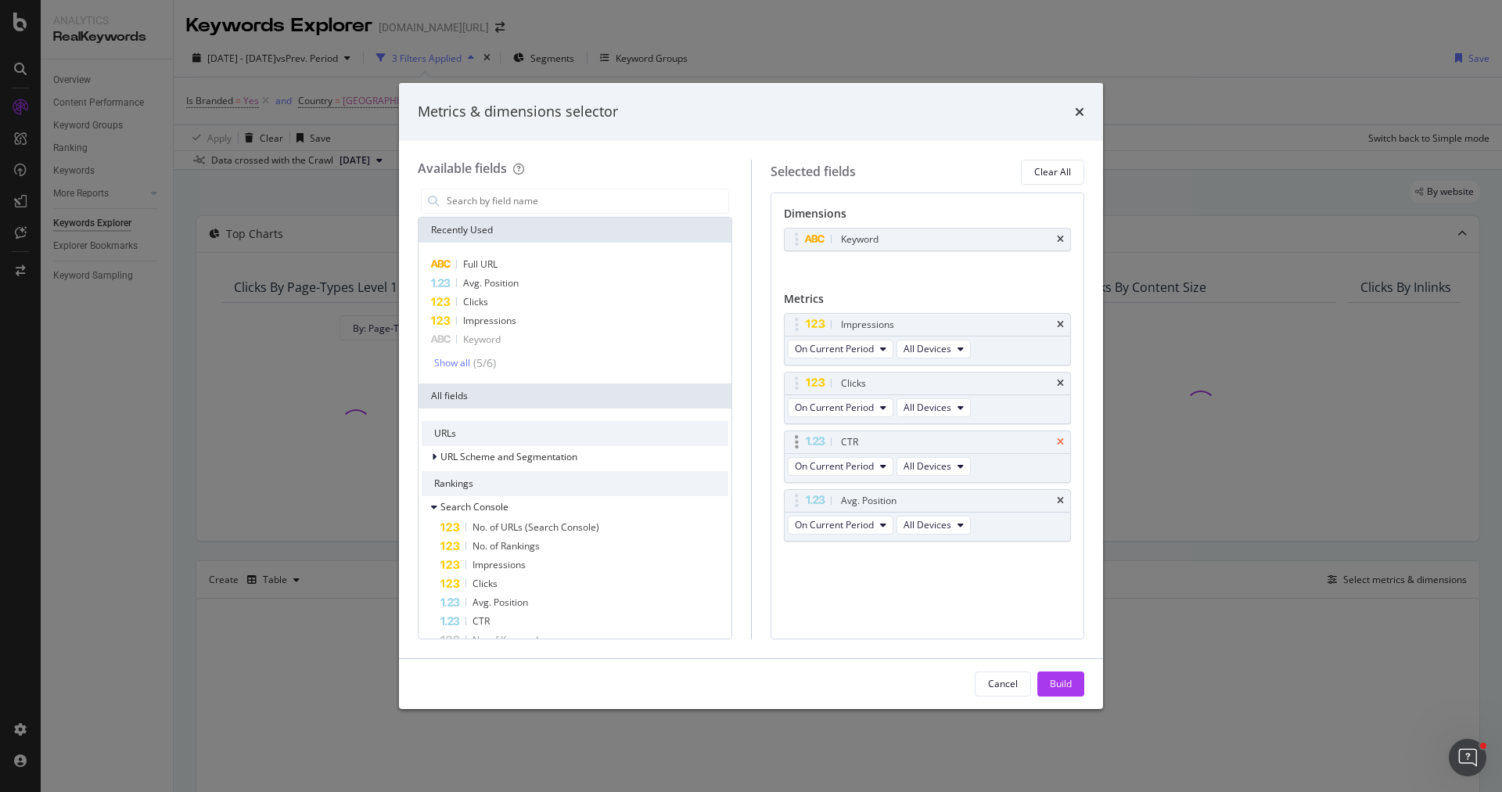
click at [1061, 437] on icon "times" at bounding box center [1060, 441] width 7 height 9
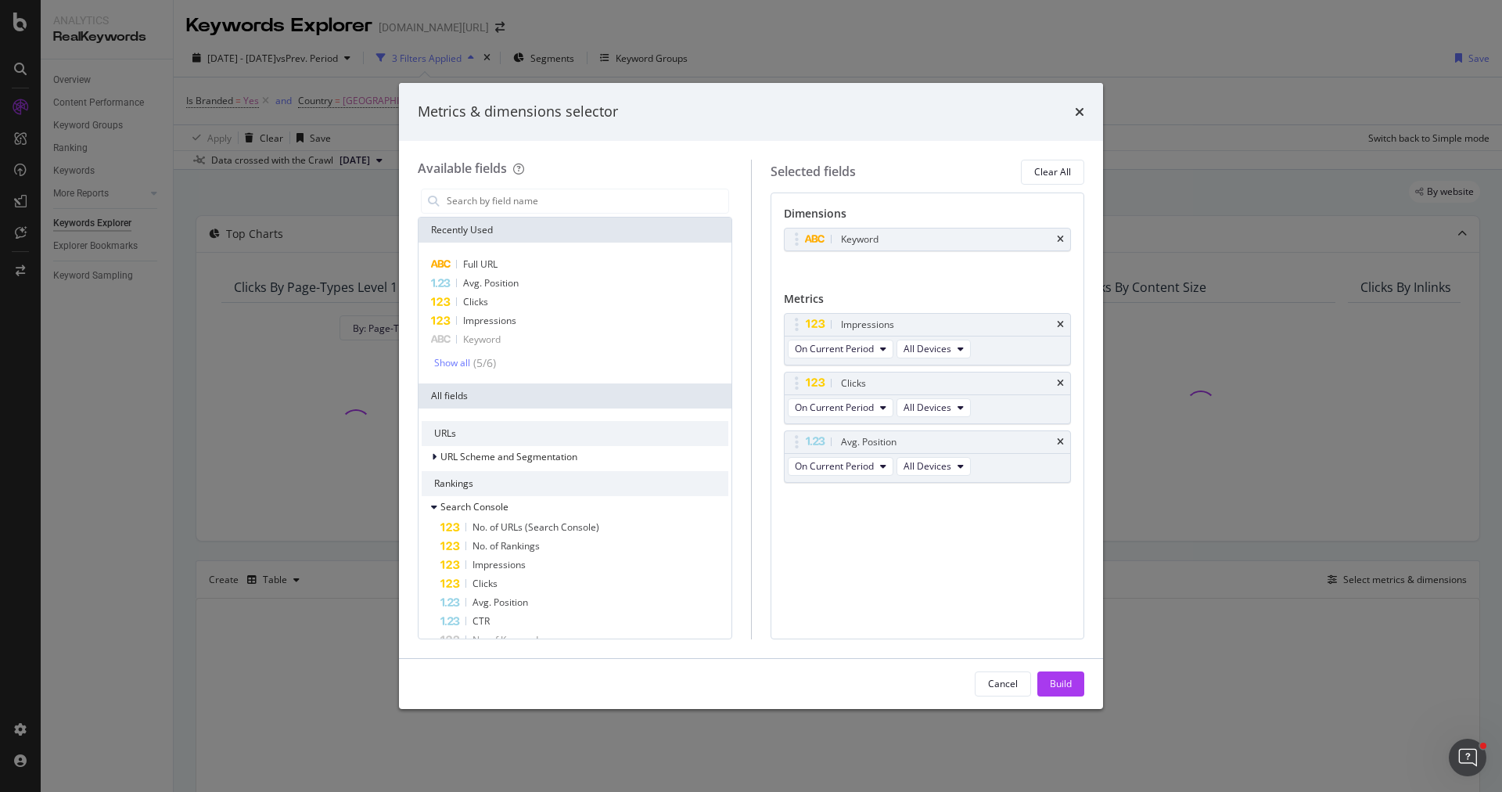
click at [1061, 437] on icon "times" at bounding box center [1060, 441] width 7 height 9
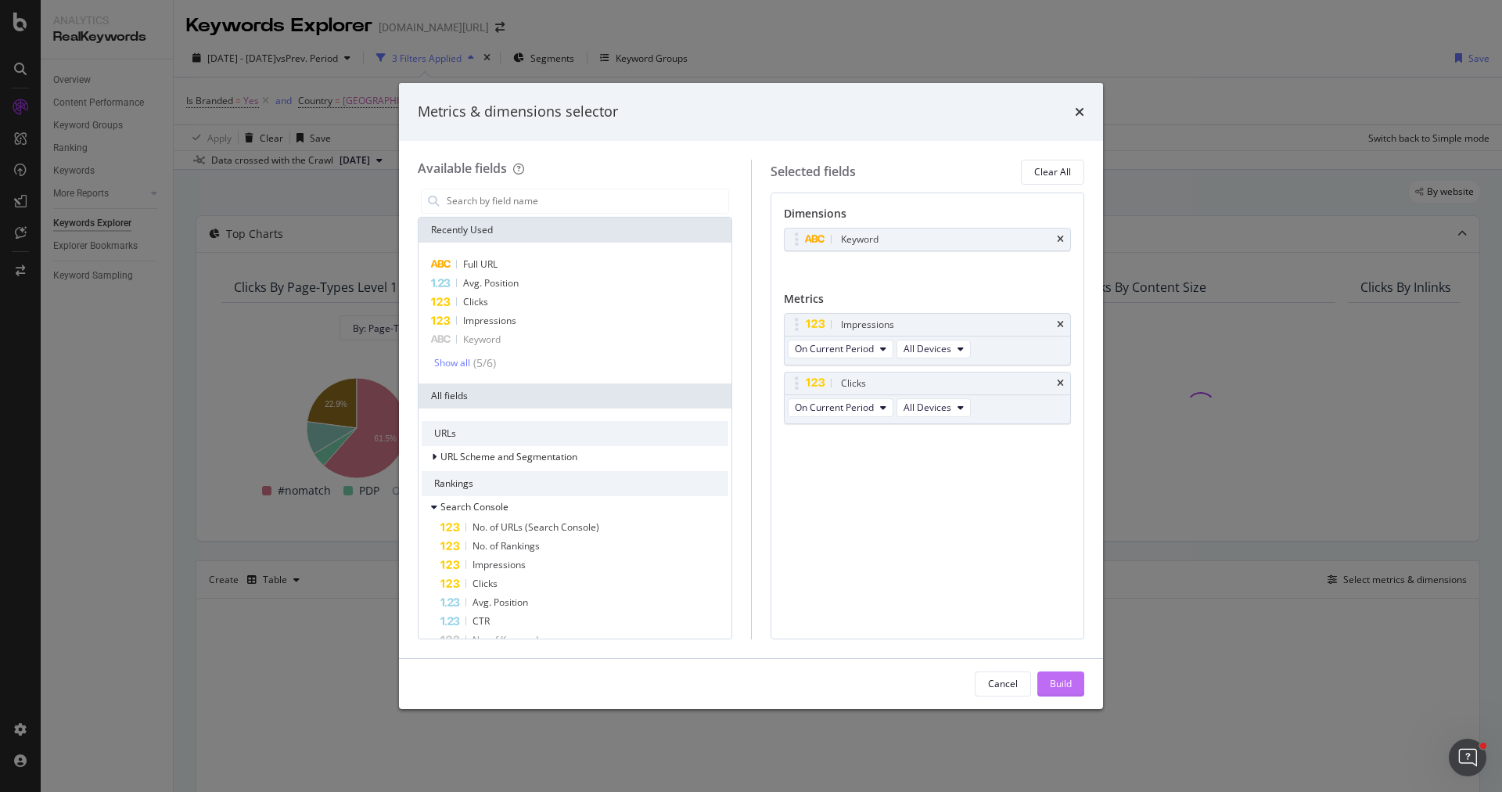
click at [1064, 687] on div "Build" at bounding box center [1061, 683] width 22 height 13
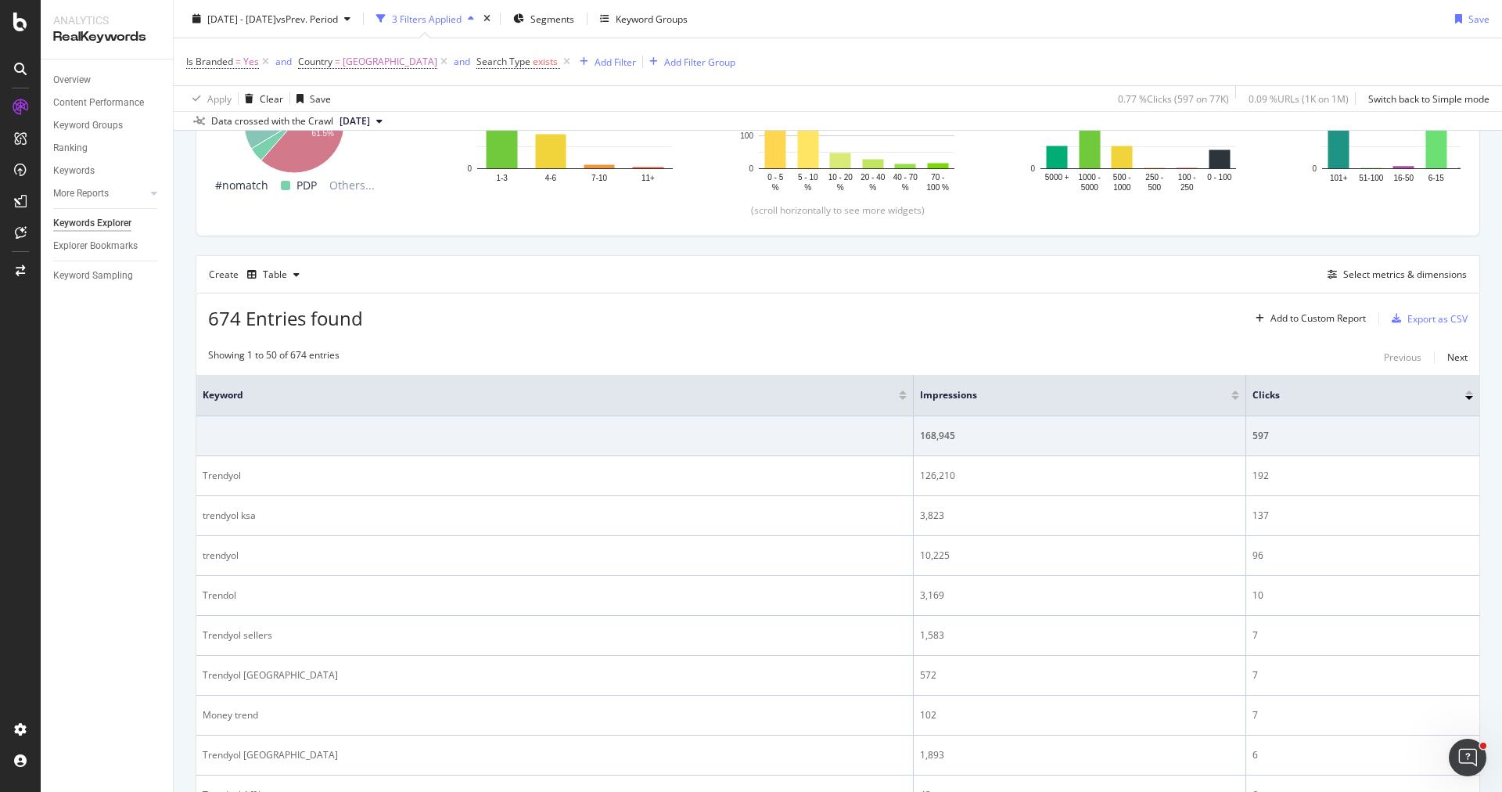
scroll to position [344, 0]
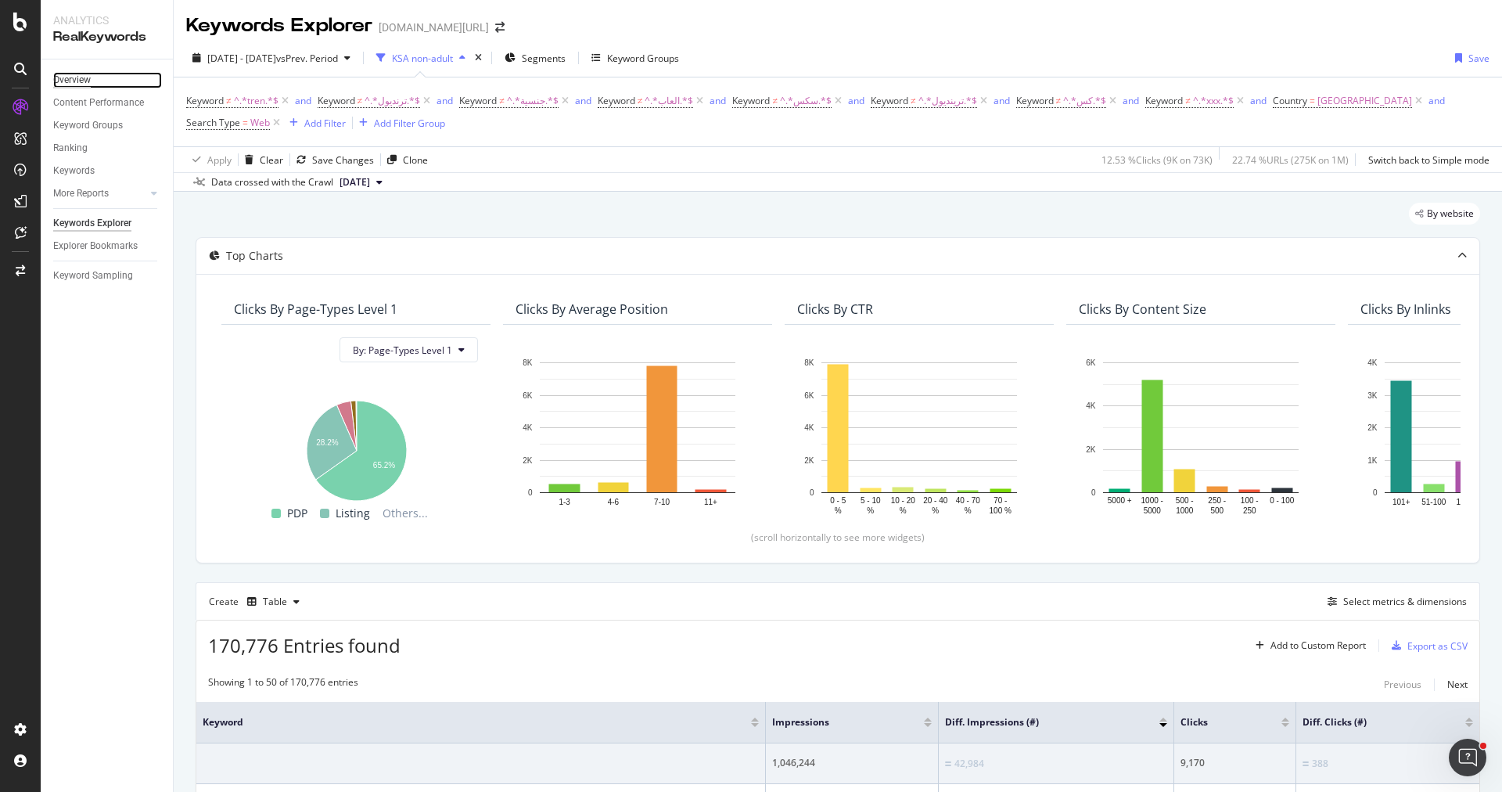
click at [74, 79] on div "Overview" at bounding box center [72, 80] width 38 height 16
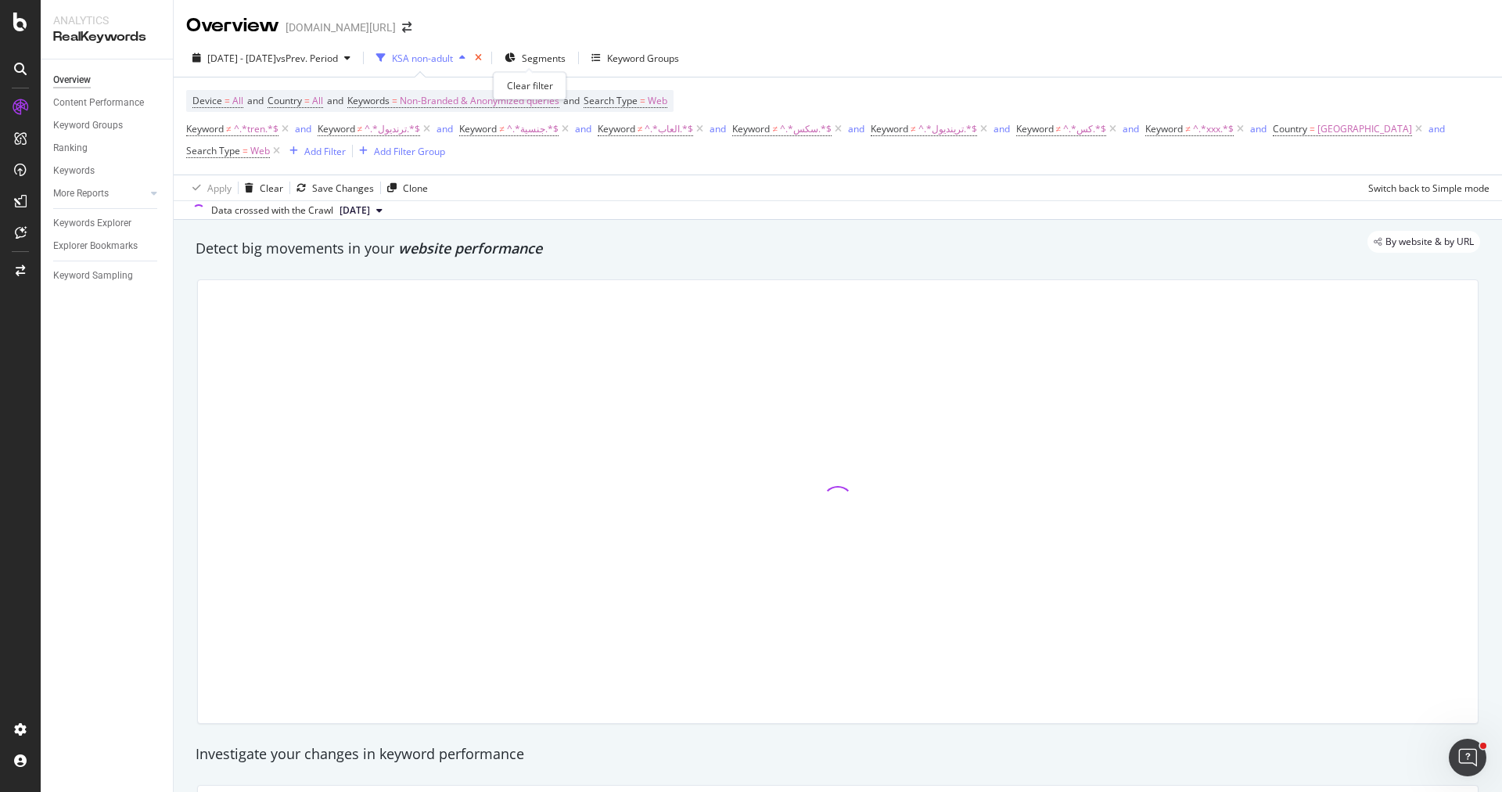
click at [482, 57] on icon "times" at bounding box center [478, 57] width 7 height 9
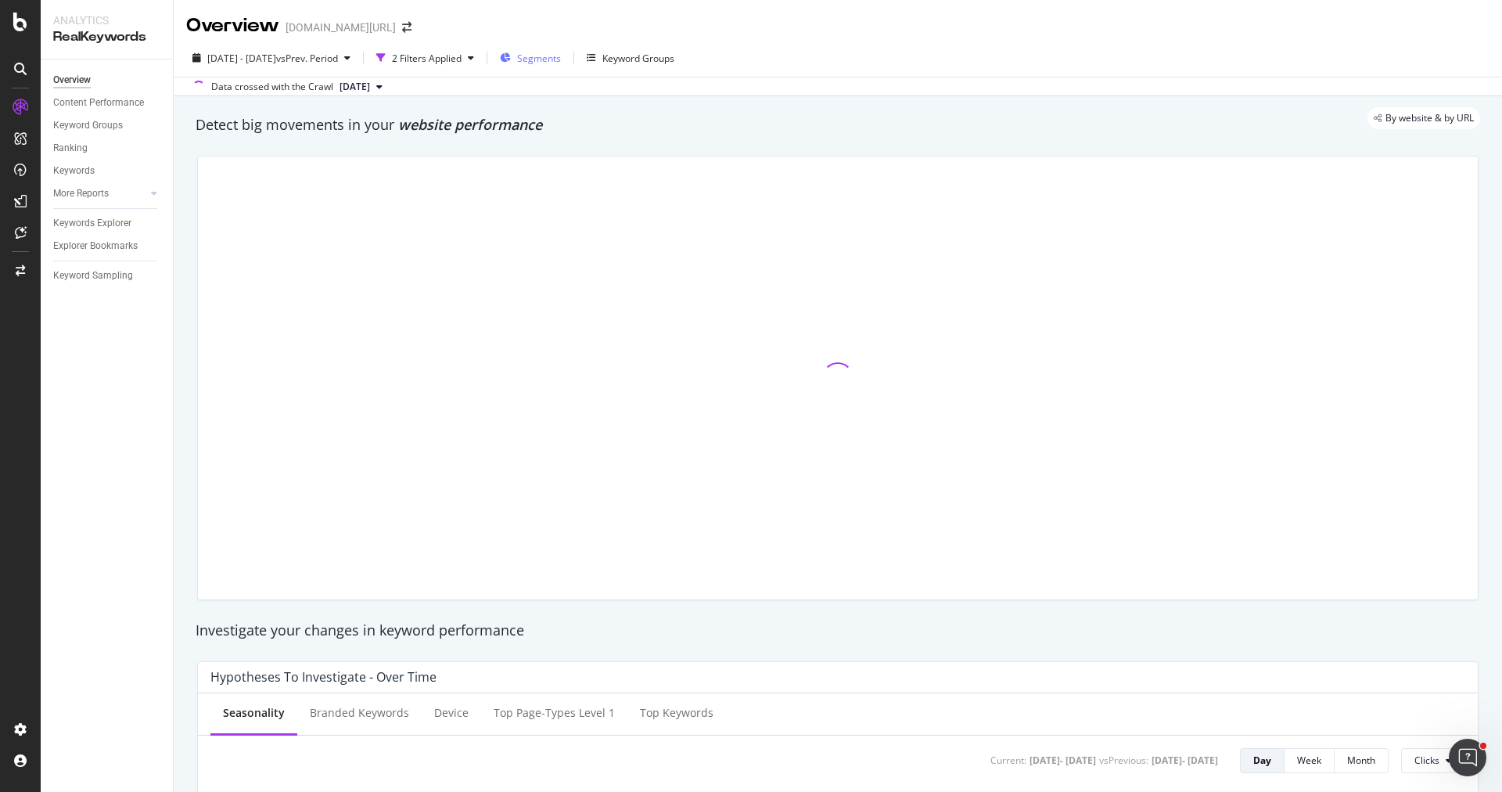
click at [559, 63] on div "Segments" at bounding box center [530, 57] width 61 height 23
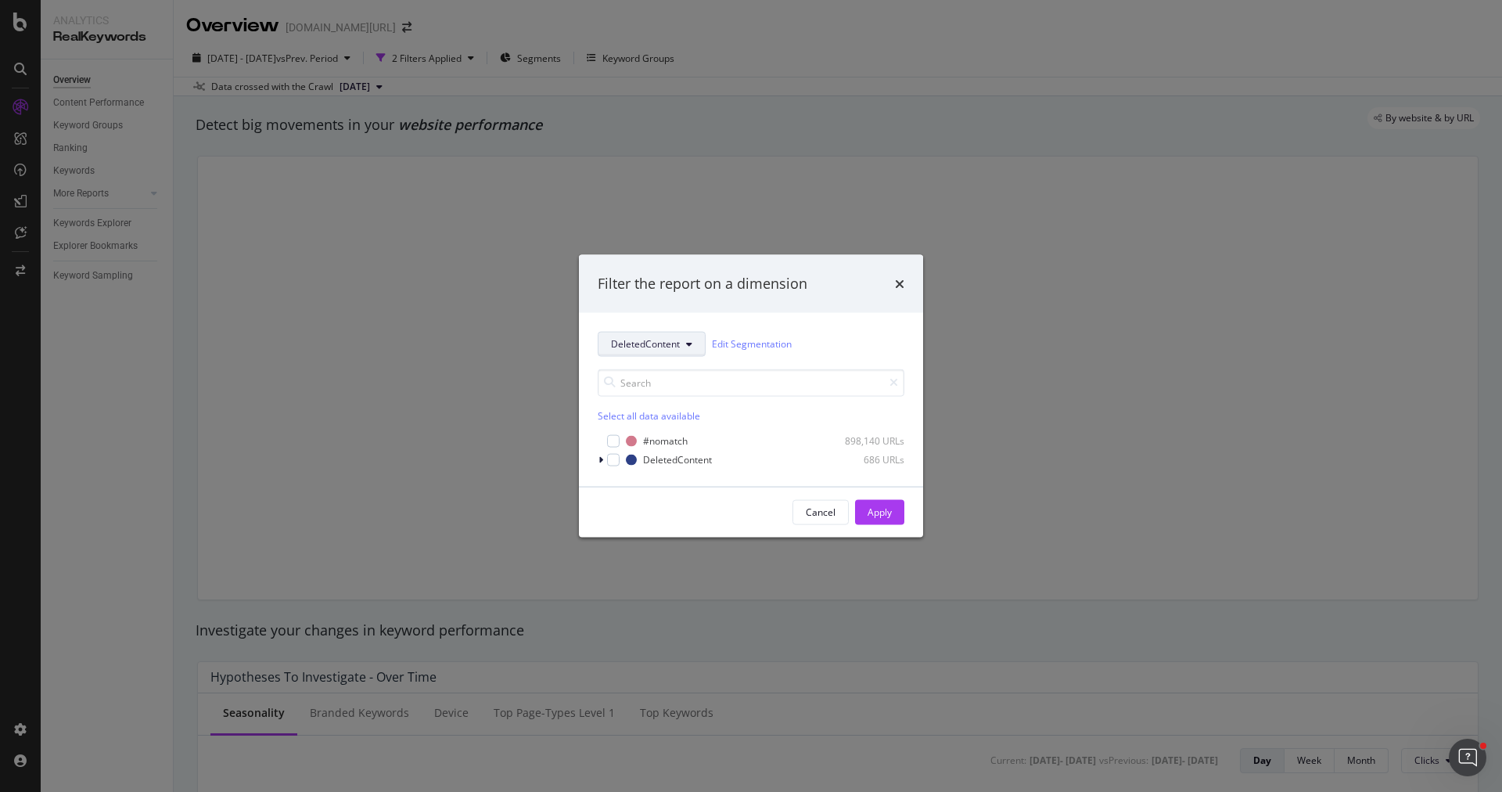
click at [654, 347] on span "DeletedContent" at bounding box center [645, 343] width 69 height 13
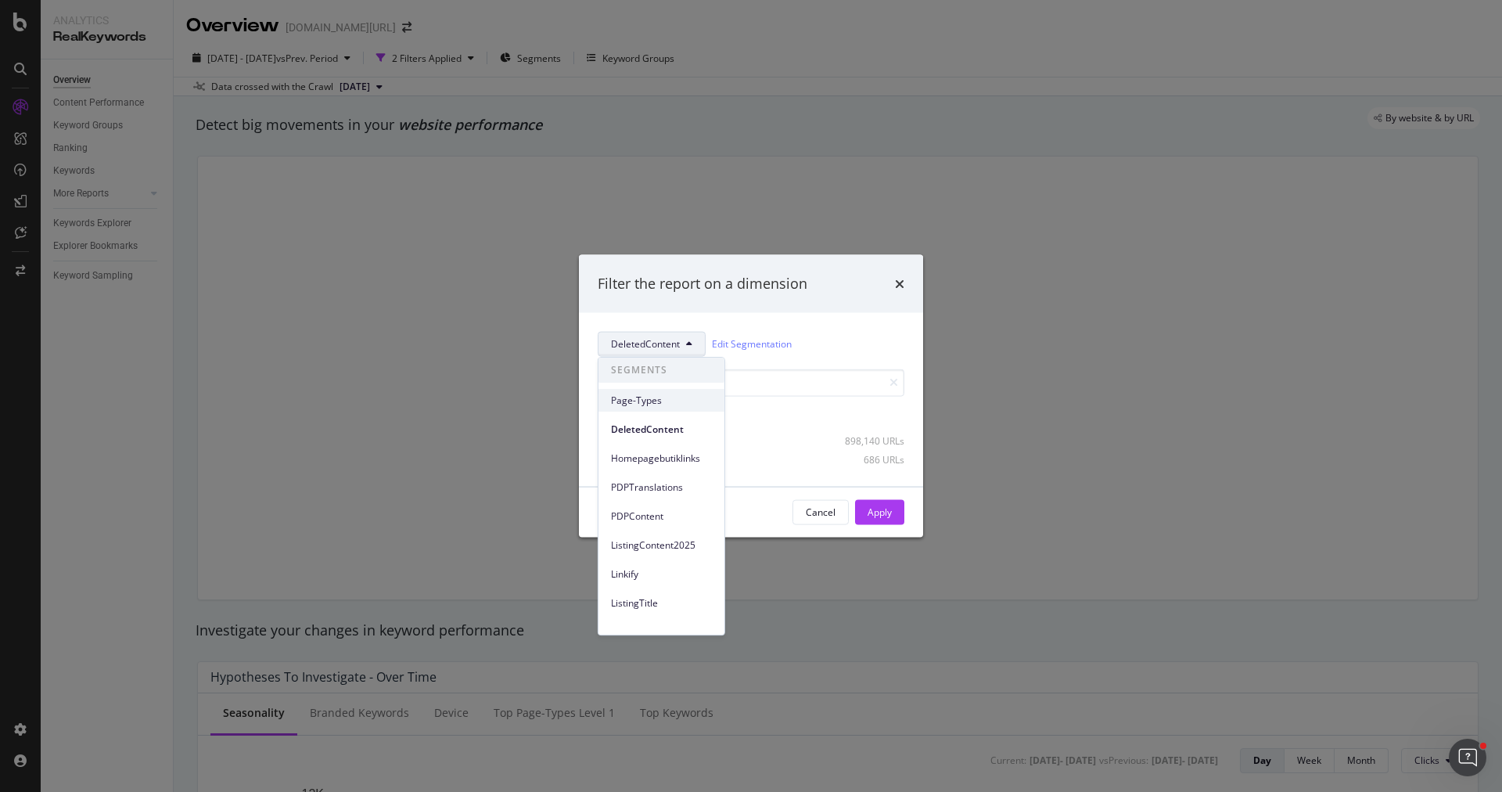
click at [662, 403] on span "Page-Types" at bounding box center [661, 400] width 101 height 14
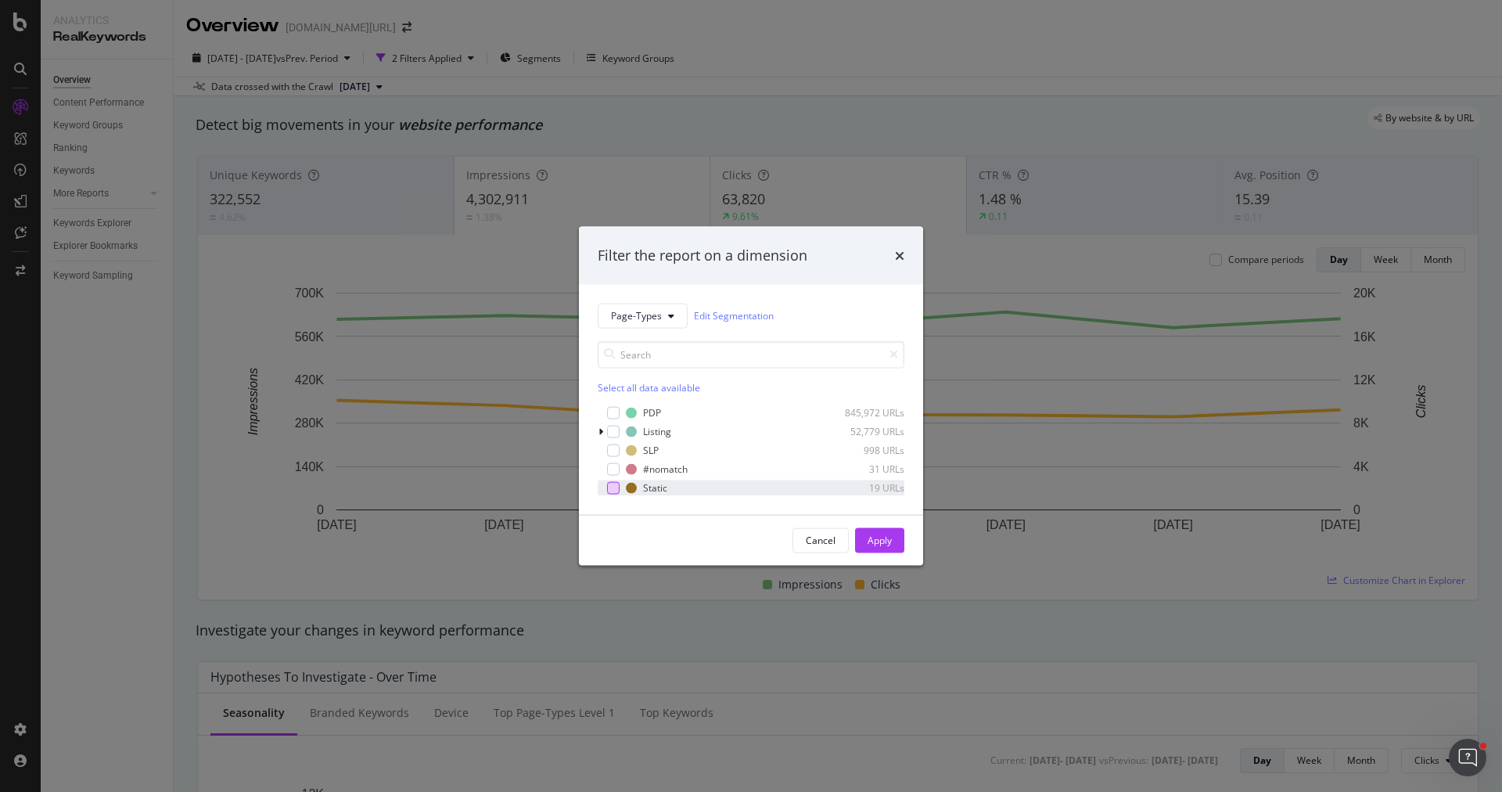
click at [616, 493] on div "modal" at bounding box center [613, 487] width 13 height 13
click at [883, 530] on div "Apply" at bounding box center [879, 539] width 24 height 23
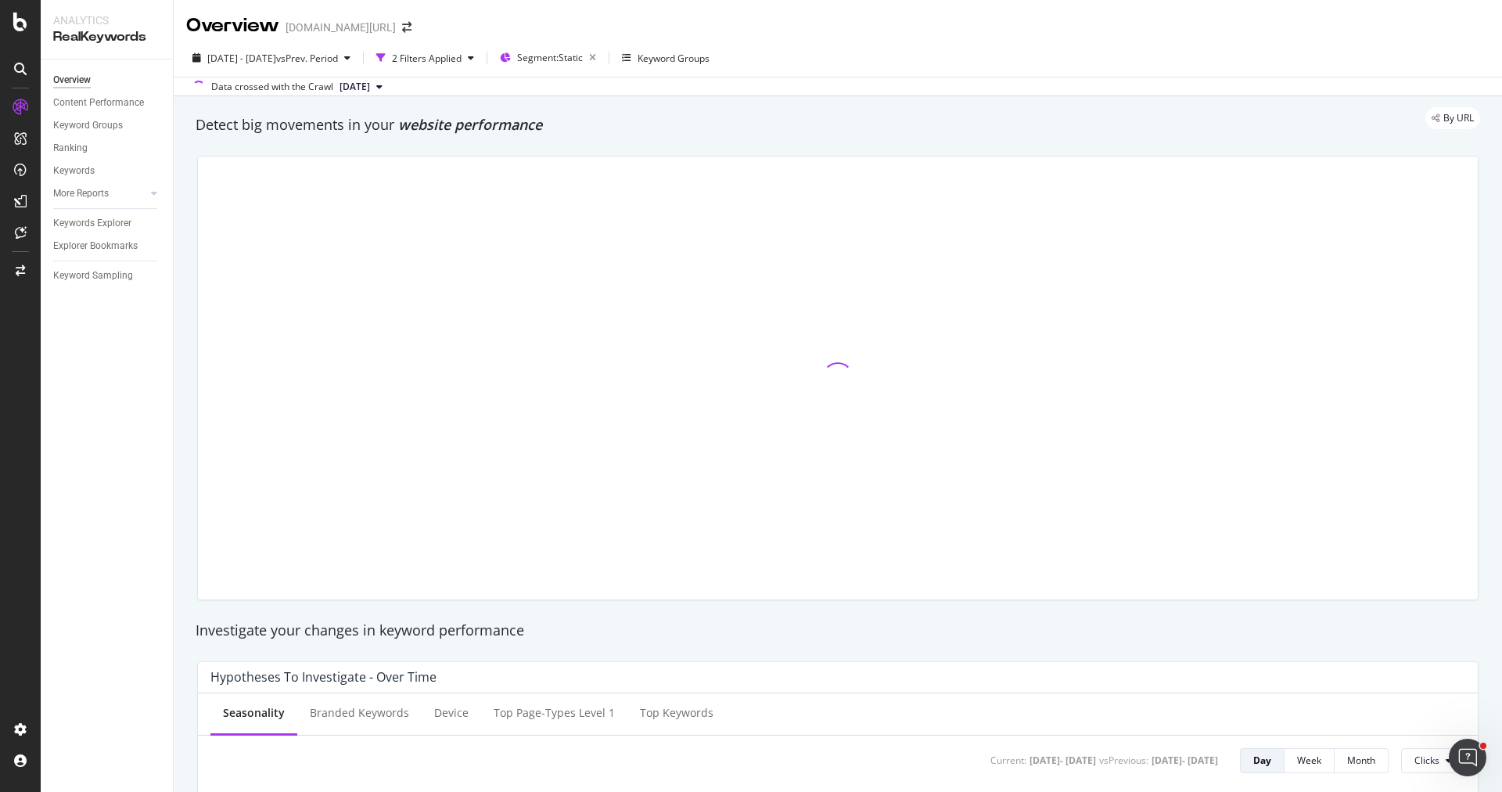
click at [458, 89] on div "Data crossed with the Crawl 2025 Aug. 29th" at bounding box center [838, 86] width 1328 height 19
click at [124, 96] on div "Content Performance" at bounding box center [98, 103] width 91 height 16
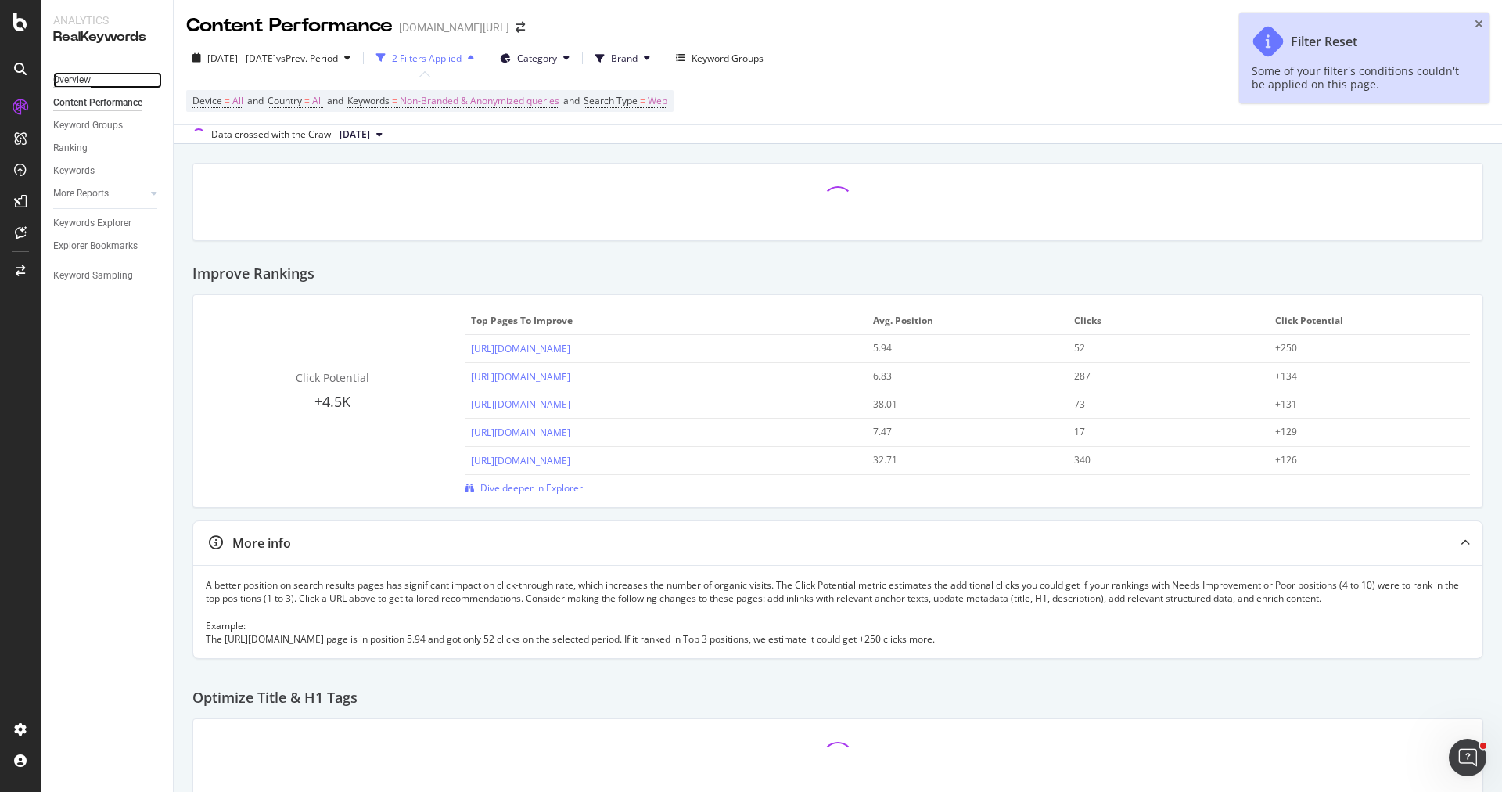
click at [79, 79] on div "Overview" at bounding box center [72, 80] width 38 height 16
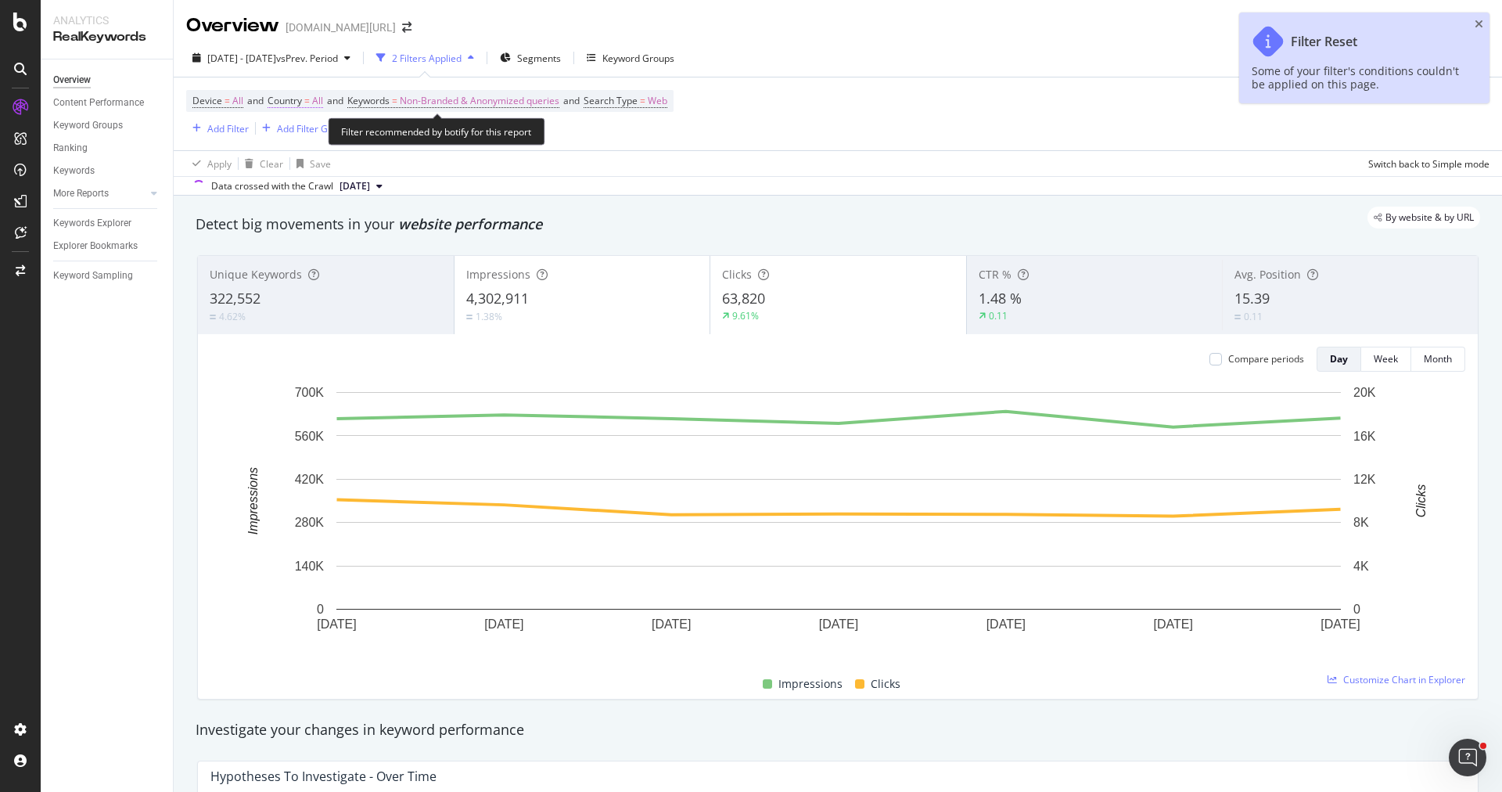
click at [310, 103] on span "=" at bounding box center [306, 100] width 5 height 13
click at [314, 136] on div "All" at bounding box center [371, 136] width 172 height 25
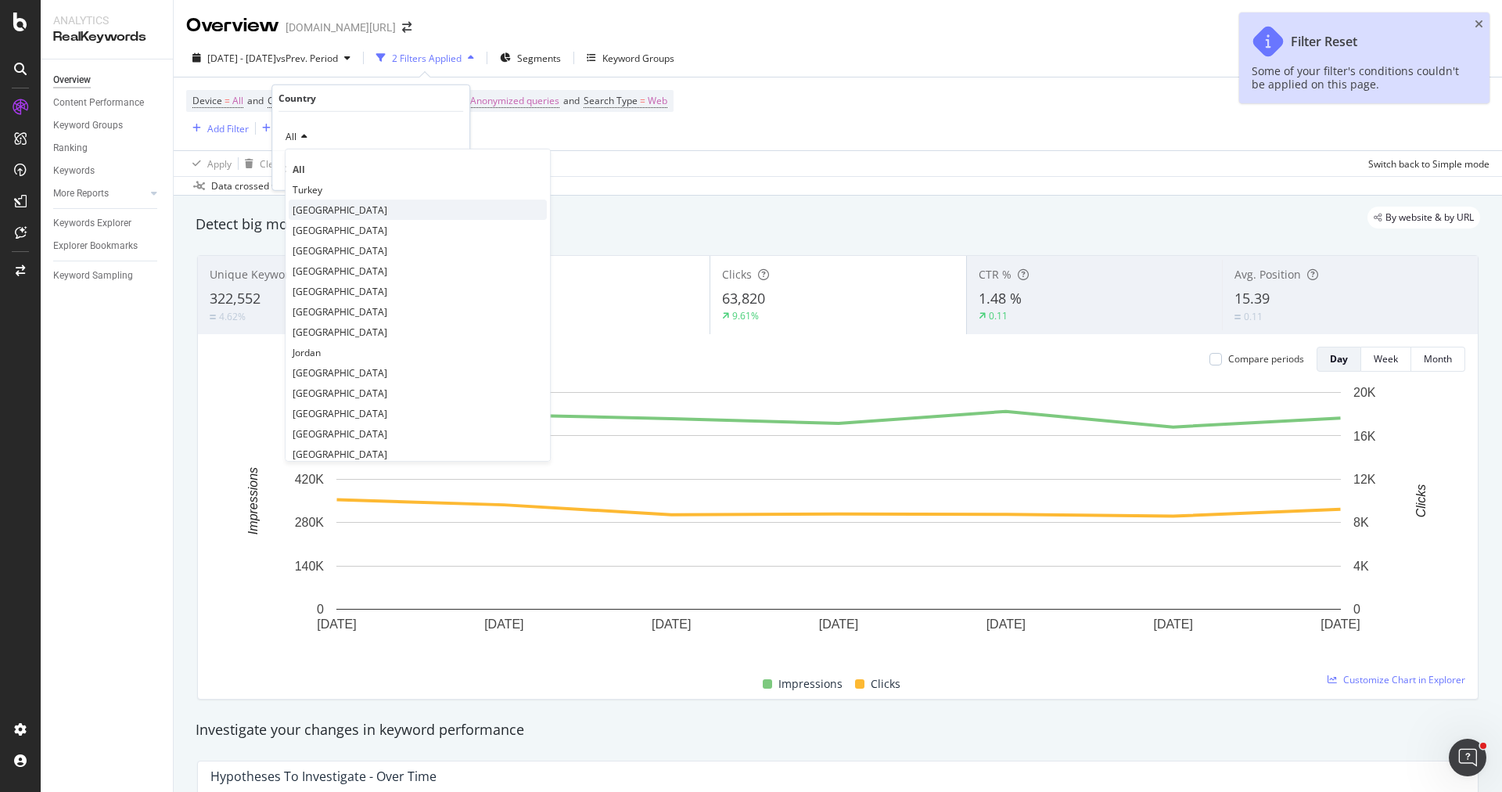
click at [334, 209] on span "[GEOGRAPHIC_DATA]" at bounding box center [340, 209] width 95 height 13
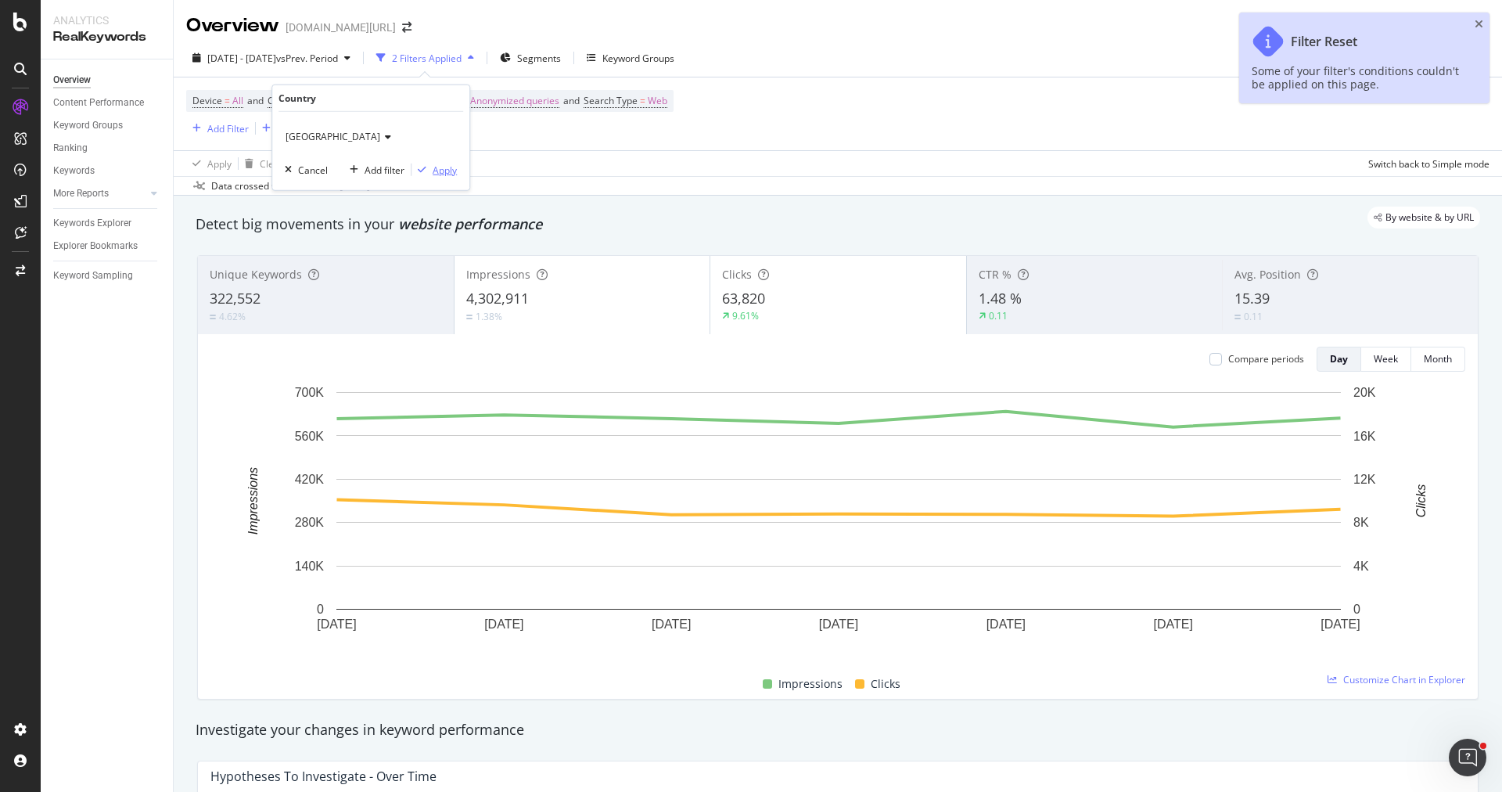
click at [439, 170] on div "Apply" at bounding box center [445, 169] width 24 height 13
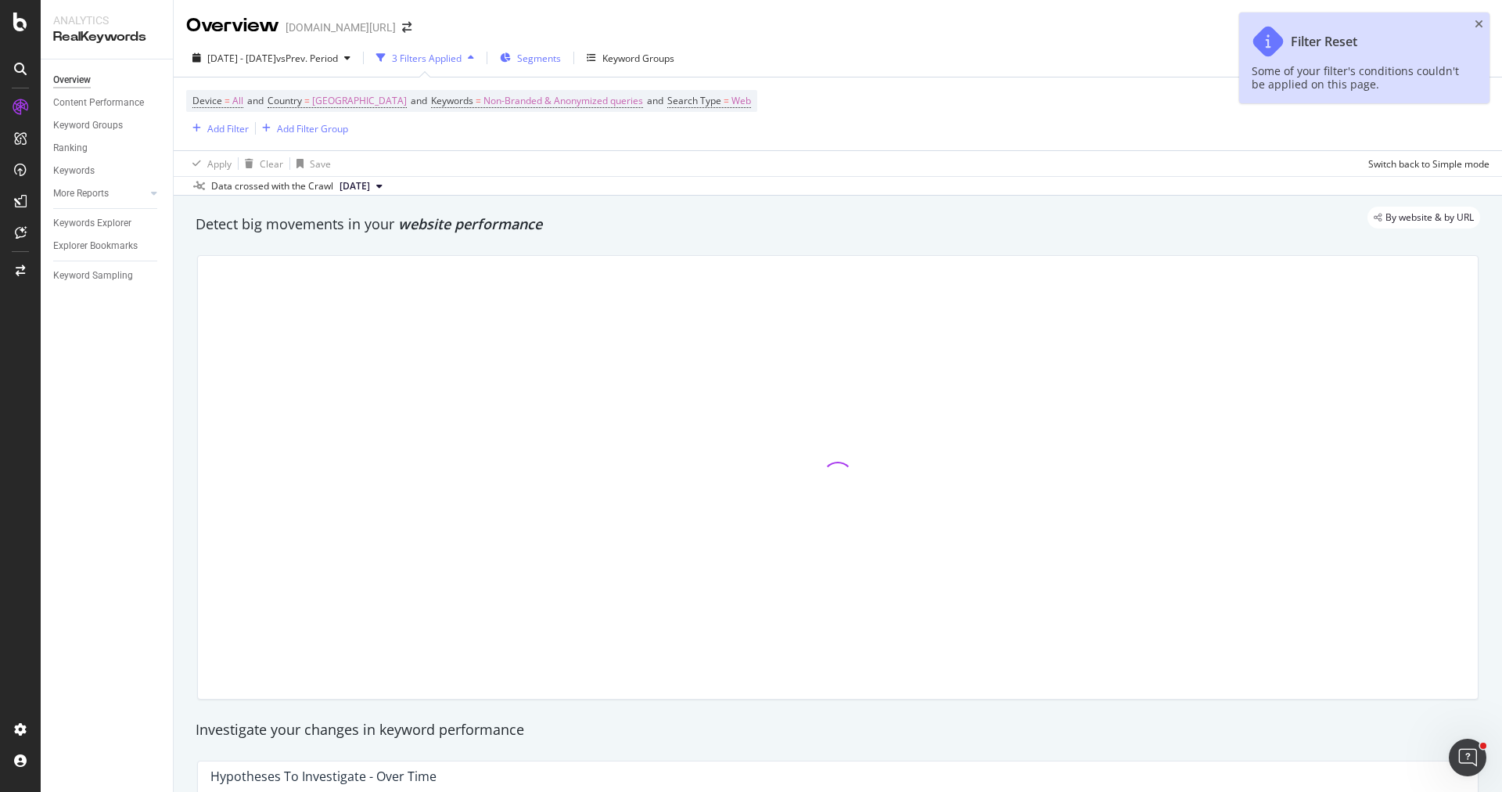
click at [561, 53] on span "Segments" at bounding box center [539, 58] width 44 height 13
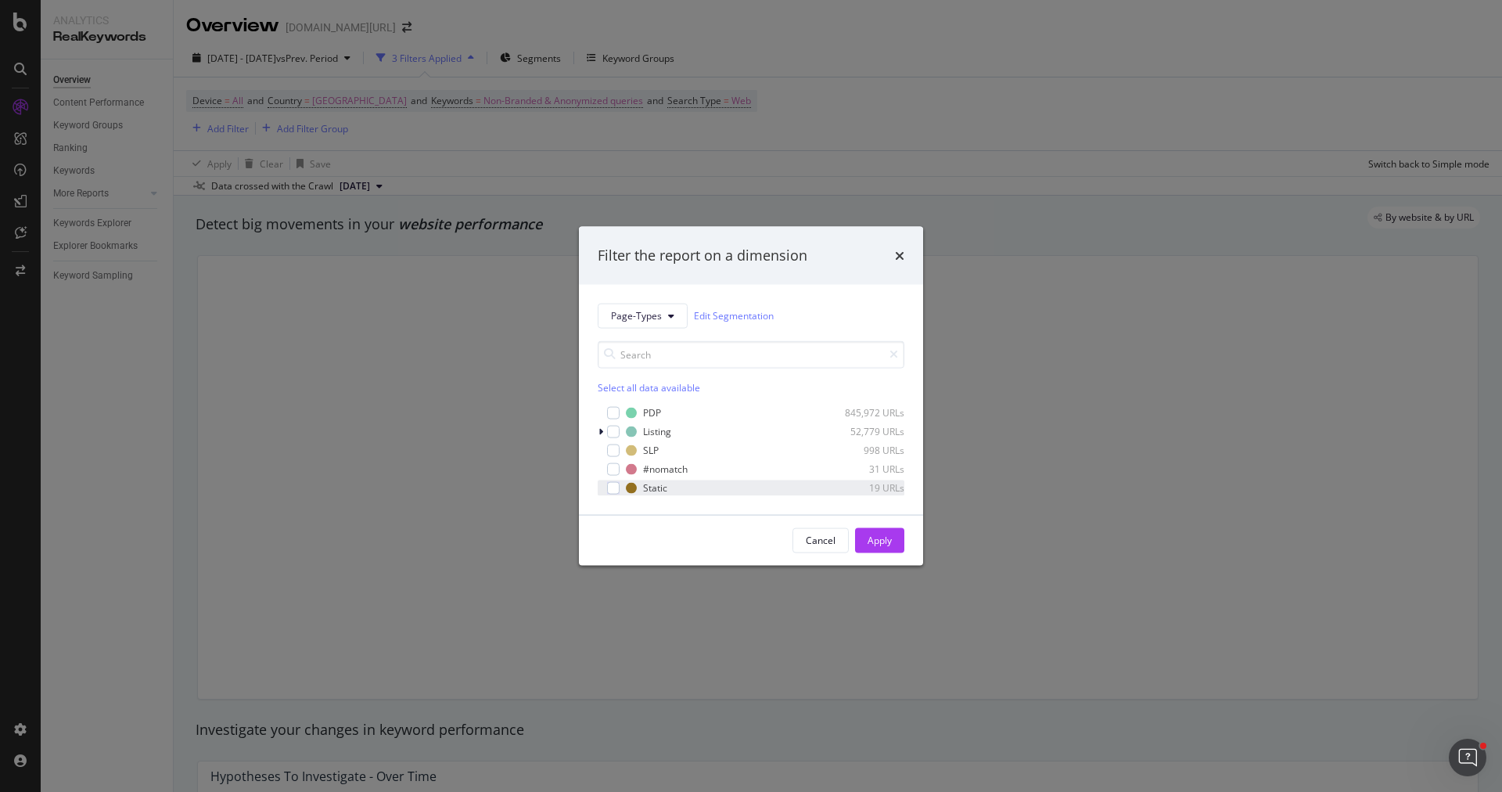
click at [614, 479] on div "Static 19 URLs" at bounding box center [751, 487] width 307 height 16
click at [880, 542] on div "Apply" at bounding box center [879, 539] width 24 height 13
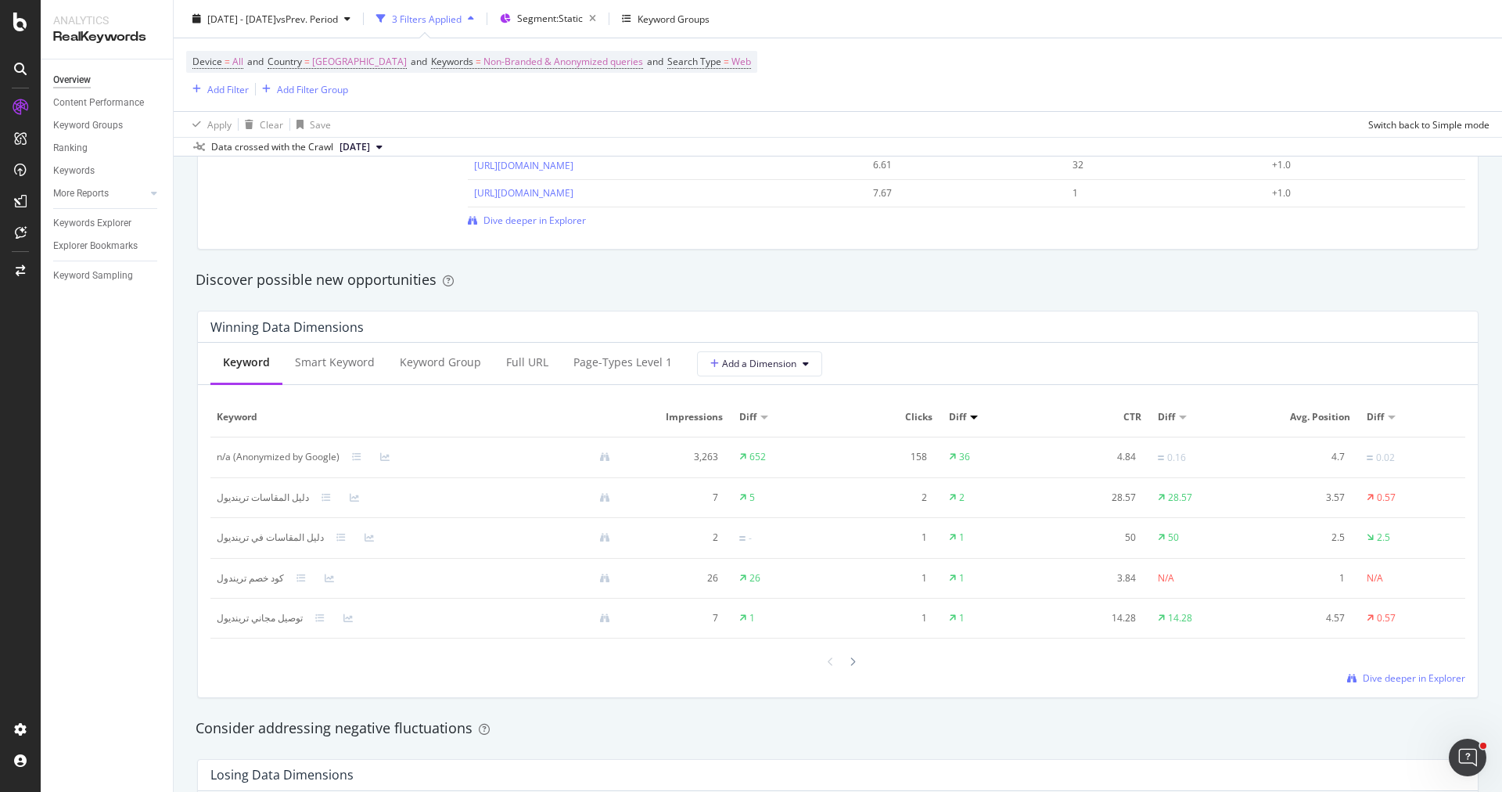
scroll to position [1336, 0]
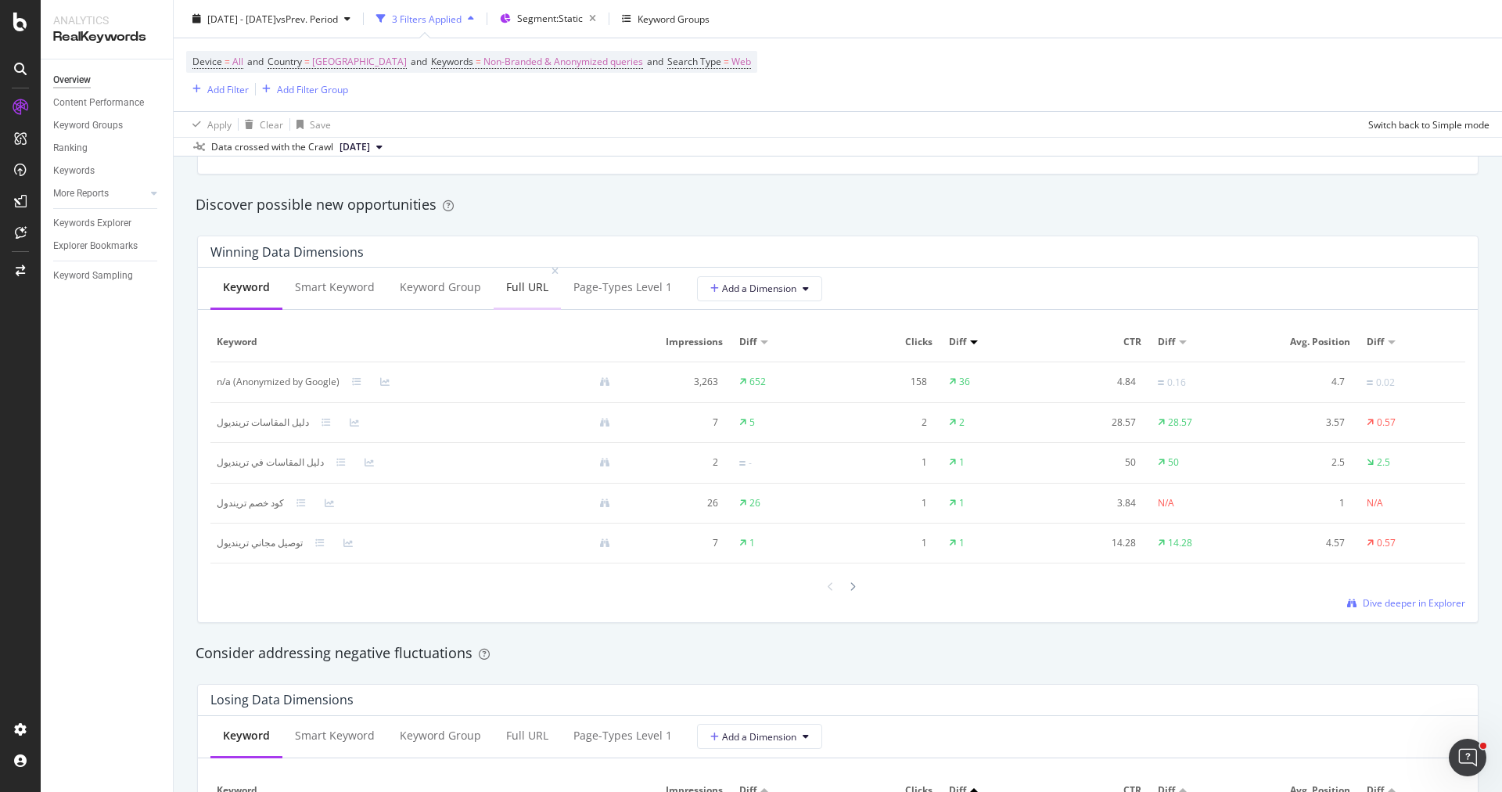
click at [501, 294] on div "Full URL" at bounding box center [527, 288] width 67 height 43
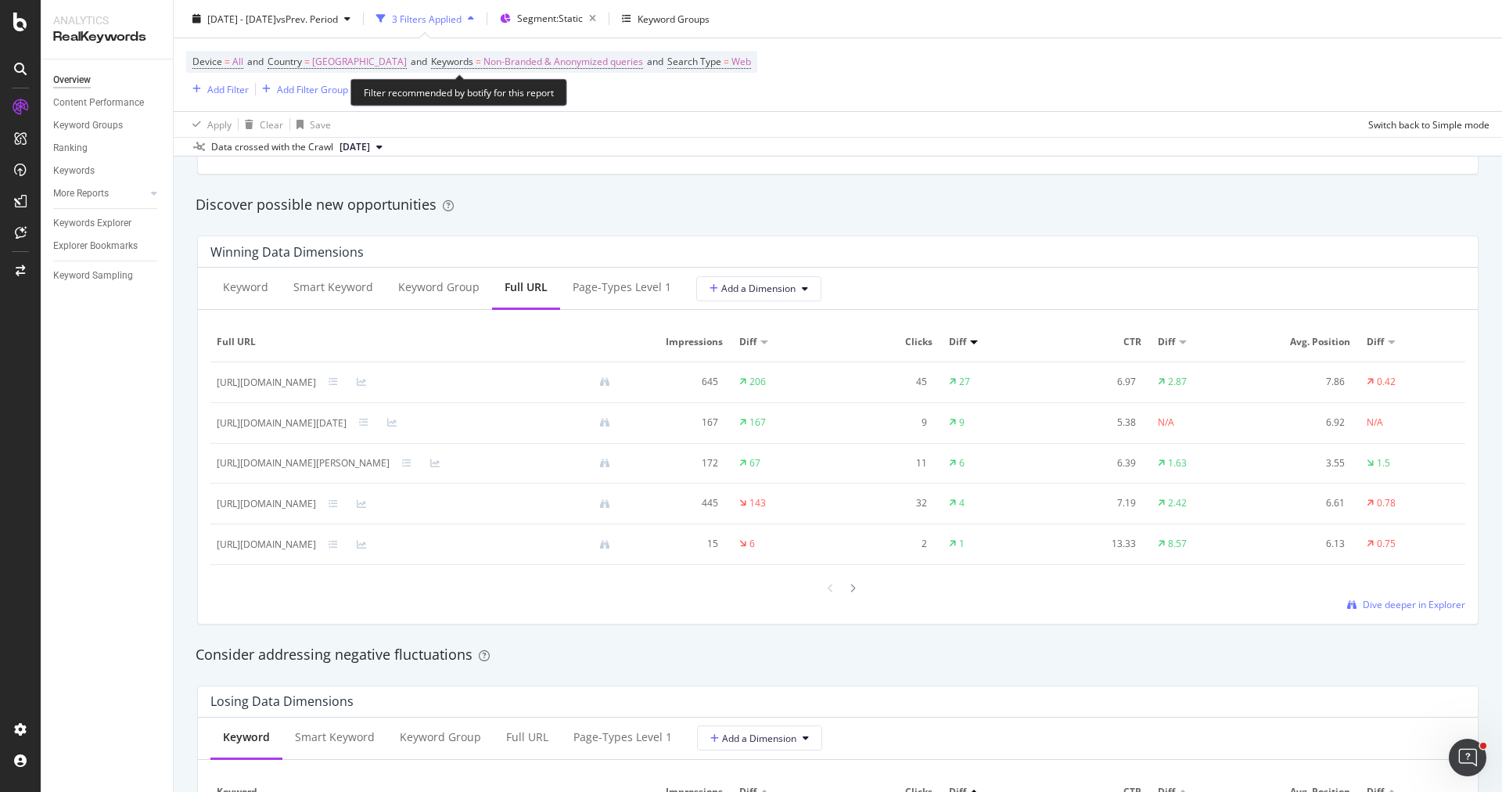
click at [674, 53] on span "Device = All and Country = [GEOGRAPHIC_DATA] and Keywords = Non-Branded & Anony…" at bounding box center [471, 62] width 558 height 22
click at [677, 66] on span "Search Type" at bounding box center [694, 61] width 54 height 13
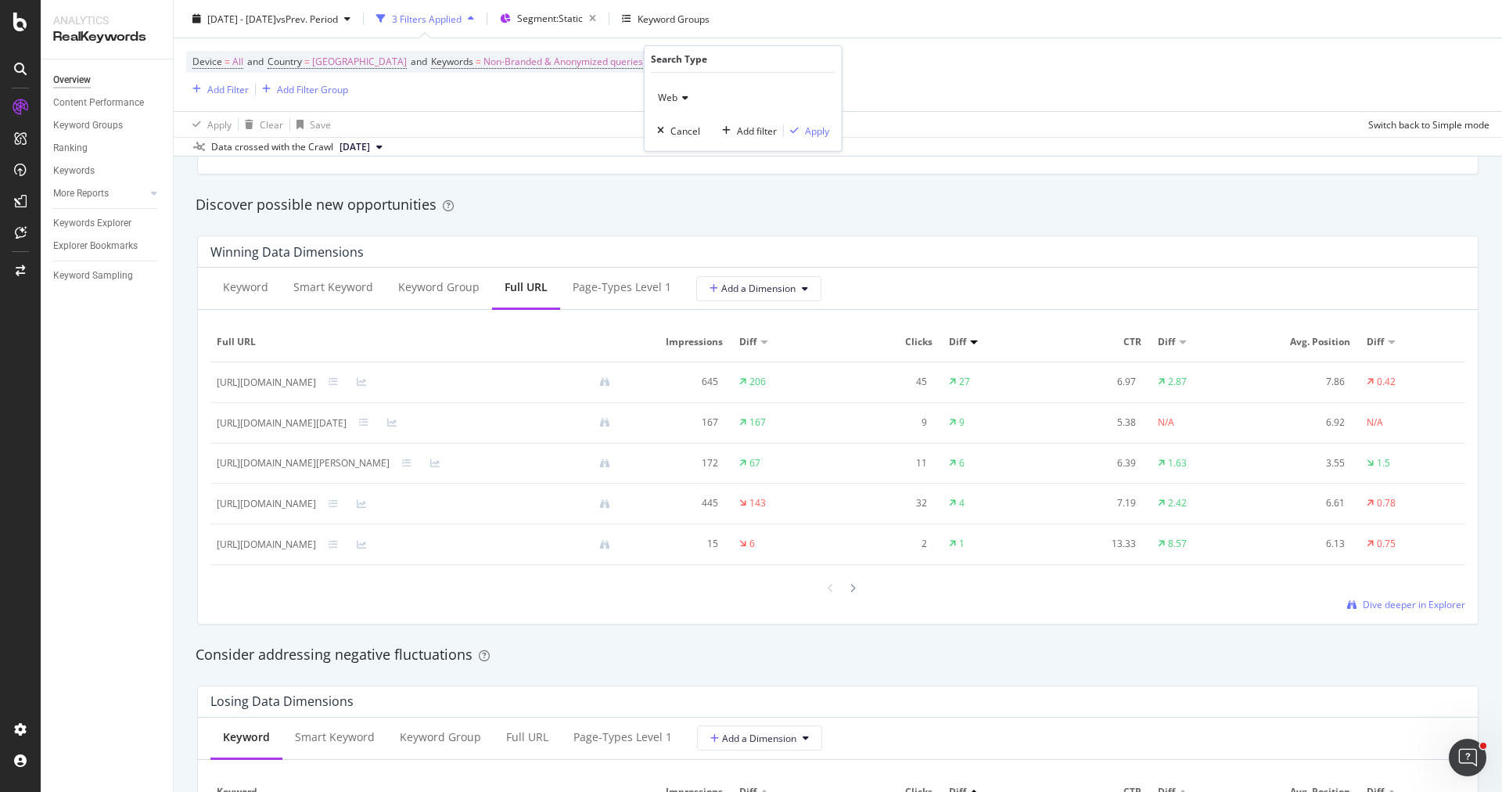
click at [678, 99] on icon at bounding box center [682, 97] width 11 height 9
click at [687, 134] on div "All" at bounding box center [744, 130] width 167 height 20
click at [807, 131] on div "Apply" at bounding box center [817, 130] width 24 height 13
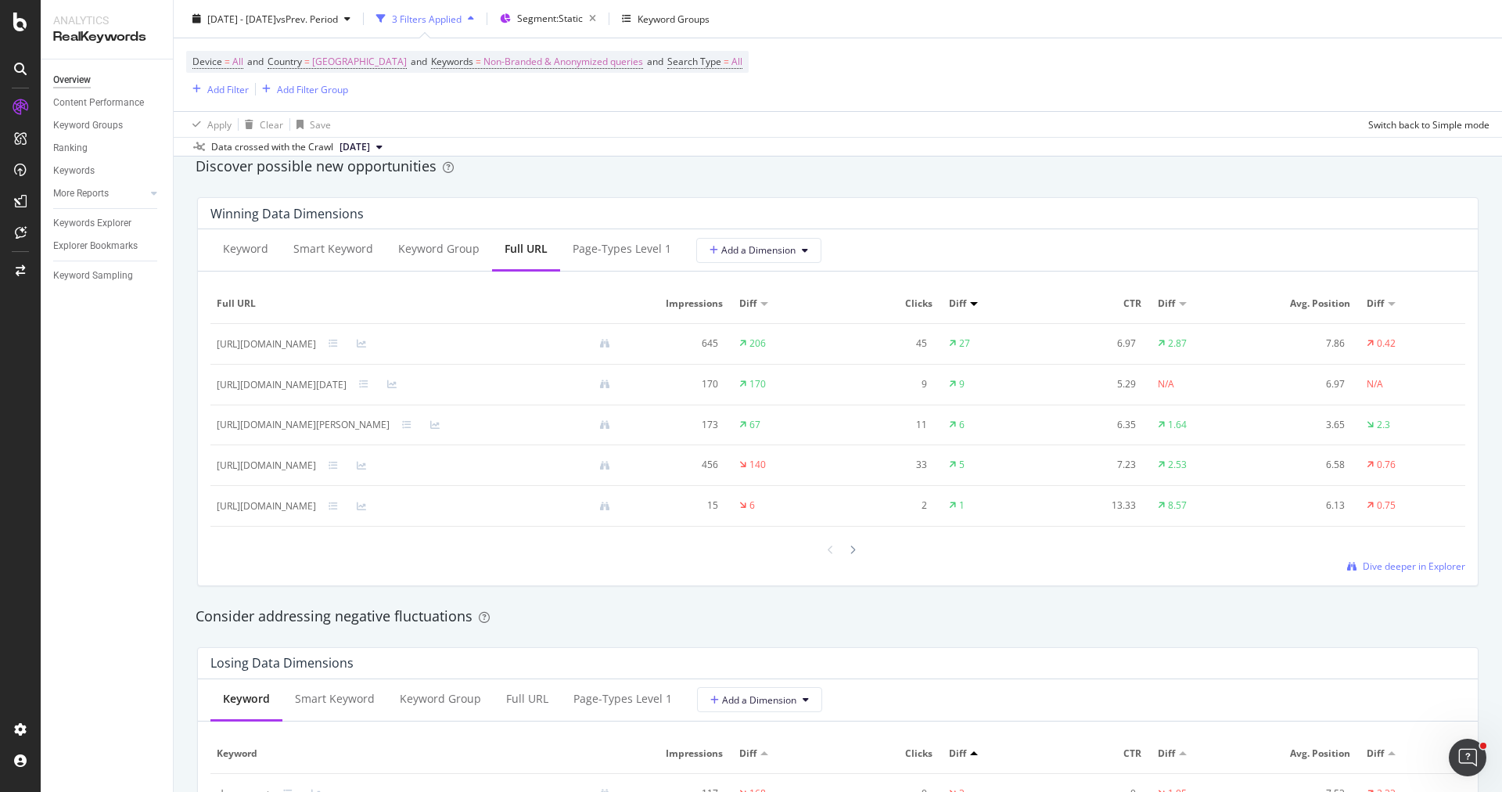
scroll to position [1372, 0]
drag, startPoint x: 215, startPoint y: 383, endPoint x: 354, endPoint y: 384, distance: 139.2
click at [354, 383] on td "[URL][DOMAIN_NAME][DATE]" at bounding box center [419, 387] width 418 height 41
click at [297, 384] on div "[URL][DOMAIN_NAME][DATE]" at bounding box center [282, 387] width 130 height 14
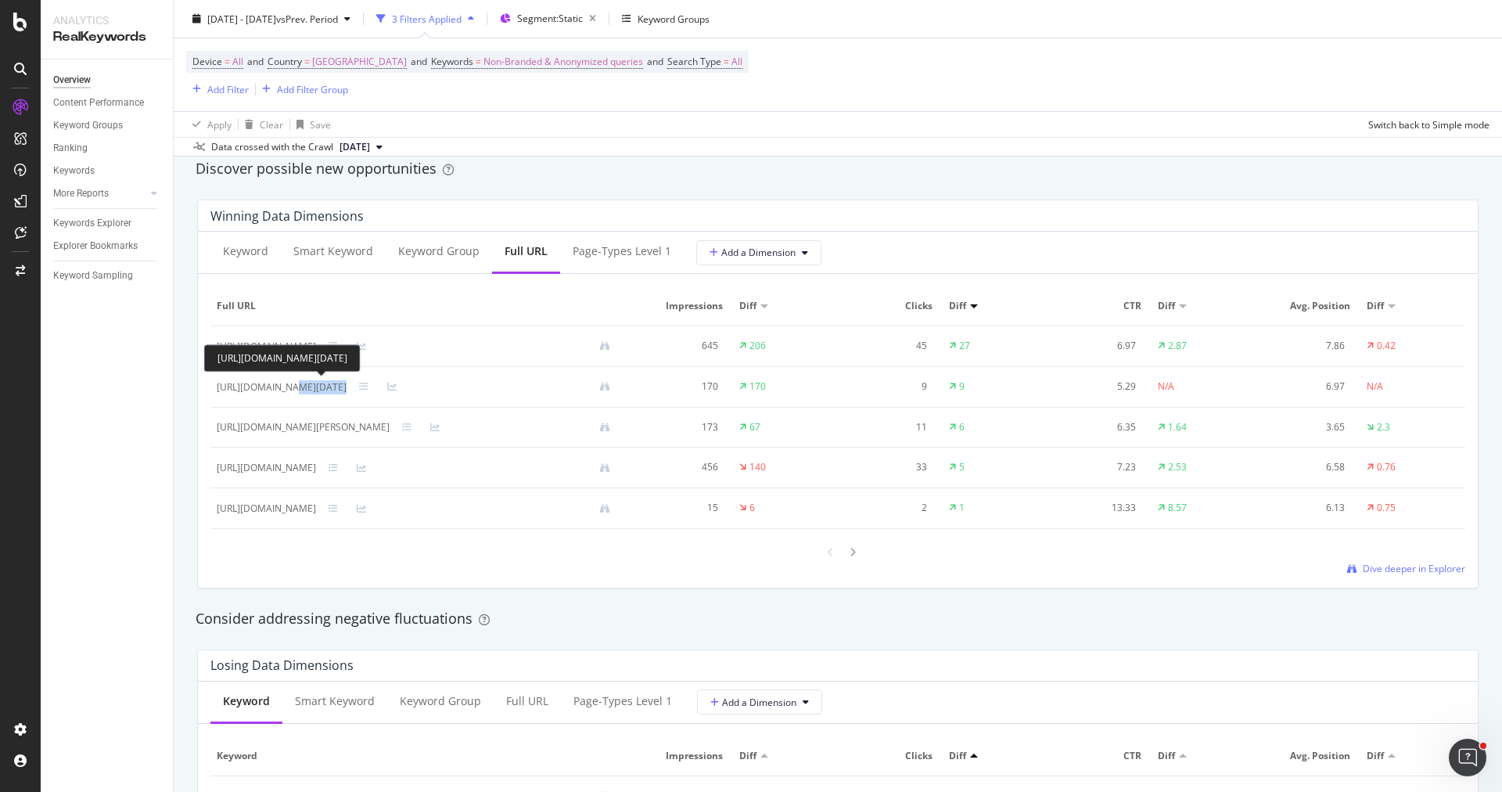
drag, startPoint x: 429, startPoint y: 385, endPoint x: 285, endPoint y: 385, distance: 143.9
click at [285, 385] on div "[URL][DOMAIN_NAME][DATE]" at bounding box center [420, 386] width 406 height 15
click at [285, 385] on div "[URL][DOMAIN_NAME][DATE]" at bounding box center [282, 387] width 130 height 14
click at [303, 581] on div "Keyword Smart Keyword Keyword Group Full URL Page-Types Level 1 Add a Dimension…" at bounding box center [838, 410] width 1280 height 356
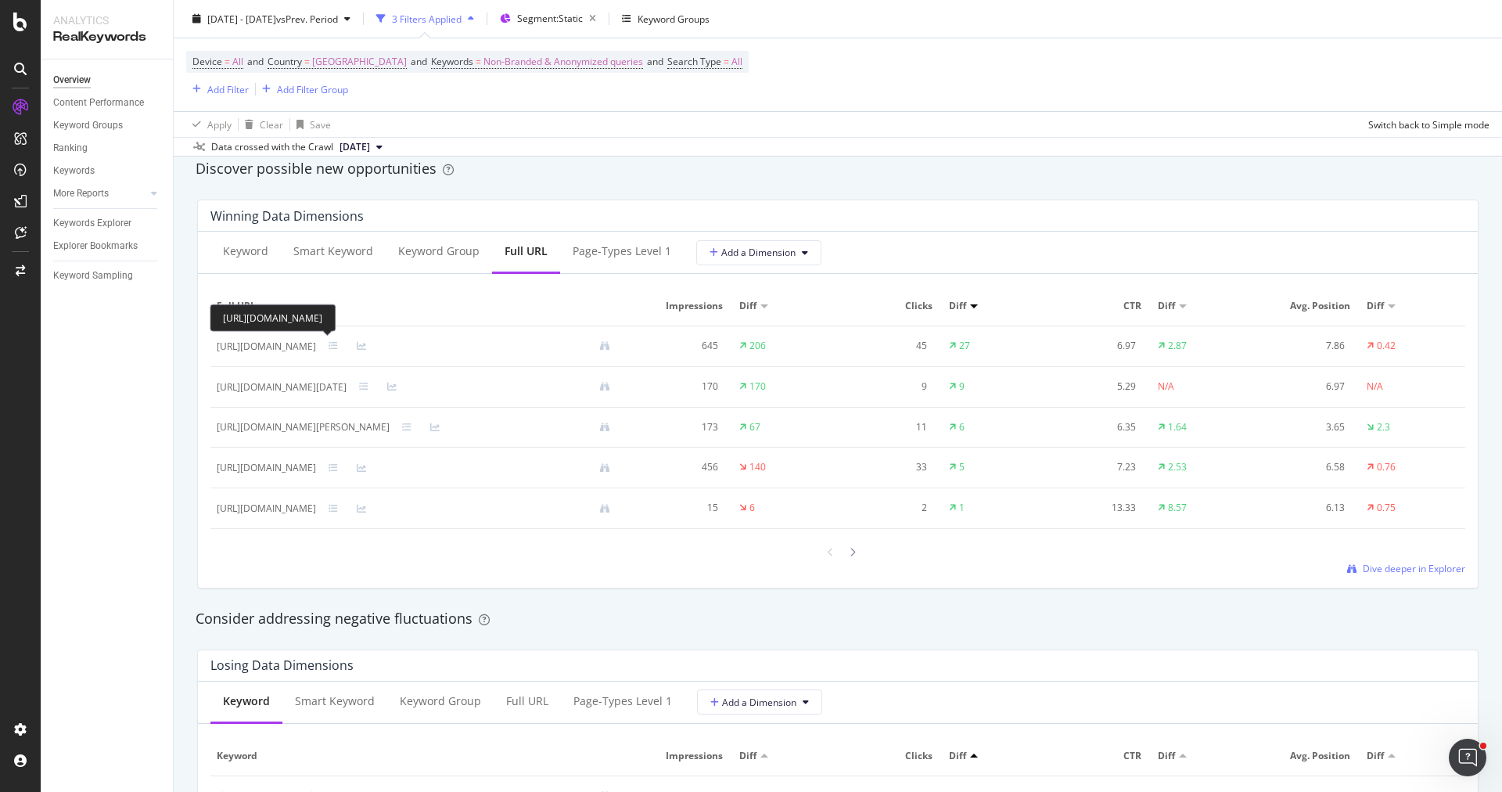
click at [316, 341] on div "[URL][DOMAIN_NAME]" at bounding box center [266, 346] width 99 height 14
click at [669, 195] on div "Winning Data Dimensions Keyword Smart Keyword Keyword Group Full URL Page-Types…" at bounding box center [838, 394] width 1300 height 414
